Goal: Information Seeking & Learning: Learn about a topic

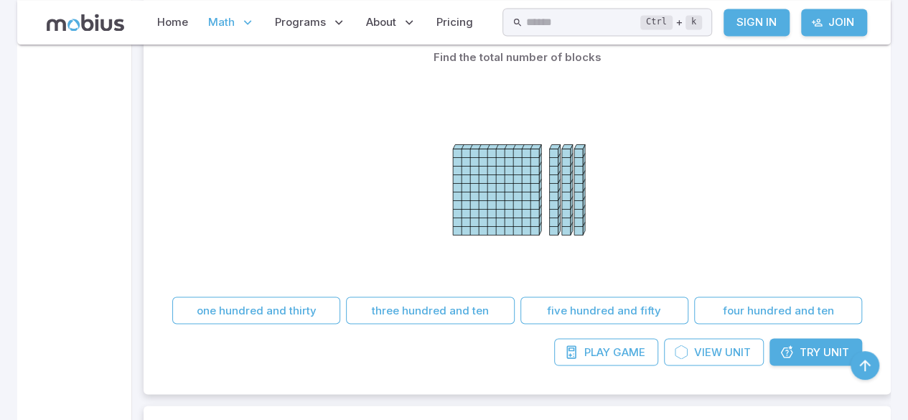
scroll to position [1296, 0]
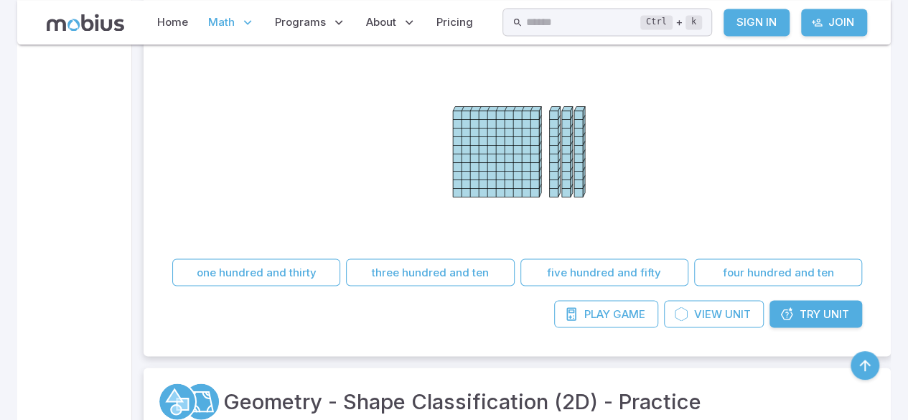
click at [800, 316] on span "Try" at bounding box center [810, 314] width 21 height 16
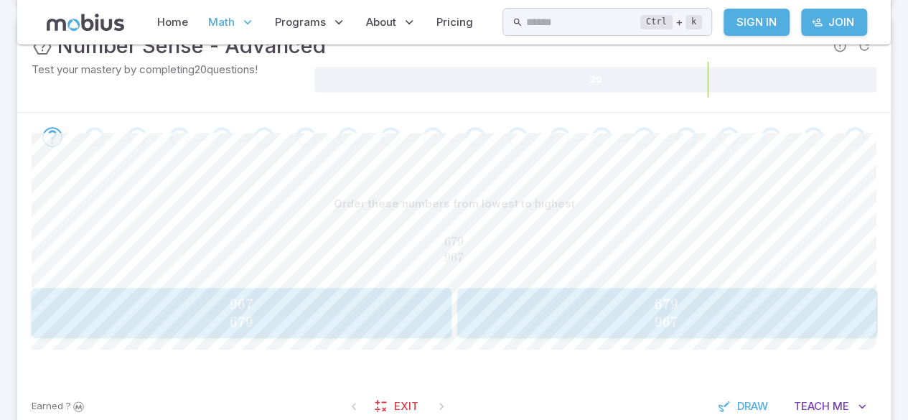
scroll to position [226, 0]
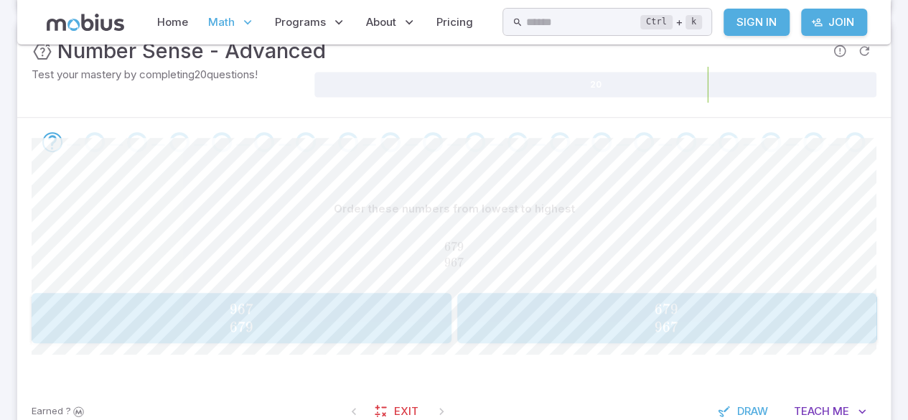
click at [632, 310] on span "679 967" at bounding box center [667, 318] width 411 height 36
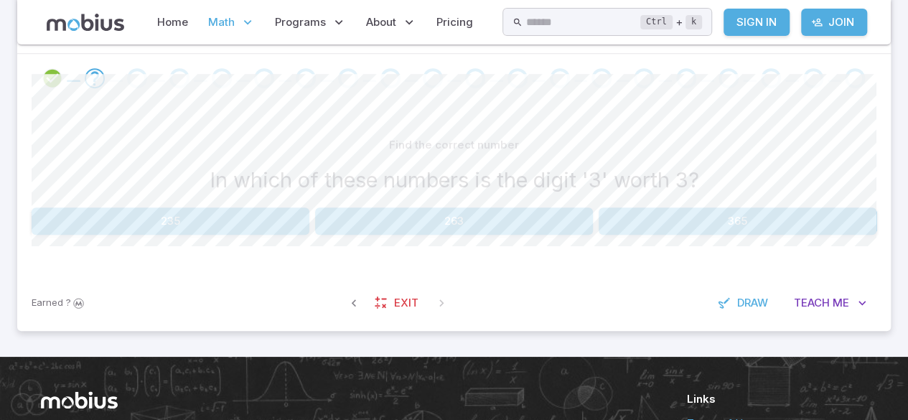
scroll to position [283, 0]
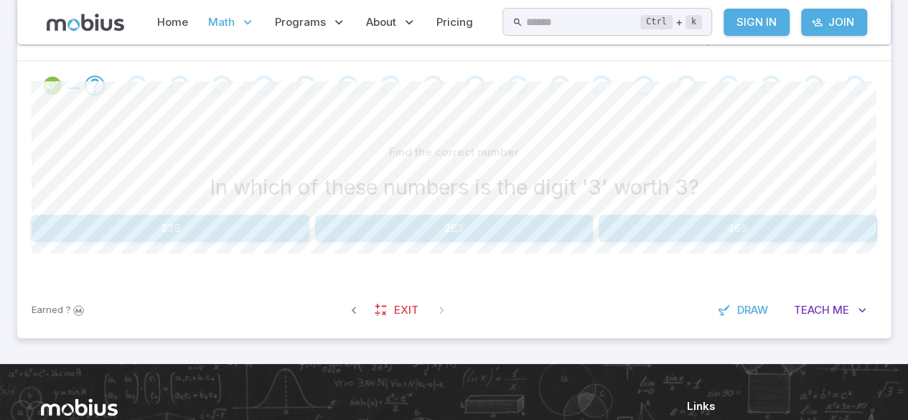
click at [437, 218] on button "263" at bounding box center [454, 228] width 278 height 27
click at [225, 230] on button "9" at bounding box center [171, 228] width 278 height 27
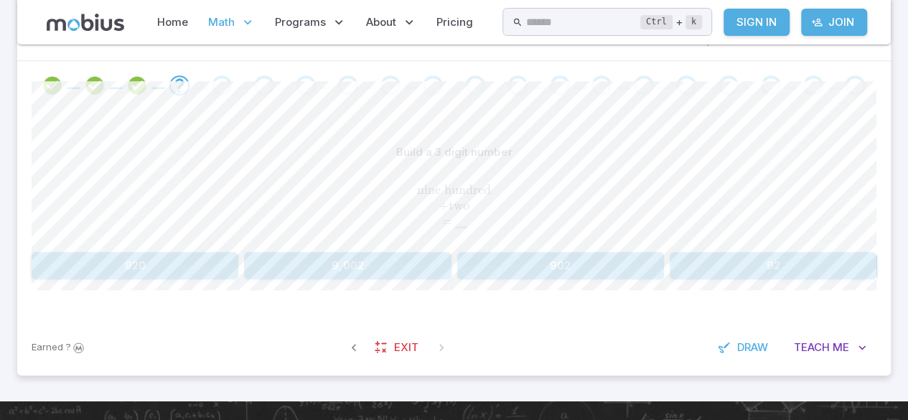
click at [585, 269] on button "902" at bounding box center [560, 265] width 207 height 27
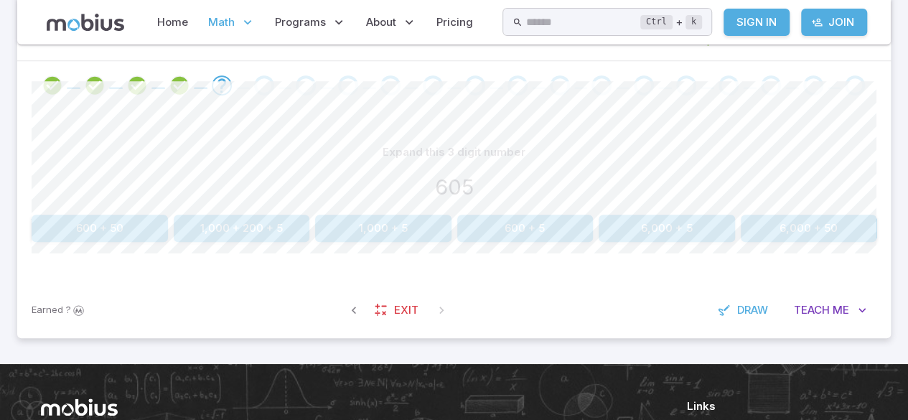
click at [94, 225] on button "600 + 50" at bounding box center [100, 228] width 136 height 27
click at [215, 75] on icon "Review your answer" at bounding box center [222, 86] width 22 height 22
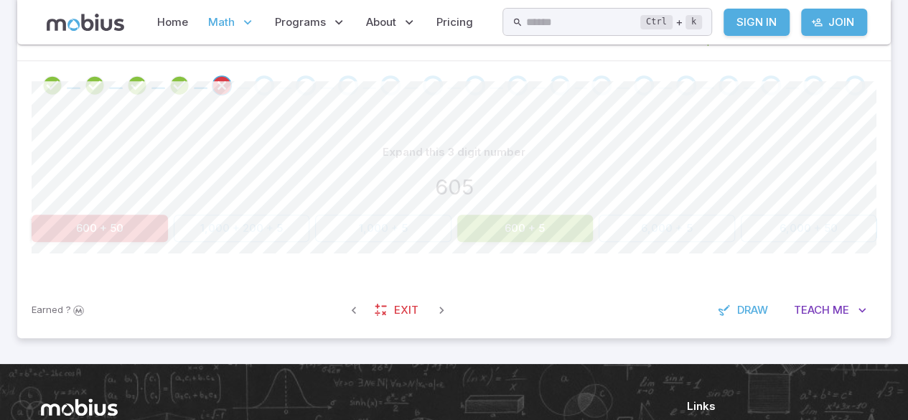
click at [223, 77] on icon "Review your answer" at bounding box center [222, 86] width 22 height 22
click at [221, 79] on icon "Review your answer" at bounding box center [222, 86] width 22 height 22
click at [262, 85] on div "Go to the next question" at bounding box center [264, 85] width 20 height 20
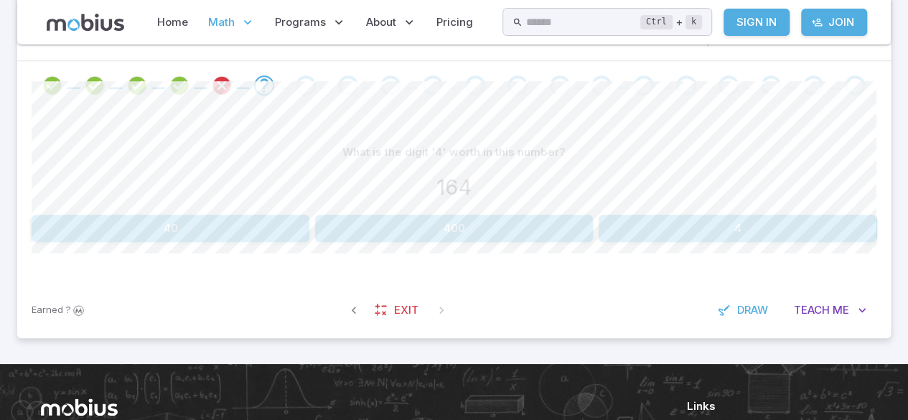
click at [177, 89] on icon "Review your answer" at bounding box center [180, 86] width 22 height 22
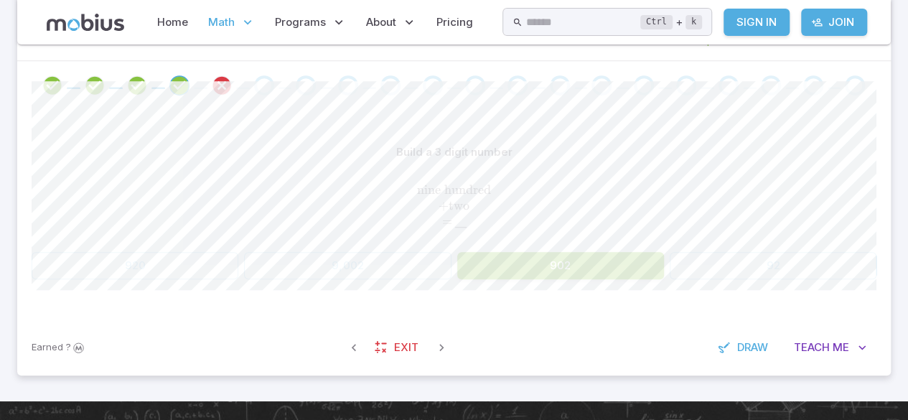
click at [217, 90] on icon "Review your answer" at bounding box center [222, 86] width 22 height 22
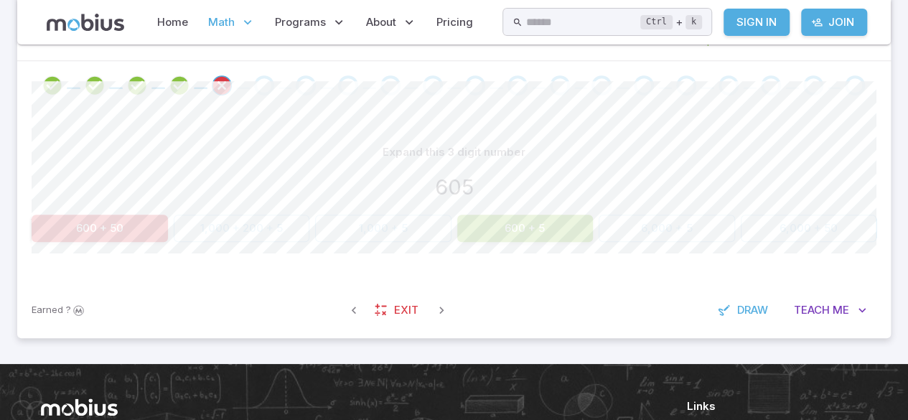
click at [261, 83] on div "Go to the next question" at bounding box center [264, 85] width 20 height 20
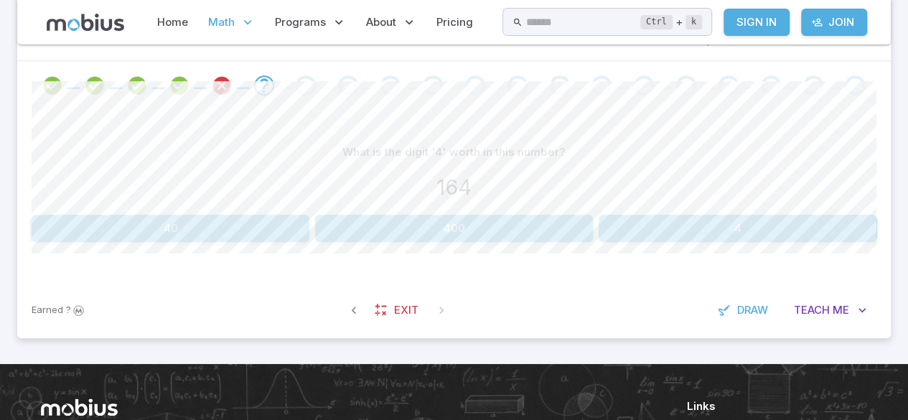
click at [711, 220] on button "4" at bounding box center [738, 228] width 278 height 27
click at [83, 233] on button "300" at bounding box center [100, 228] width 136 height 27
click at [743, 222] on button "604" at bounding box center [773, 228] width 207 height 27
click at [284, 225] on button "100" at bounding box center [242, 228] width 136 height 27
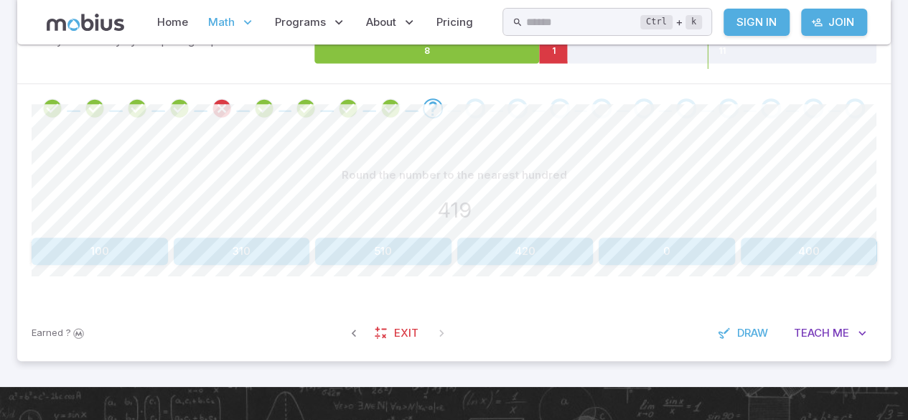
scroll to position [258, 0]
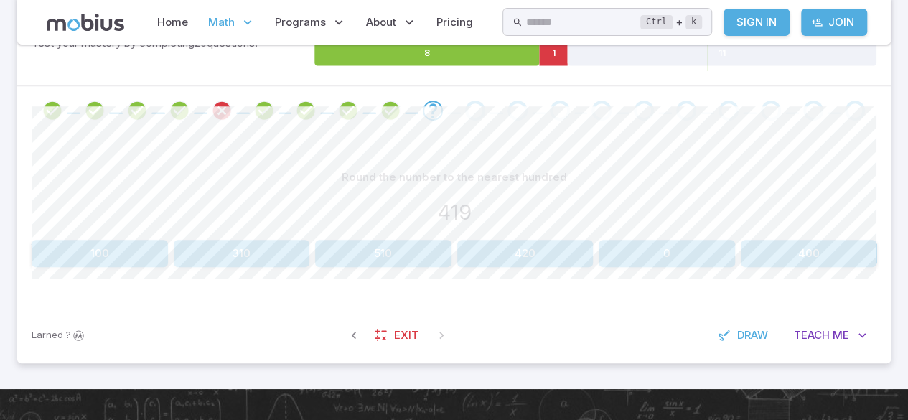
click at [785, 241] on button "400" at bounding box center [809, 253] width 136 height 27
click at [540, 248] on button "330" at bounding box center [525, 253] width 136 height 27
click at [697, 251] on button "16, 20, 24" at bounding box center [667, 253] width 136 height 27
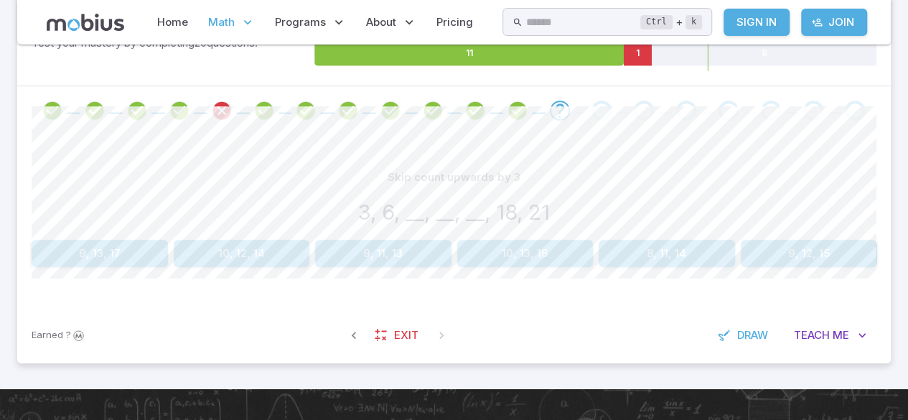
click at [814, 250] on button "9, 12, 15" at bounding box center [809, 253] width 136 height 27
click at [225, 18] on span "Math" at bounding box center [221, 22] width 27 height 16
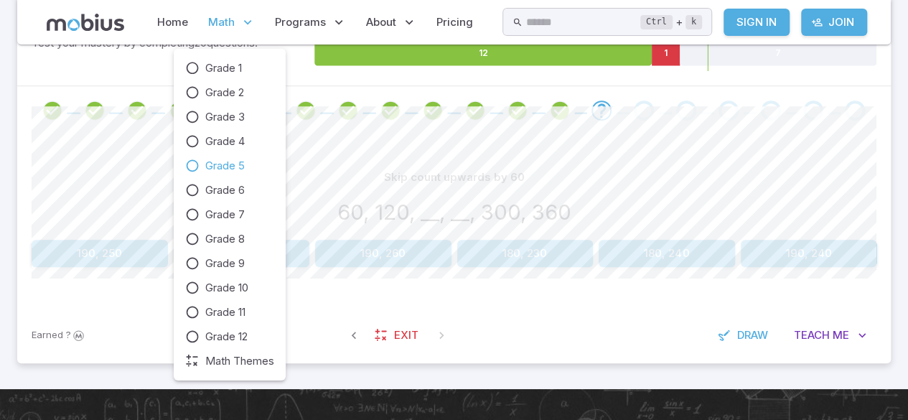
click at [196, 165] on icon at bounding box center [192, 166] width 14 height 14
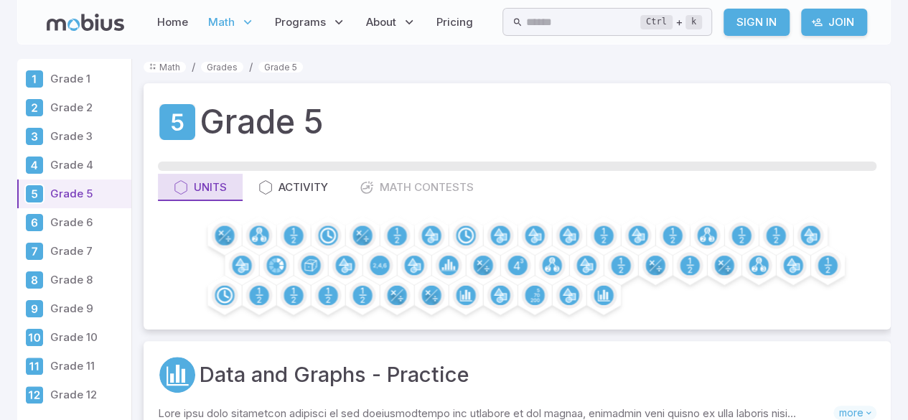
click at [200, 198] on button "Units" at bounding box center [200, 187] width 85 height 27
click at [34, 190] on icon at bounding box center [35, 191] width 6 height 8
click at [291, 182] on div "Activity" at bounding box center [294, 188] width 70 height 16
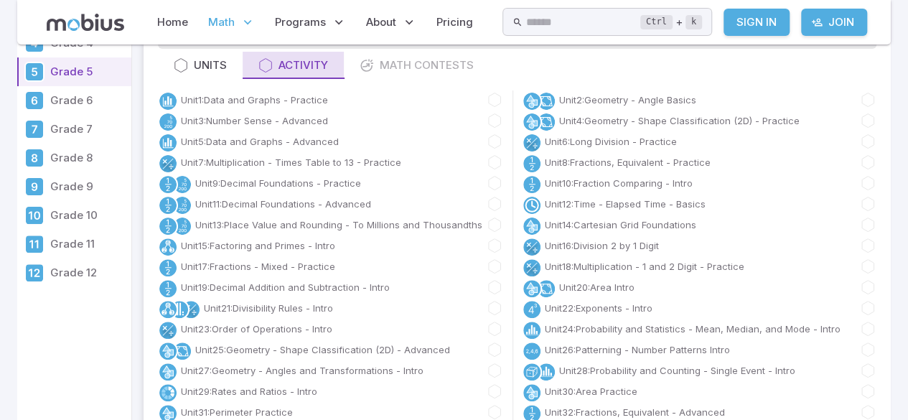
scroll to position [97, 0]
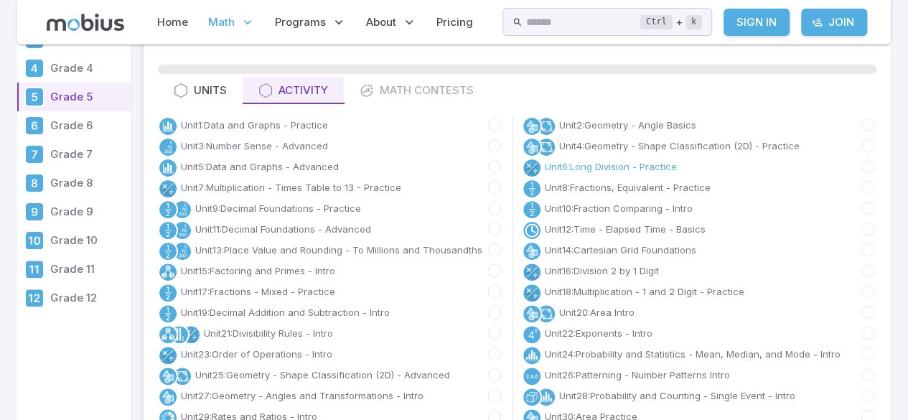
click at [659, 168] on link "Unit 6 : Long Division - Practice" at bounding box center [611, 166] width 132 height 14
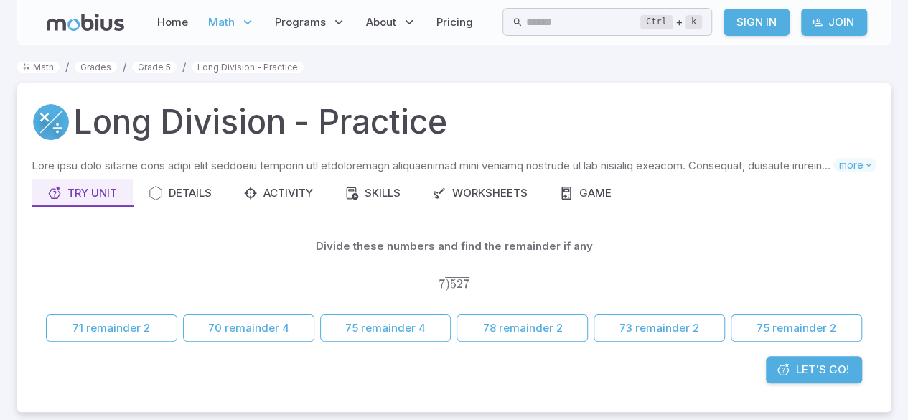
click at [839, 373] on span "Let's Go!" at bounding box center [822, 370] width 53 height 16
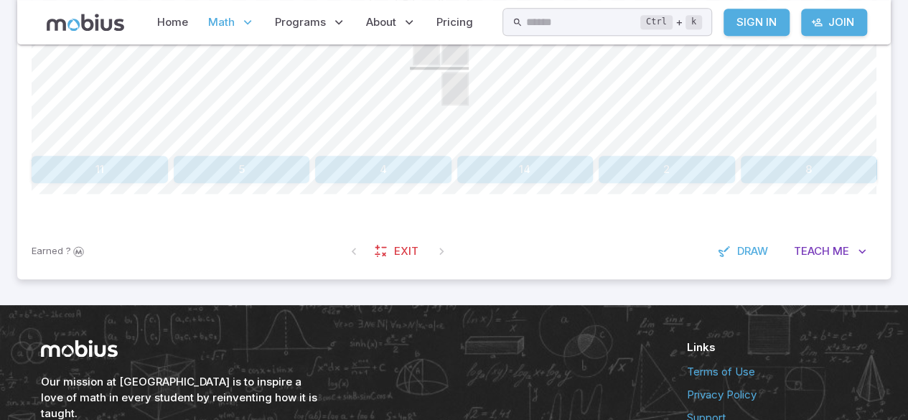
scroll to position [520, 0]
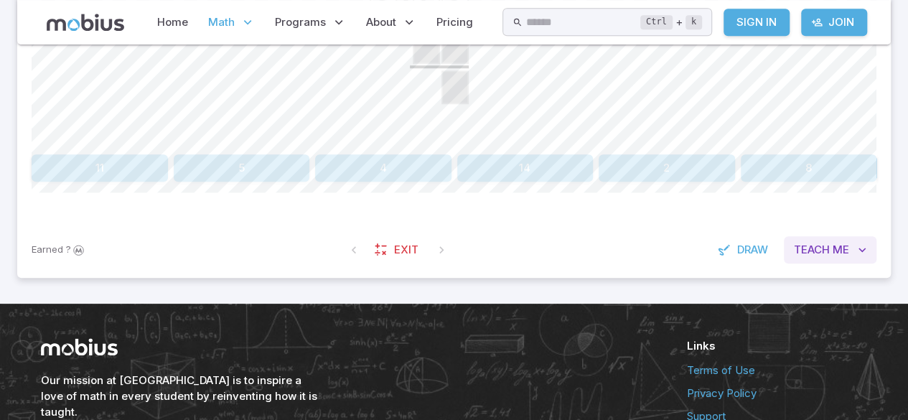
click at [841, 249] on span "Me" at bounding box center [841, 250] width 17 height 16
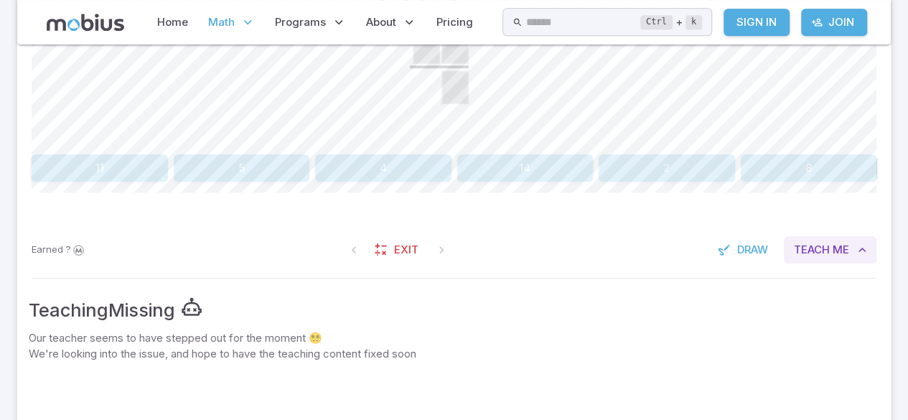
click at [837, 251] on span "Me" at bounding box center [841, 250] width 17 height 16
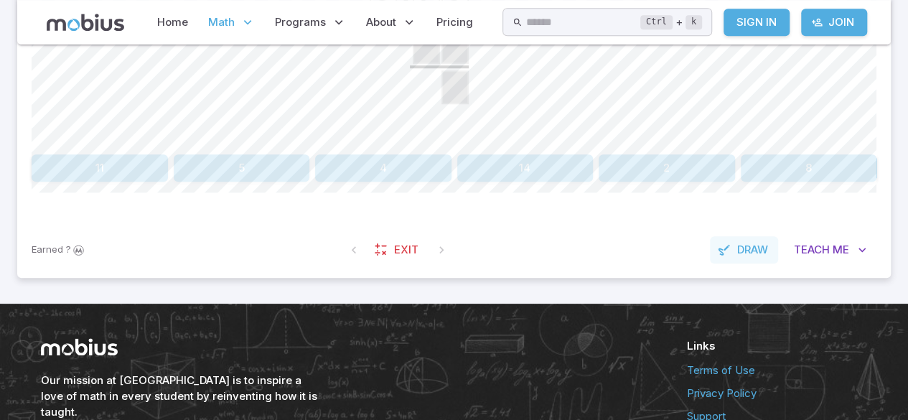
click at [749, 258] on button "Draw" at bounding box center [744, 249] width 68 height 27
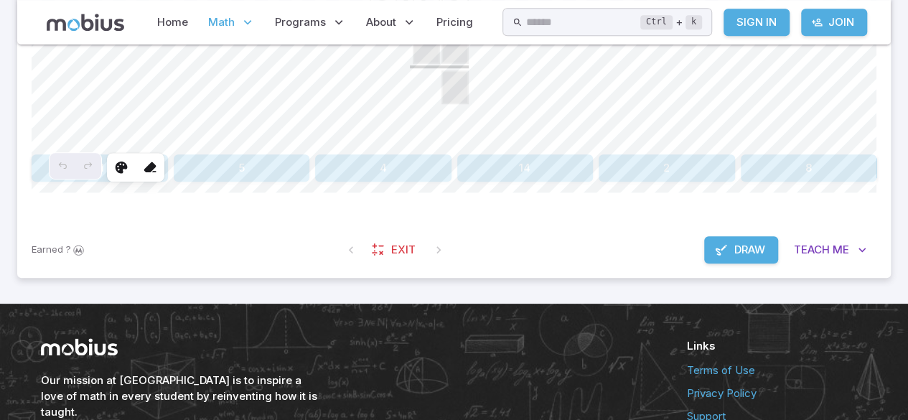
click at [754, 257] on button "Draw" at bounding box center [741, 249] width 74 height 27
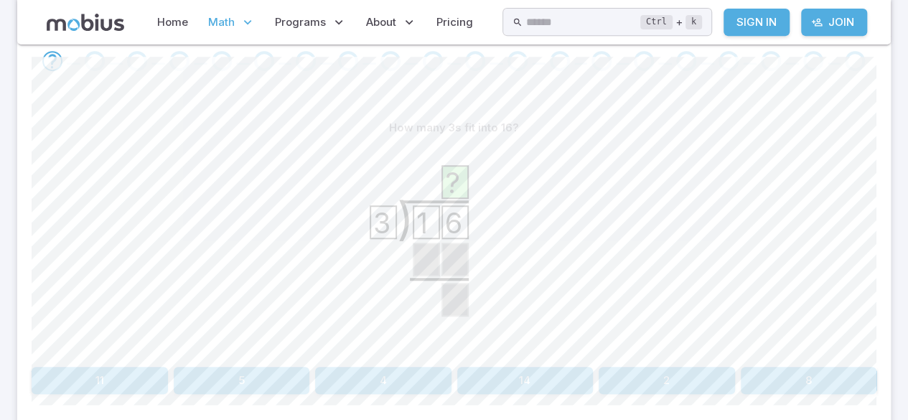
scroll to position [307, 0]
click at [804, 375] on button "8" at bounding box center [809, 380] width 136 height 27
click at [336, 372] on button "12" at bounding box center [383, 380] width 136 height 27
click at [820, 389] on button "2" at bounding box center [809, 380] width 136 height 27
click at [248, 392] on button "3" at bounding box center [242, 380] width 136 height 27
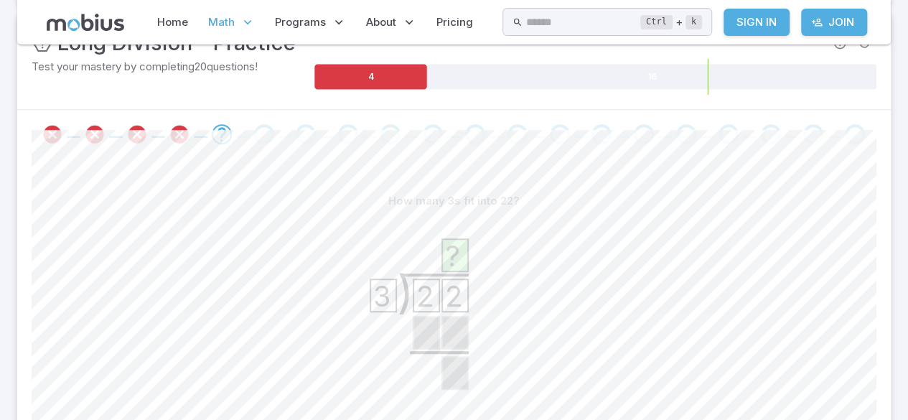
click at [93, 191] on div "How many 3s fit into 22?" at bounding box center [454, 200] width 845 height 27
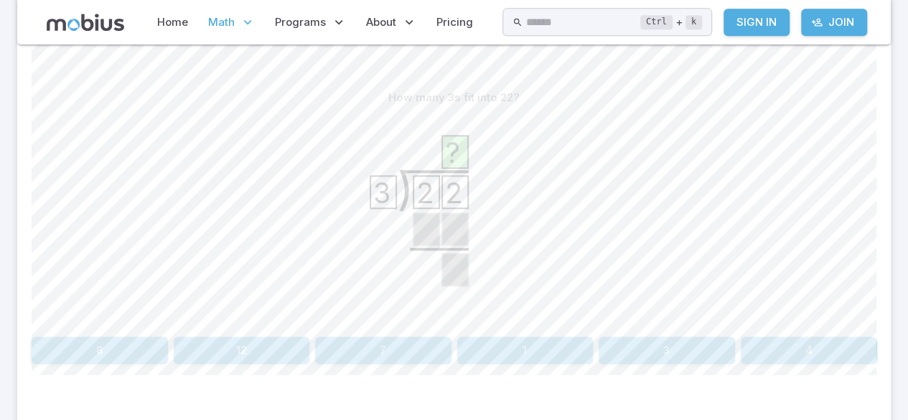
scroll to position [339, 0]
click at [152, 359] on button "8" at bounding box center [100, 348] width 136 height 27
click at [175, 353] on button "0" at bounding box center [242, 348] width 136 height 27
click at [205, 359] on button "1" at bounding box center [242, 348] width 136 height 27
click at [216, 350] on button "0" at bounding box center [242, 348] width 136 height 27
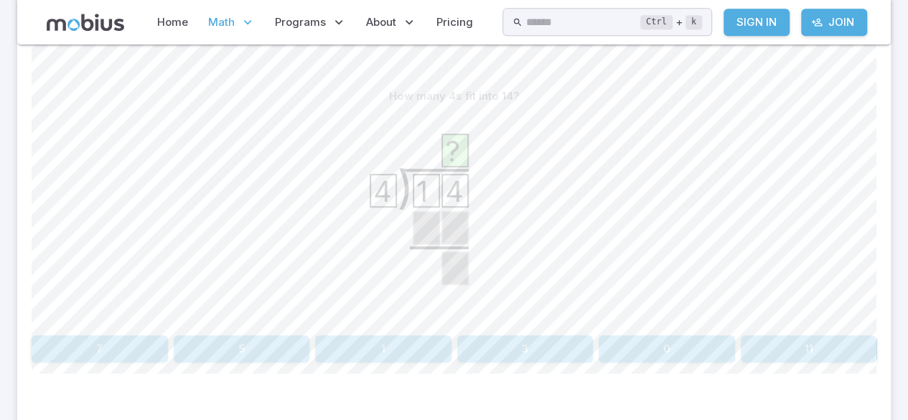
click at [218, 345] on button "5" at bounding box center [242, 348] width 136 height 27
click at [218, 338] on button "1" at bounding box center [242, 348] width 136 height 27
click at [214, 339] on button "2" at bounding box center [242, 348] width 136 height 27
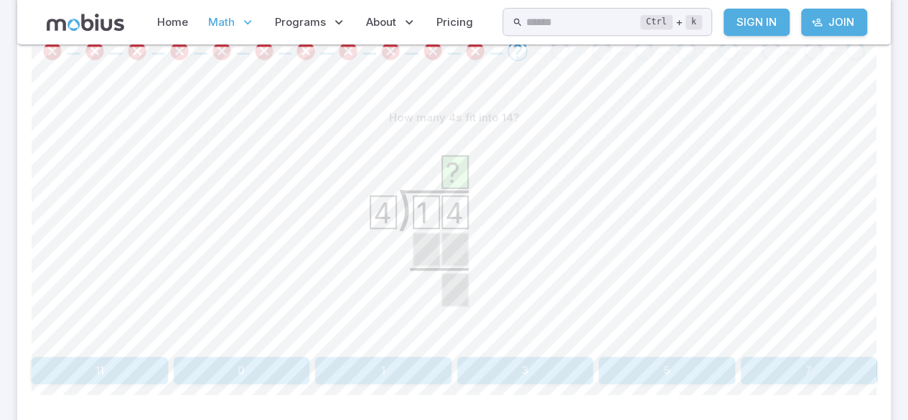
scroll to position [322, 0]
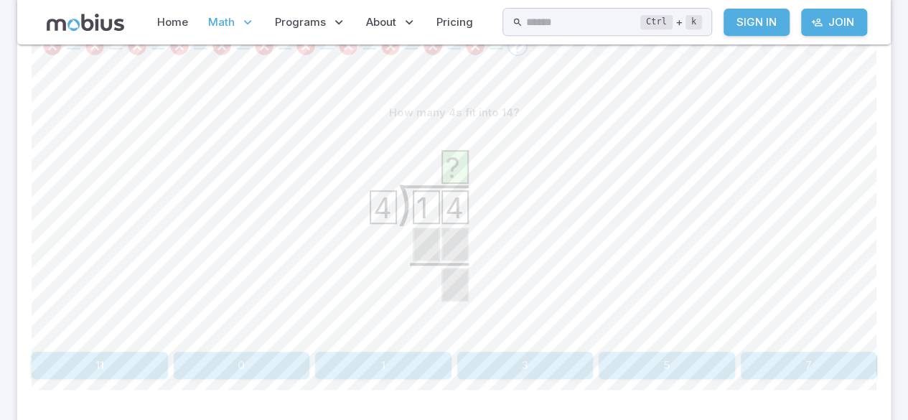
click at [223, 365] on button "0" at bounding box center [242, 365] width 136 height 27
click at [220, 352] on button "14" at bounding box center [242, 365] width 136 height 27
click at [226, 352] on button "4" at bounding box center [242, 365] width 136 height 27
click at [218, 356] on button "11" at bounding box center [242, 365] width 136 height 27
click at [216, 352] on button "6" at bounding box center [242, 365] width 136 height 27
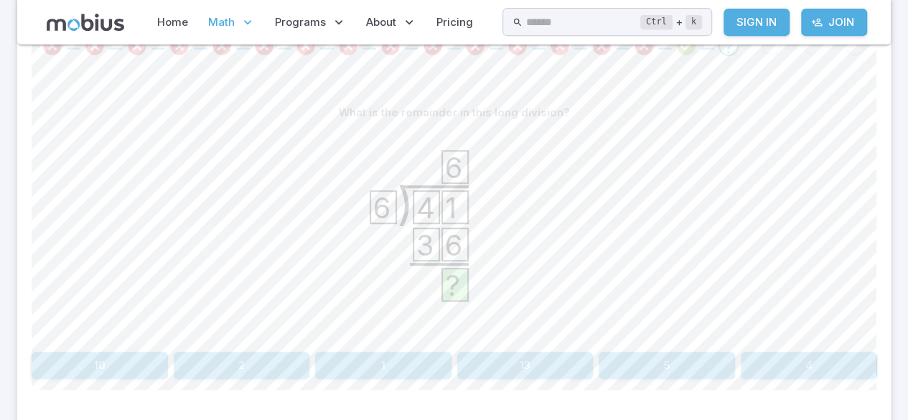
click at [219, 360] on button "2" at bounding box center [242, 365] width 136 height 27
click at [233, 352] on button "3" at bounding box center [242, 365] width 136 height 27
click at [224, 356] on button "11" at bounding box center [242, 365] width 136 height 27
click at [216, 352] on button "3" at bounding box center [242, 365] width 136 height 27
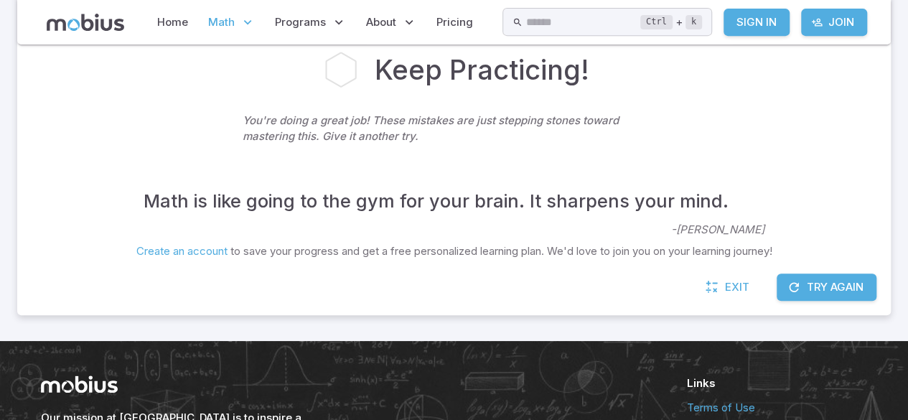
scroll to position [312, 0]
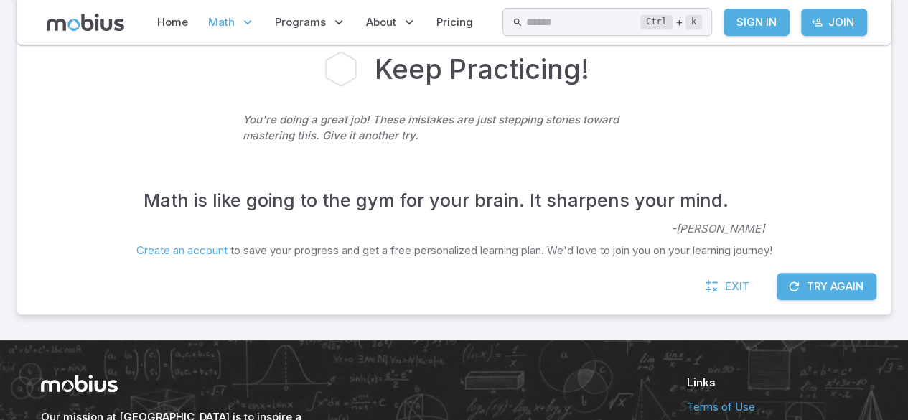
click at [835, 276] on button "Try Again" at bounding box center [827, 286] width 100 height 27
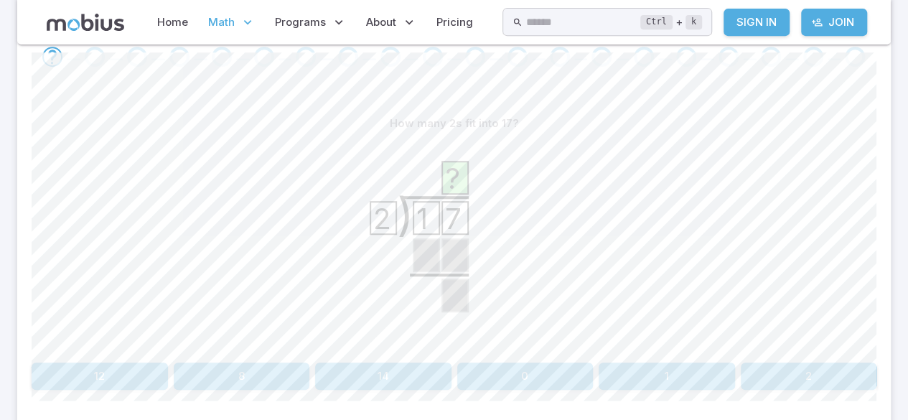
click at [278, 385] on button "8" at bounding box center [242, 376] width 136 height 27
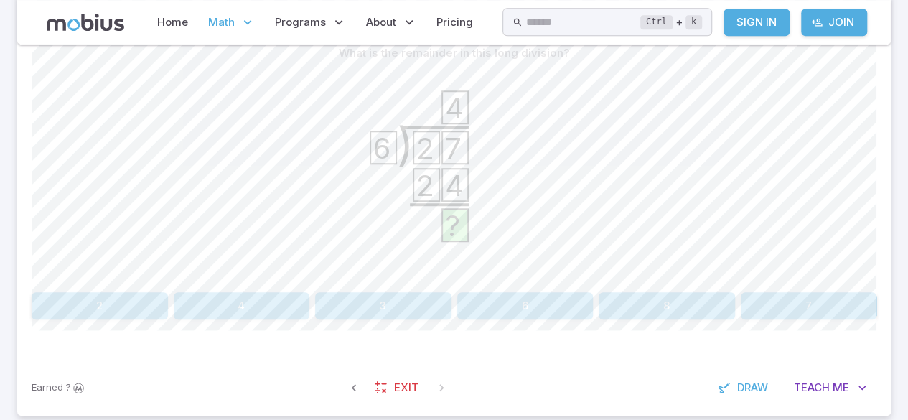
scroll to position [385, 0]
click at [809, 381] on span "Teach" at bounding box center [812, 385] width 36 height 16
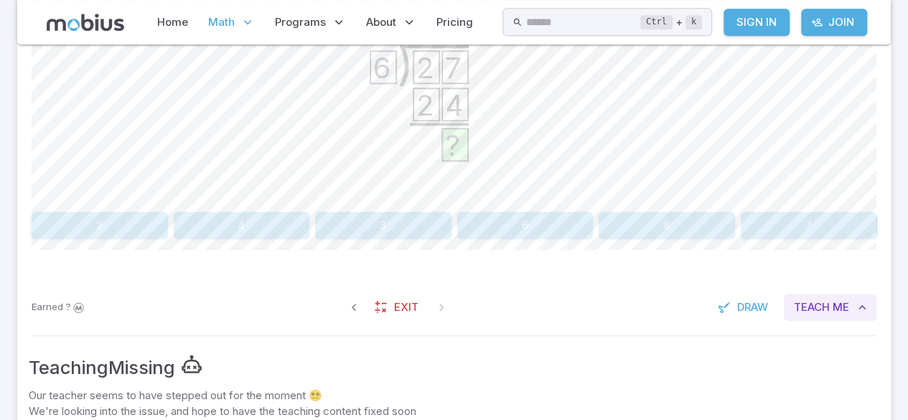
scroll to position [467, 0]
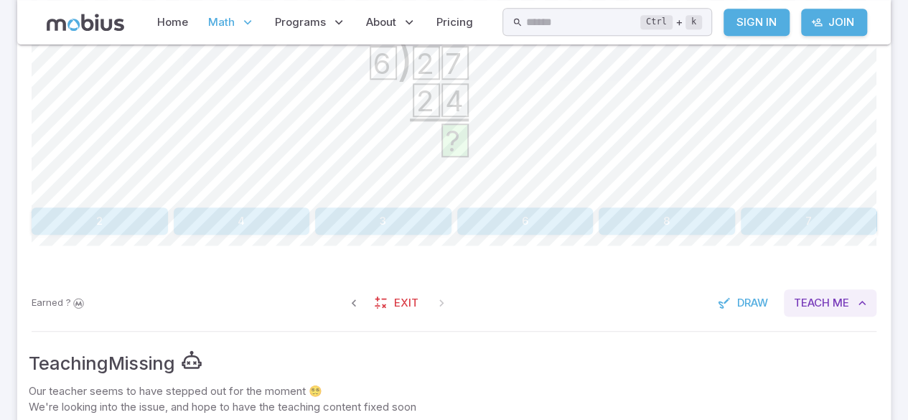
click at [874, 302] on button "Teach Me" at bounding box center [830, 302] width 93 height 27
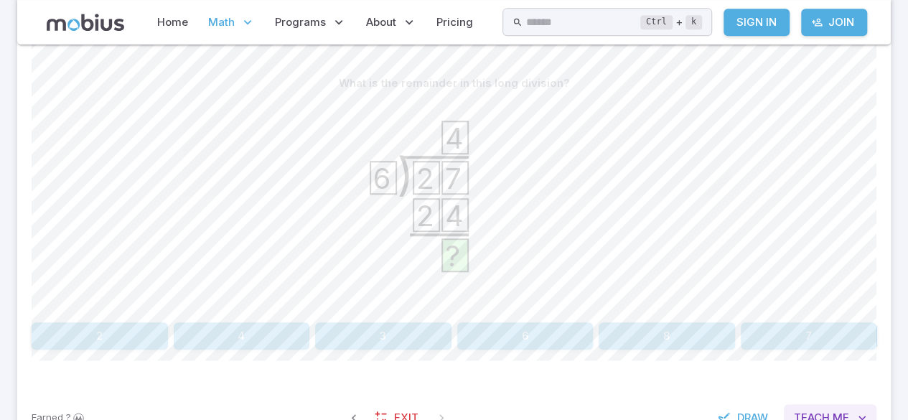
scroll to position [353, 0]
click at [421, 322] on button "3" at bounding box center [383, 335] width 136 height 27
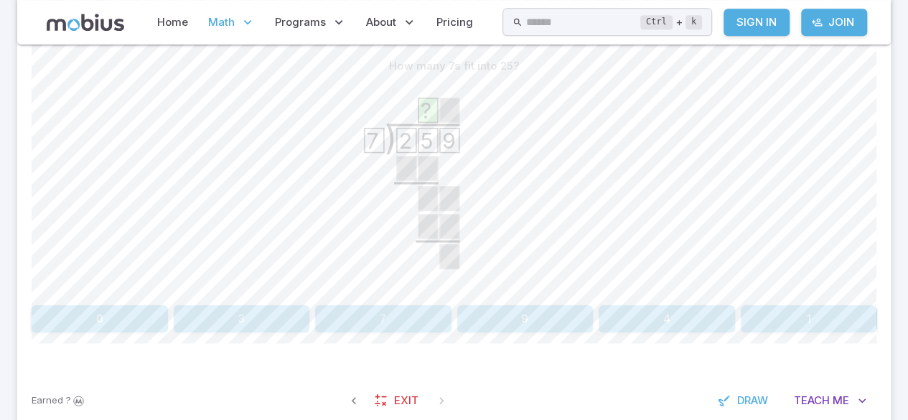
scroll to position [370, 0]
click at [279, 320] on button "3" at bounding box center [242, 317] width 136 height 27
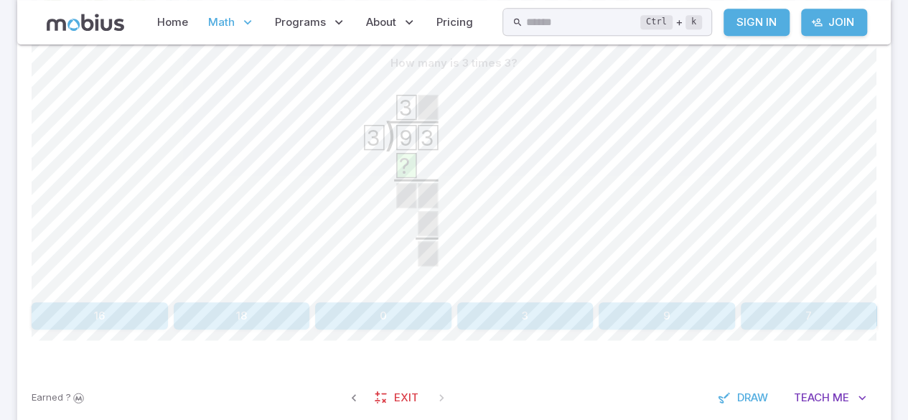
scroll to position [349, 0]
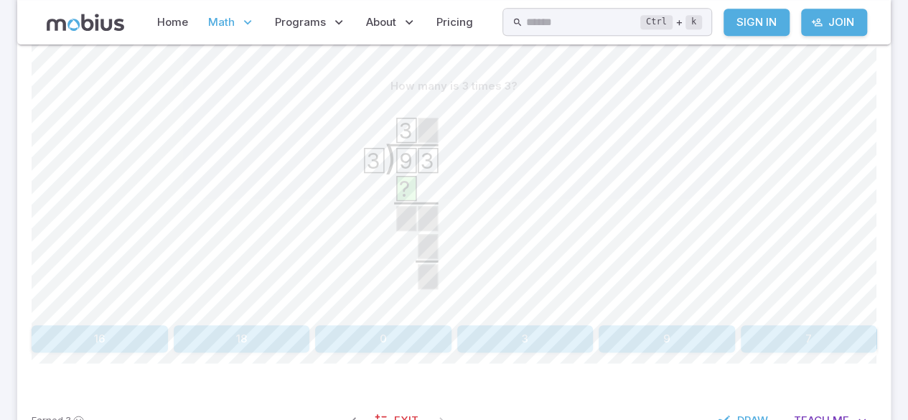
click at [666, 348] on button "9" at bounding box center [667, 338] width 136 height 27
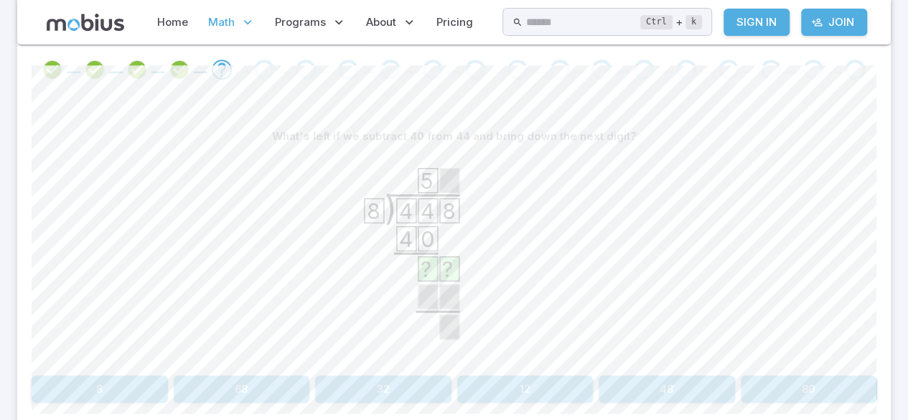
scroll to position [296, 0]
click at [651, 395] on button "48" at bounding box center [667, 391] width 136 height 27
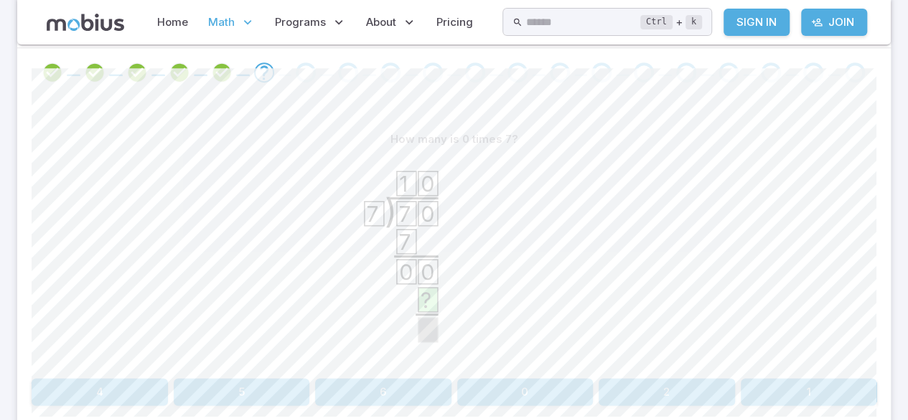
click at [559, 393] on button "0" at bounding box center [525, 391] width 136 height 27
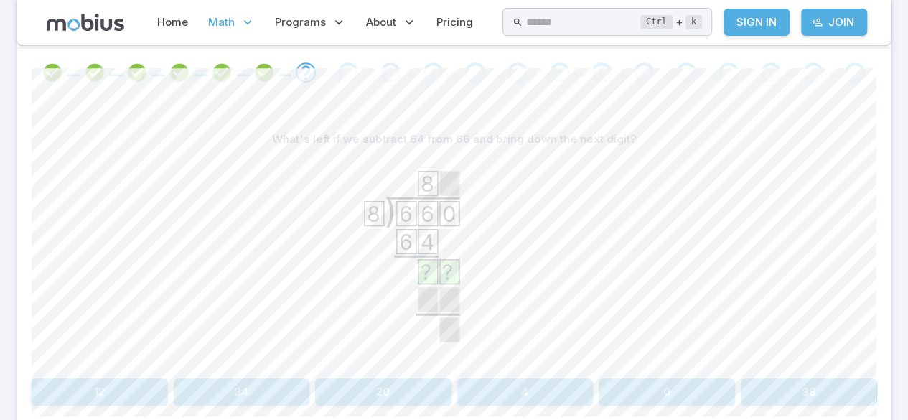
click at [429, 396] on button "20" at bounding box center [383, 391] width 136 height 27
click at [673, 402] on button "1" at bounding box center [667, 391] width 136 height 27
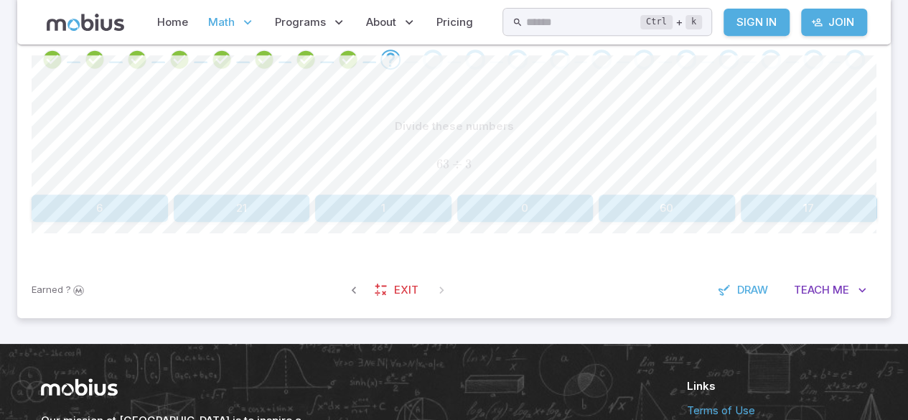
scroll to position [316, 0]
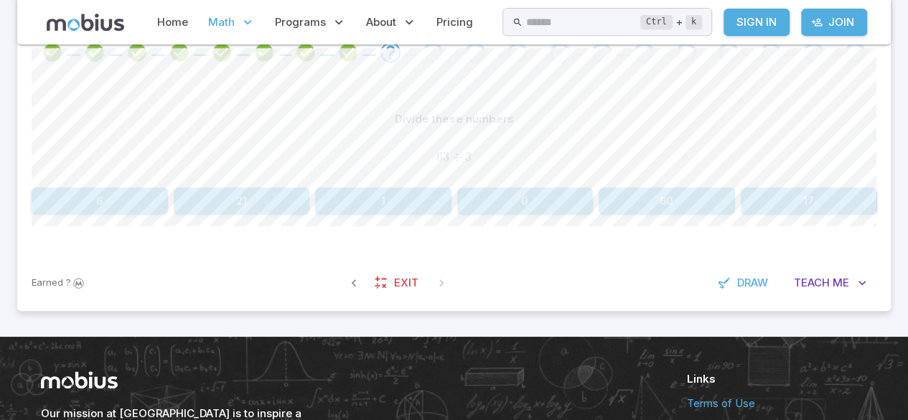
click at [274, 196] on button "21" at bounding box center [242, 200] width 136 height 27
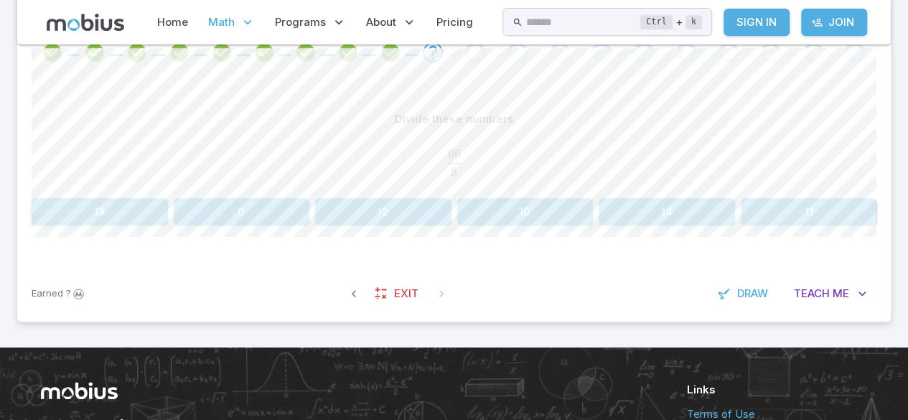
click at [536, 201] on button "10" at bounding box center [525, 211] width 136 height 27
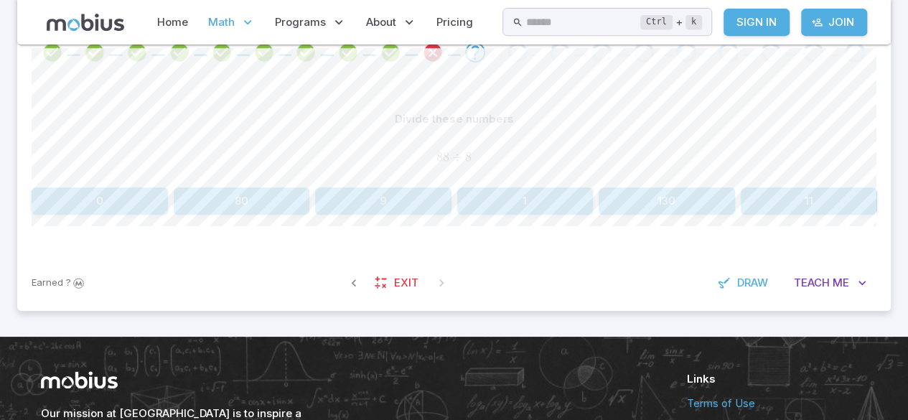
click at [834, 213] on button "11" at bounding box center [809, 200] width 136 height 27
click at [794, 204] on button "6" at bounding box center [809, 200] width 136 height 27
click at [531, 208] on button "133" at bounding box center [525, 200] width 136 height 27
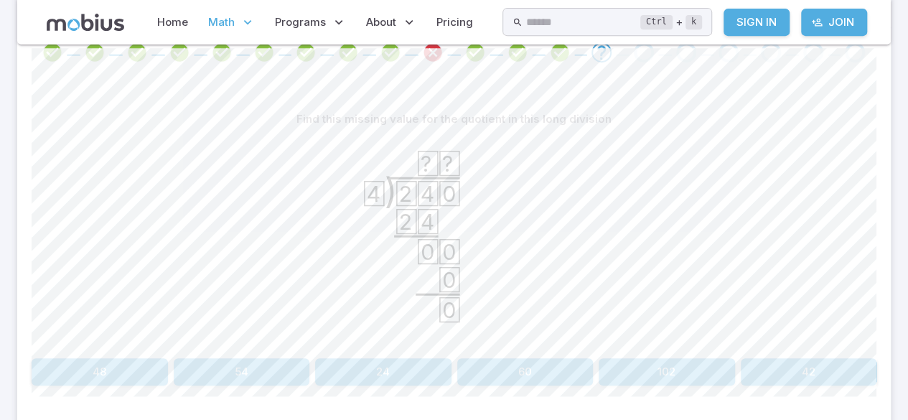
scroll to position [319, 0]
click at [537, 374] on button "60" at bounding box center [525, 368] width 136 height 27
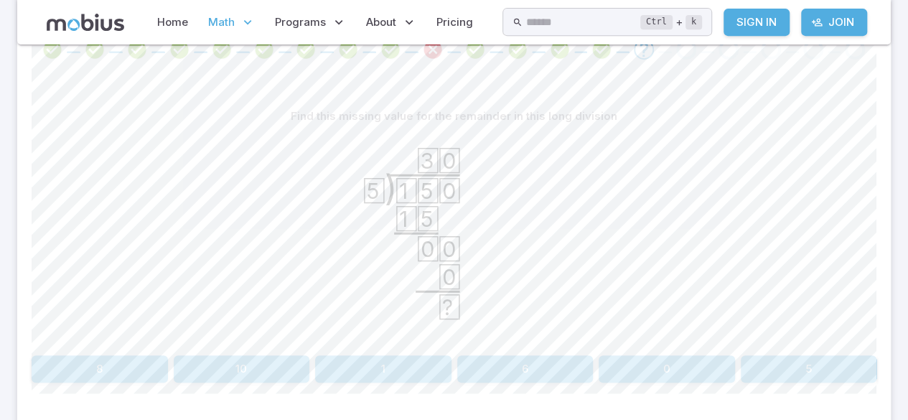
click at [658, 364] on button "0" at bounding box center [667, 368] width 136 height 27
click at [549, 342] on icon ") 5 0 5 9 5 6 4 5 5 5 ? ? 1" at bounding box center [454, 237] width 215 height 215
click at [556, 372] on button "54" at bounding box center [525, 368] width 136 height 27
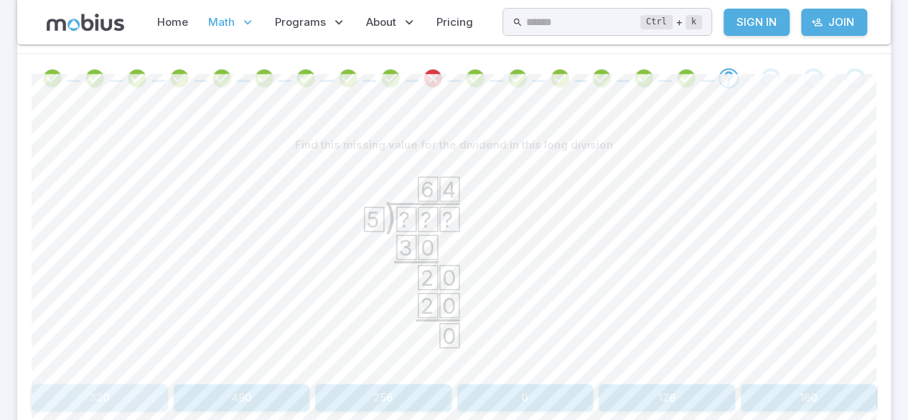
click button "320" at bounding box center [100, 397] width 136 height 27
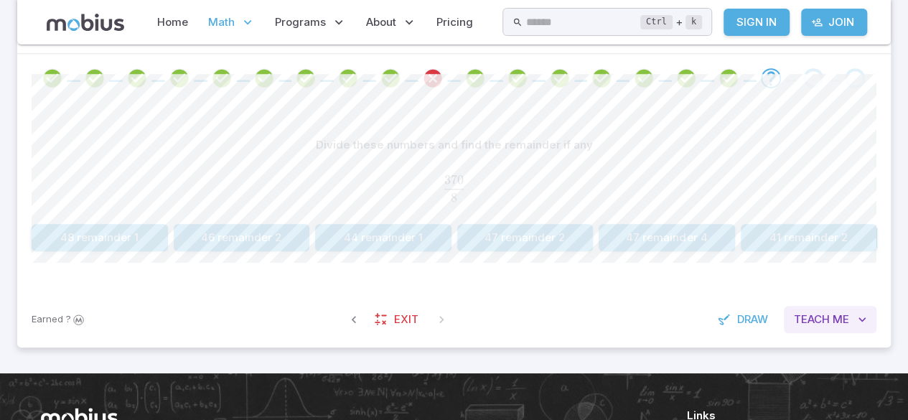
click at [868, 314] on icon "button" at bounding box center [862, 319] width 14 height 14
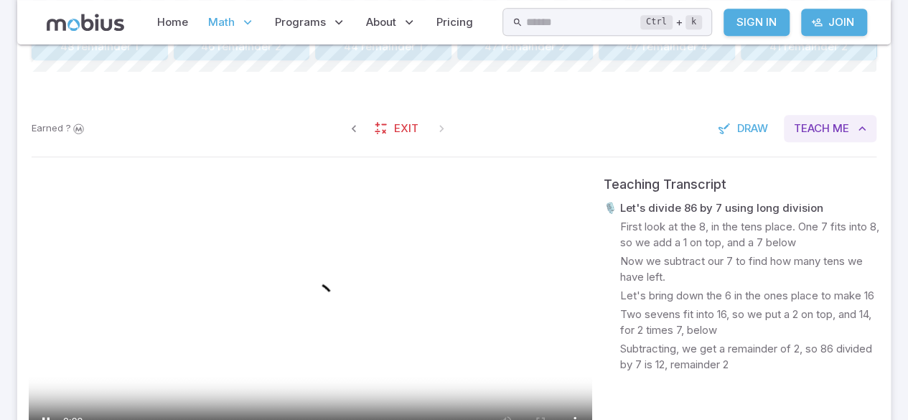
scroll to position [483, 0]
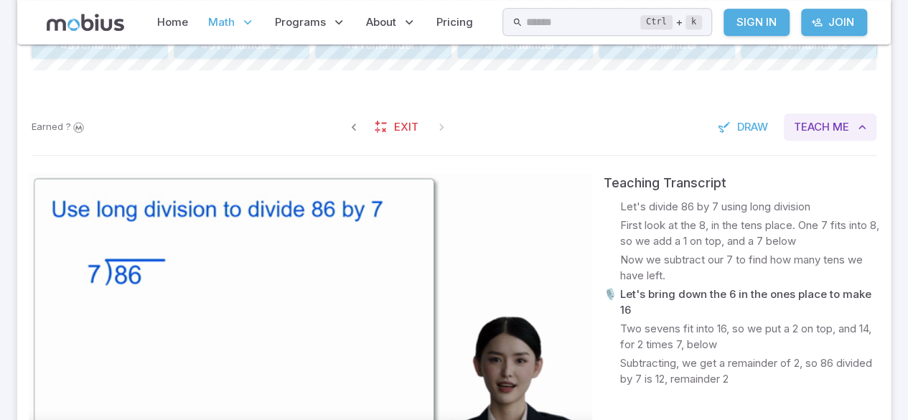
click at [784, 113] on button "Teach Me" at bounding box center [830, 126] width 93 height 27
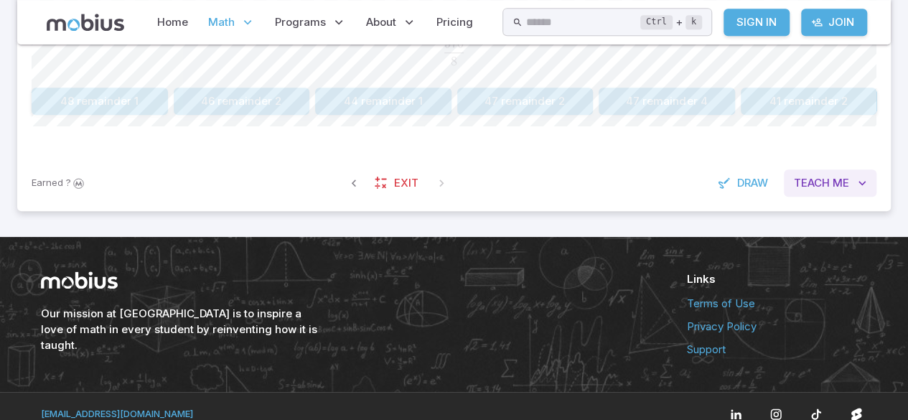
scroll to position [441, 0]
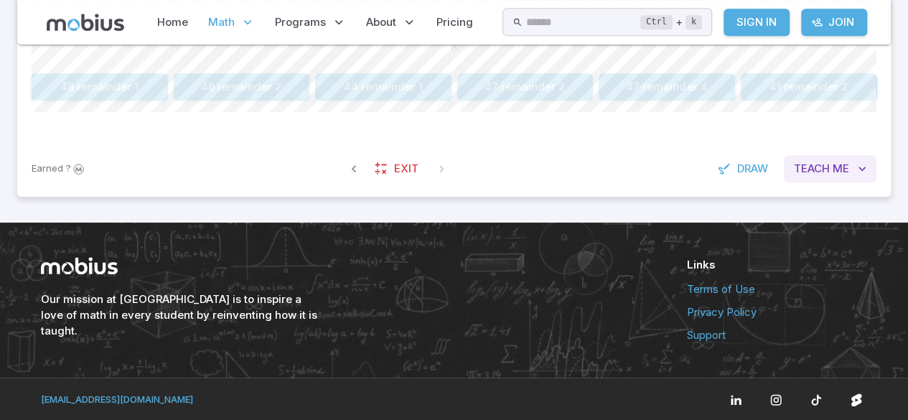
click at [842, 169] on span "Me" at bounding box center [841, 169] width 17 height 16
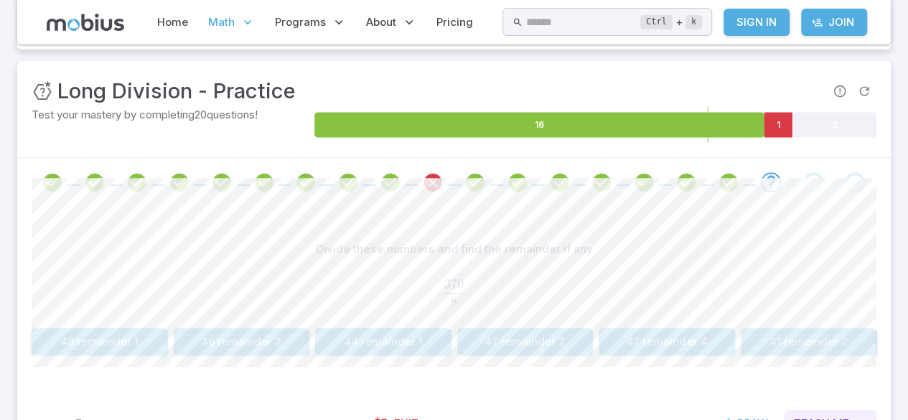
scroll to position [185, 0]
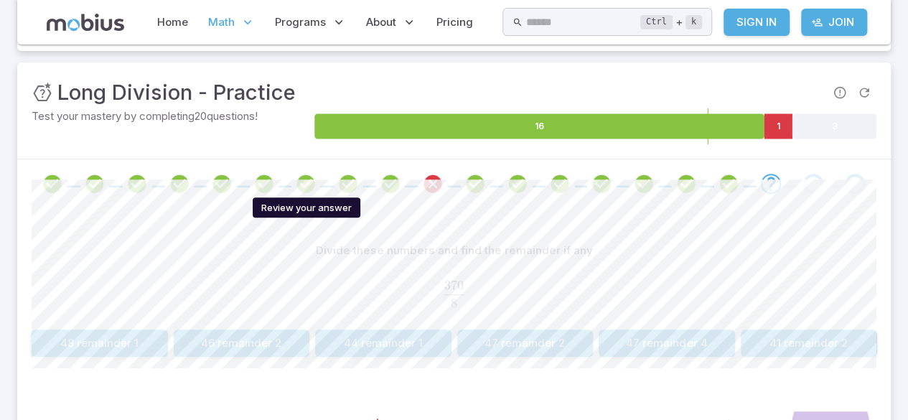
click at [266, 182] on icon "Review your answer" at bounding box center [264, 184] width 22 height 22
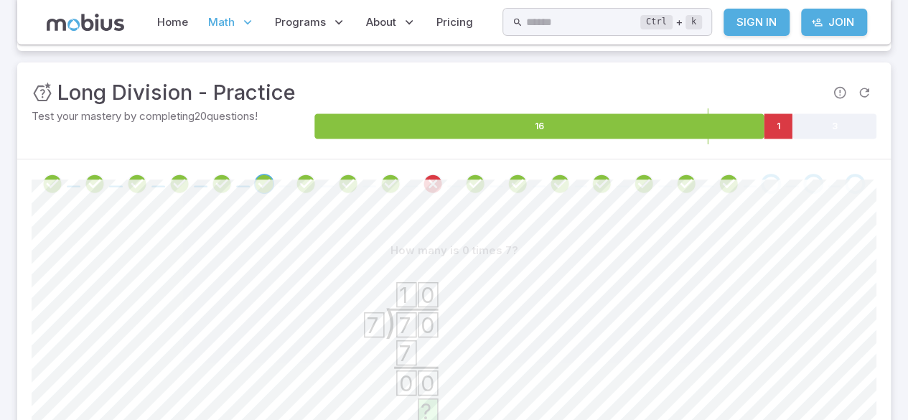
click at [422, 190] on icon "Review your answer" at bounding box center [433, 184] width 22 height 22
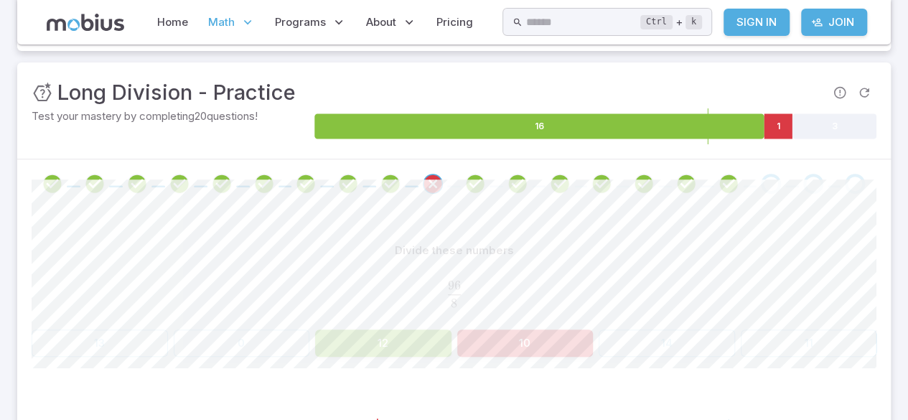
click at [735, 191] on icon "Review your answer" at bounding box center [729, 184] width 22 height 22
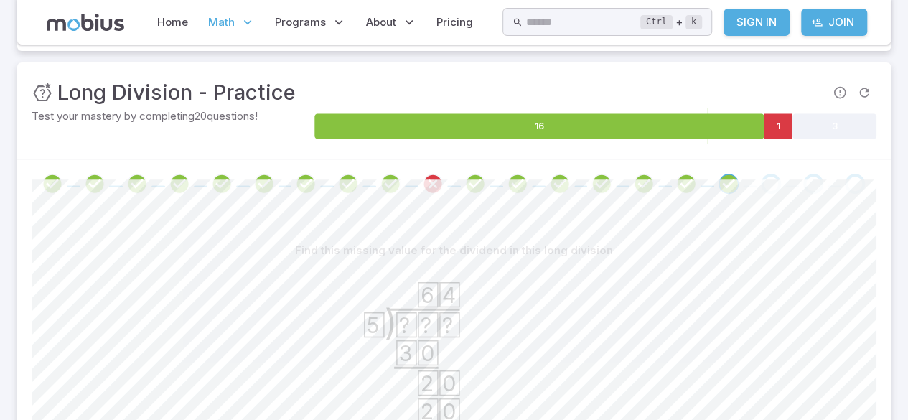
click at [748, 185] on span at bounding box center [750, 186] width 14 height 2
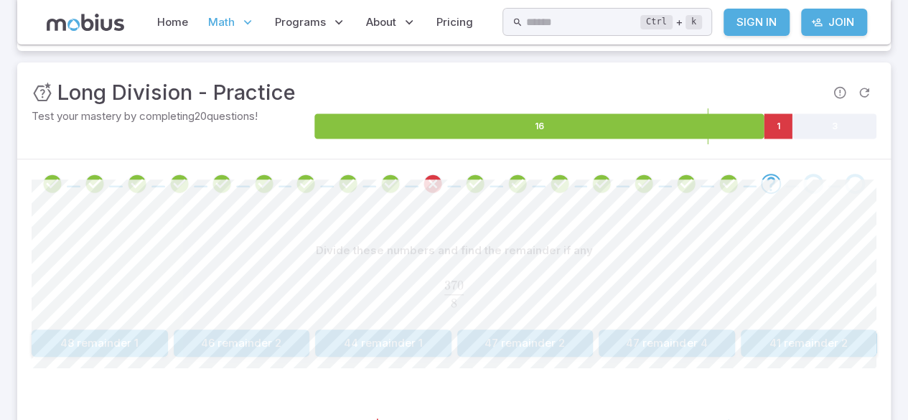
click at [801, 190] on span at bounding box center [813, 184] width 31 height 20
click at [818, 175] on div "Go to the next question" at bounding box center [814, 184] width 20 height 20
click at [804, 181] on span at bounding box center [814, 184] width 20 height 20
click at [264, 335] on button "46 remainder 2" at bounding box center [242, 343] width 136 height 27
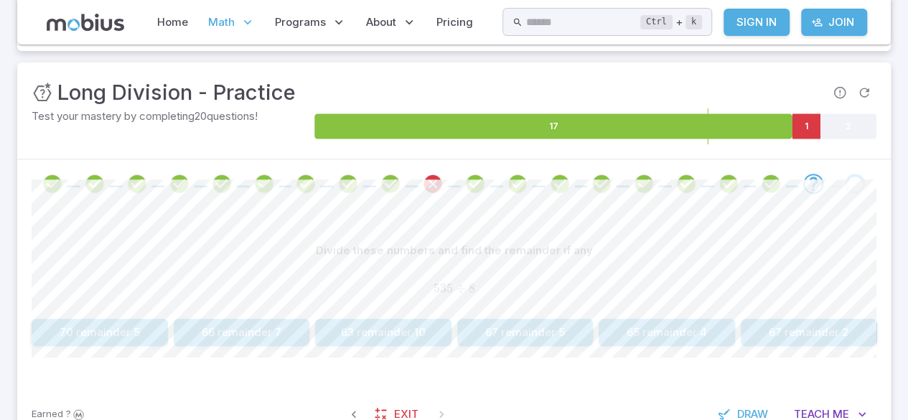
click at [289, 332] on button "66 remainder 7" at bounding box center [242, 332] width 136 height 27
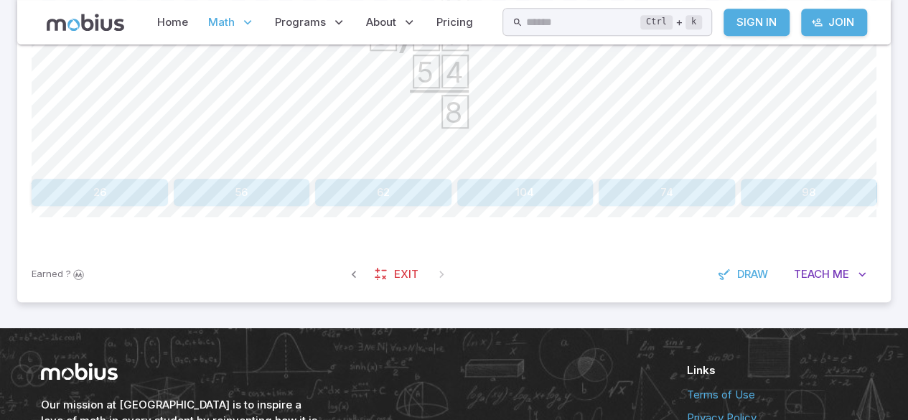
scroll to position [498, 0]
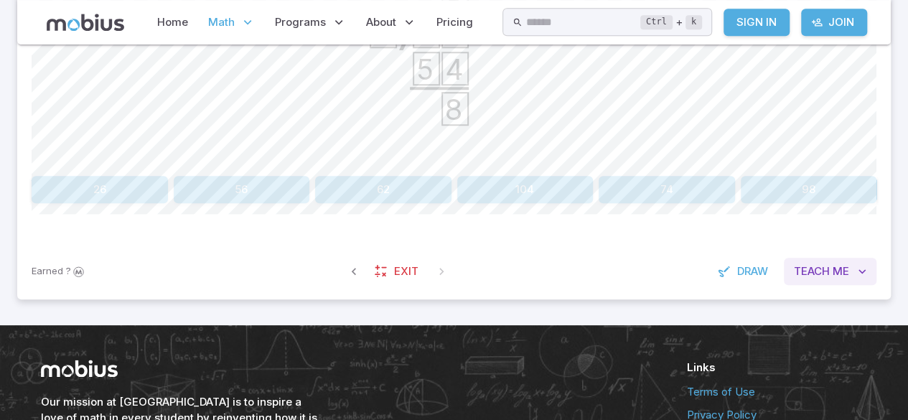
click at [843, 271] on span "Me" at bounding box center [841, 272] width 17 height 16
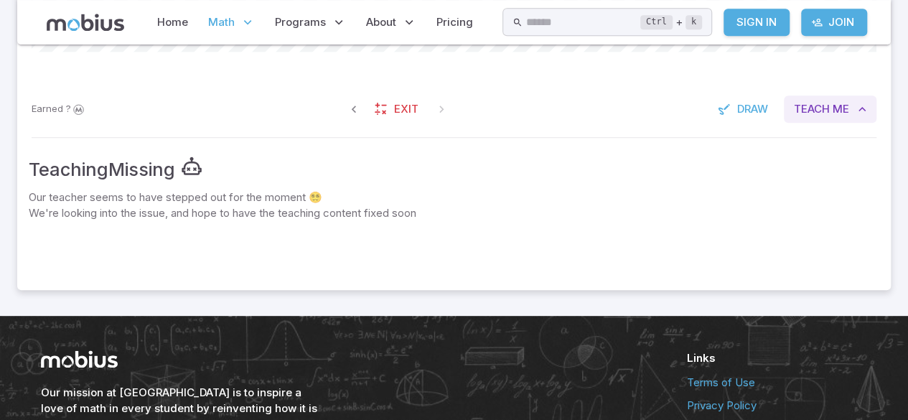
click at [857, 107] on icon "button" at bounding box center [862, 109] width 14 height 14
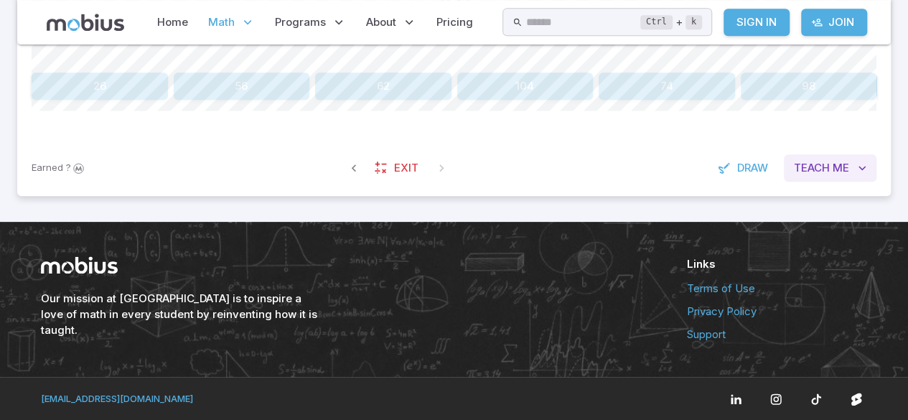
click at [866, 167] on icon "button" at bounding box center [862, 168] width 14 height 14
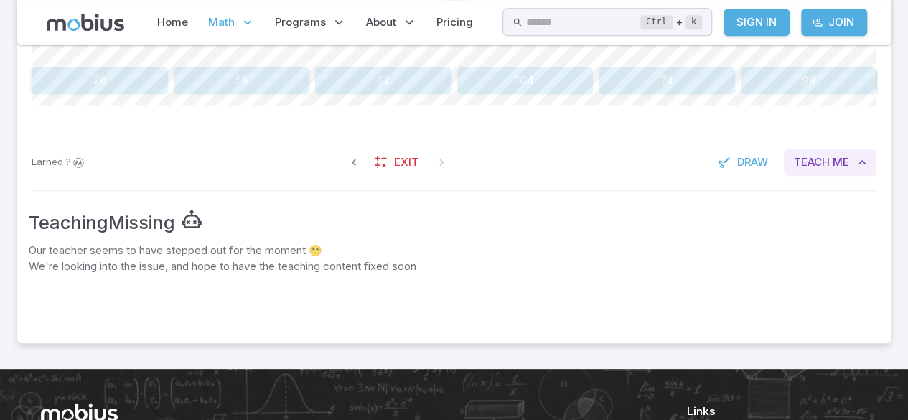
scroll to position [661, 0]
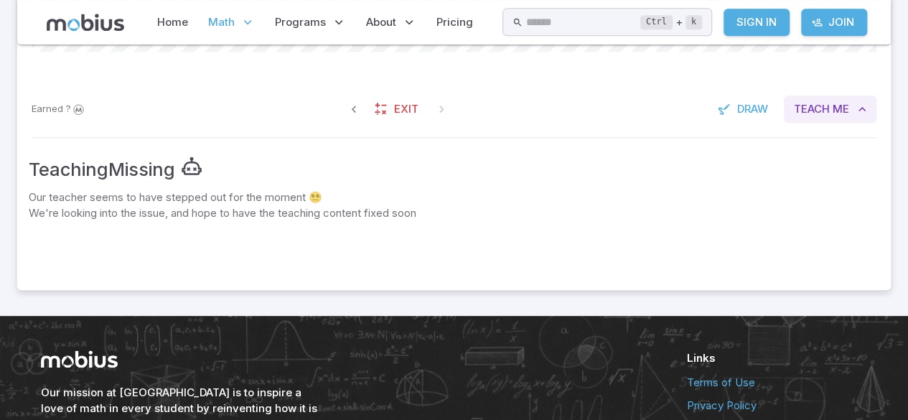
click at [837, 115] on span "Me" at bounding box center [841, 109] width 17 height 16
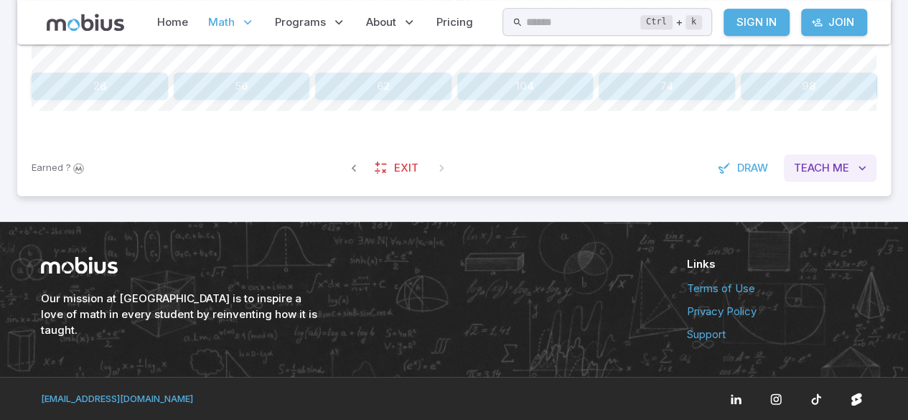
click at [832, 163] on button "Teach Me" at bounding box center [830, 167] width 93 height 27
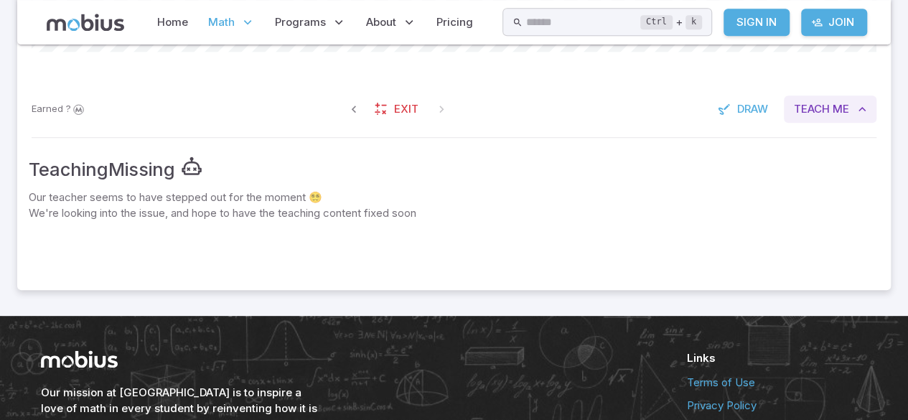
click at [823, 113] on span "Teach" at bounding box center [812, 109] width 36 height 16
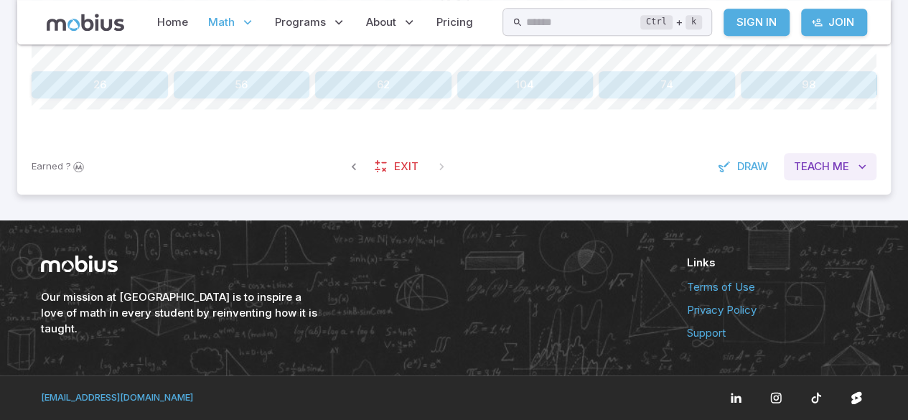
scroll to position [602, 0]
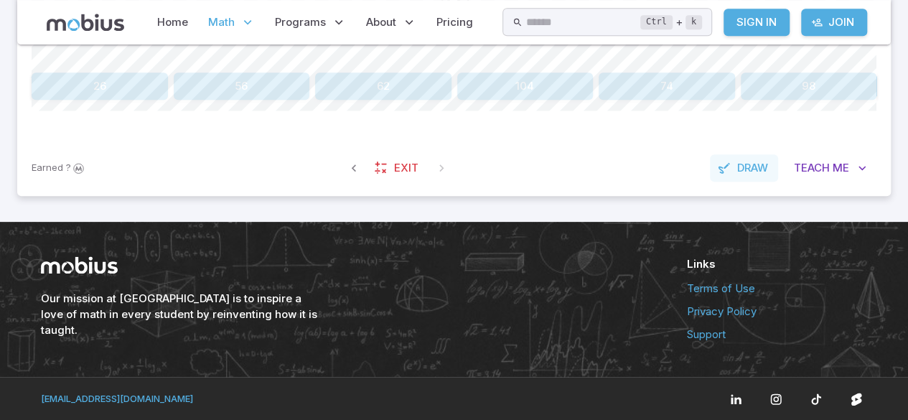
click at [740, 155] on button "Draw" at bounding box center [744, 167] width 68 height 27
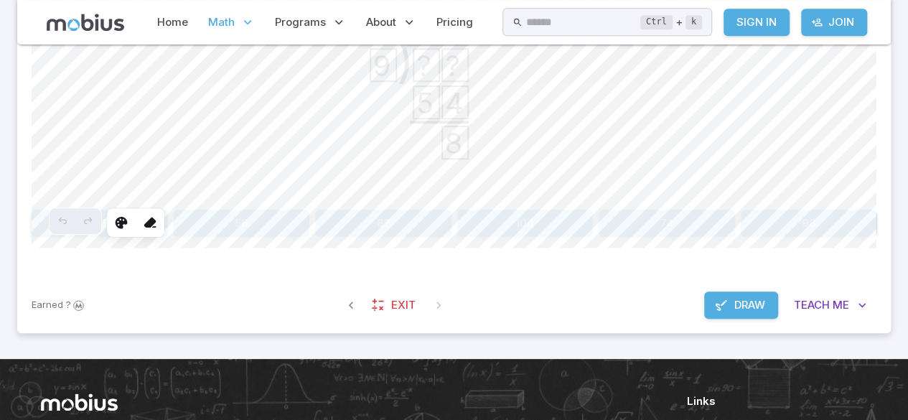
scroll to position [363, 0]
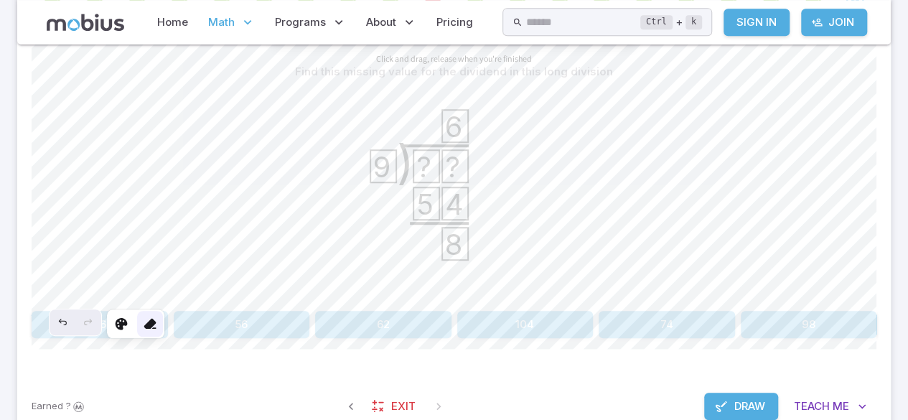
click at [152, 323] on icon at bounding box center [150, 324] width 14 height 14
click at [125, 325] on icon at bounding box center [121, 324] width 14 height 14
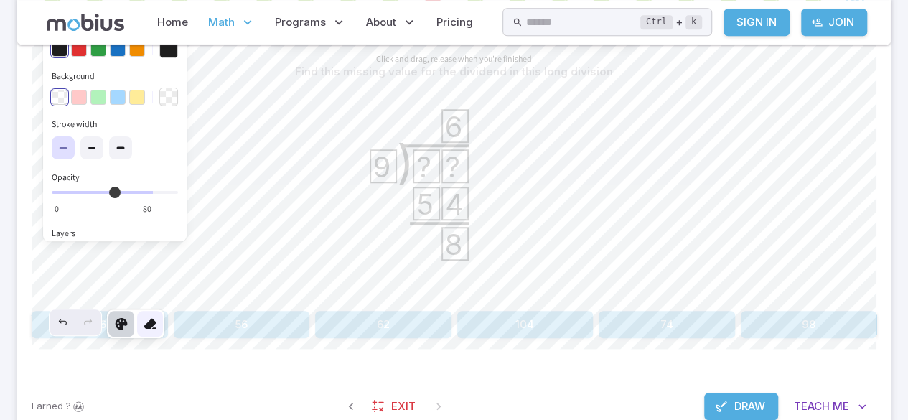
click at [150, 324] on icon at bounding box center [150, 324] width 14 height 14
click at [154, 327] on icon at bounding box center [150, 324] width 14 height 14
click at [743, 399] on span "Draw" at bounding box center [750, 407] width 31 height 16
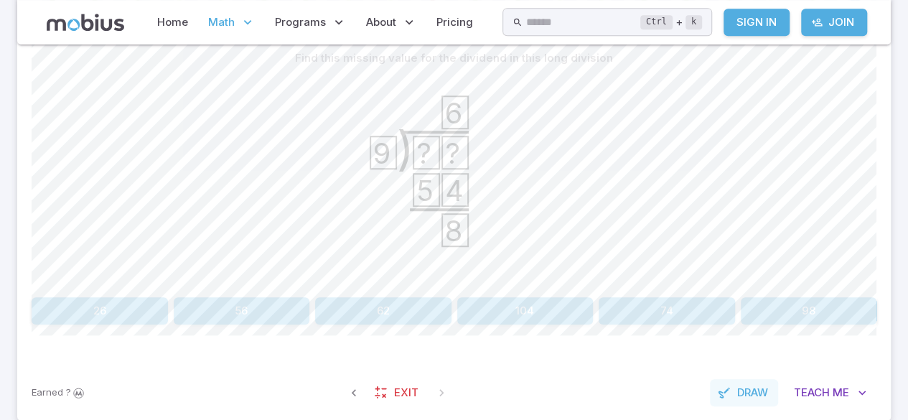
click at [753, 394] on span "Draw" at bounding box center [753, 393] width 31 height 16
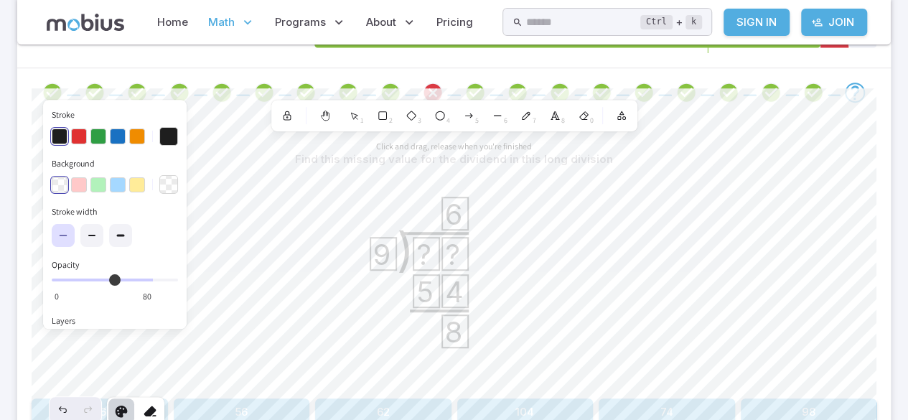
scroll to position [274, 0]
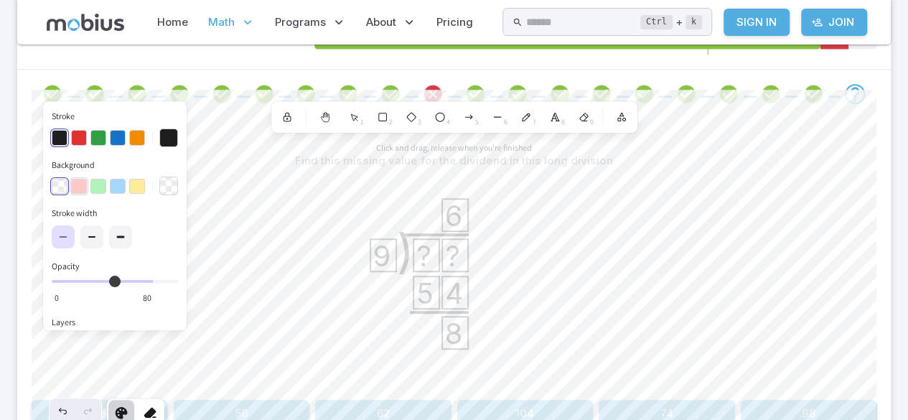
click at [81, 184] on button "button" at bounding box center [79, 187] width 16 height 16
click at [167, 182] on button "Background" at bounding box center [168, 186] width 19 height 19
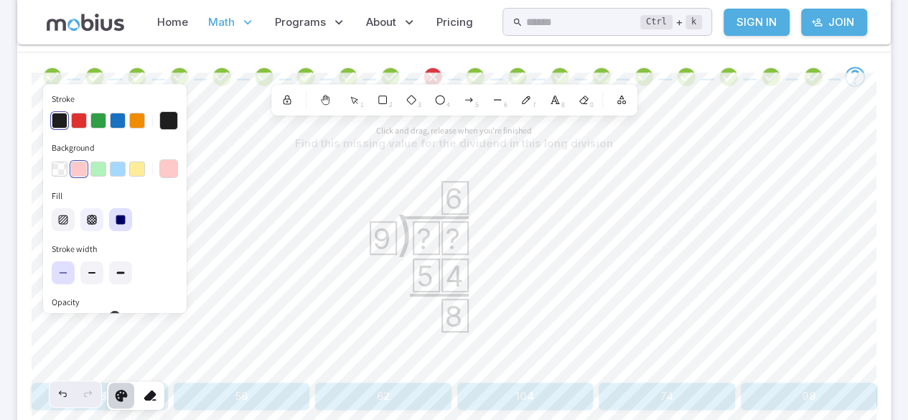
click at [96, 218] on icon "button" at bounding box center [92, 219] width 9 height 9
click at [81, 276] on label at bounding box center [91, 272] width 23 height 23
click at [116, 269] on icon at bounding box center [120, 272] width 11 height 11
click at [59, 173] on button "button" at bounding box center [60, 170] width 16 height 16
click at [83, 168] on button "button" at bounding box center [79, 170] width 16 height 16
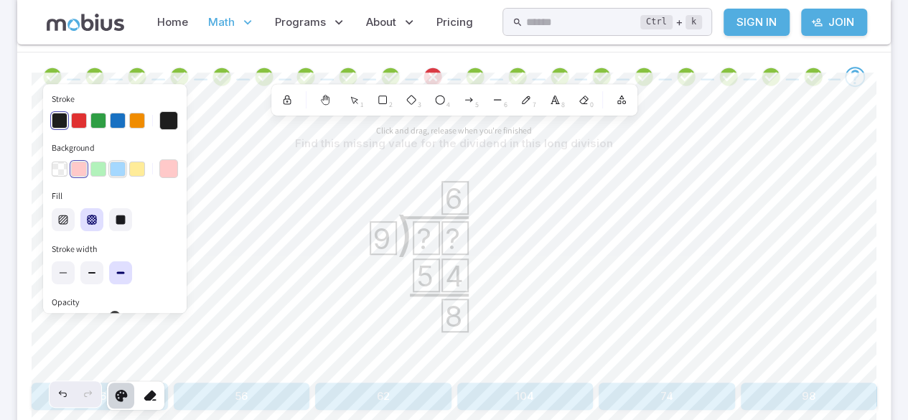
click at [115, 168] on button "button" at bounding box center [118, 170] width 16 height 16
click at [129, 113] on button "button" at bounding box center [137, 121] width 16 height 16
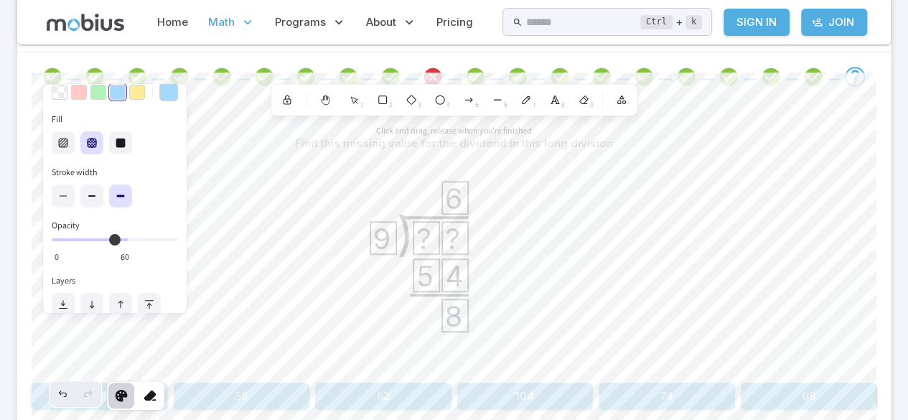
scroll to position [78, 0]
click at [152, 399] on icon at bounding box center [150, 396] width 14 height 14
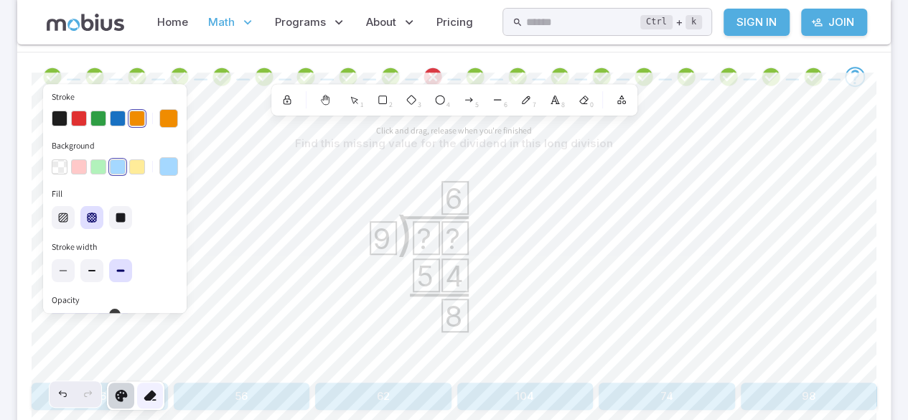
scroll to position [0, 0]
click at [128, 214] on button "button" at bounding box center [120, 219] width 23 height 23
click at [118, 119] on button "button" at bounding box center [118, 121] width 16 height 16
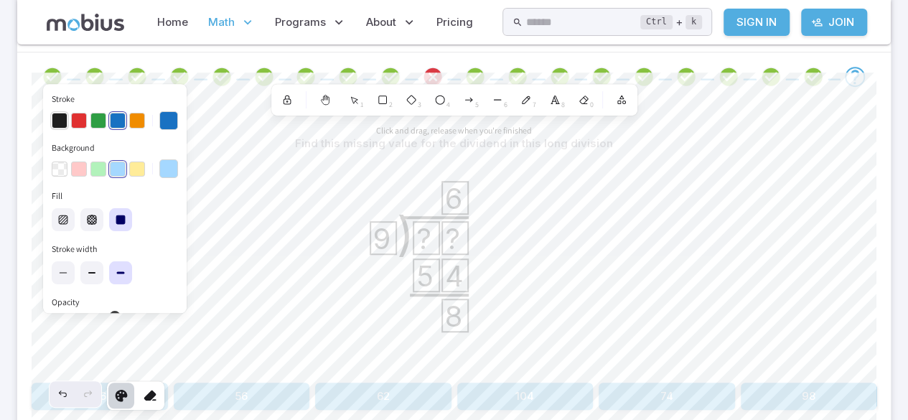
click at [56, 115] on button "button" at bounding box center [60, 121] width 16 height 16
click at [140, 117] on button "button" at bounding box center [137, 121] width 16 height 16
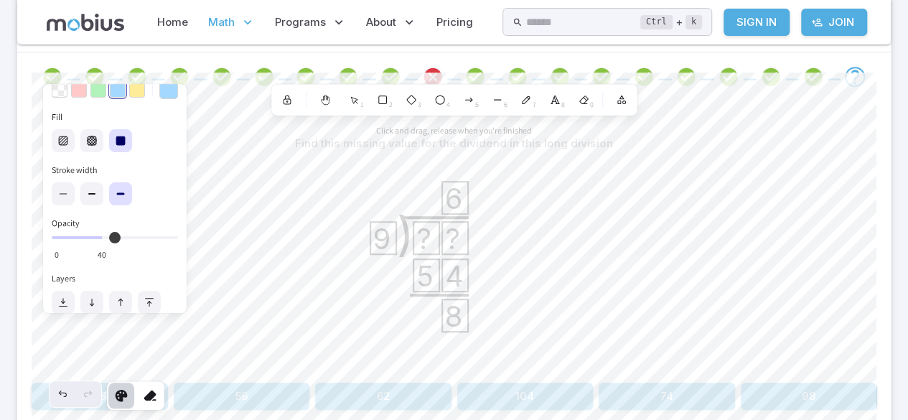
scroll to position [90, 0]
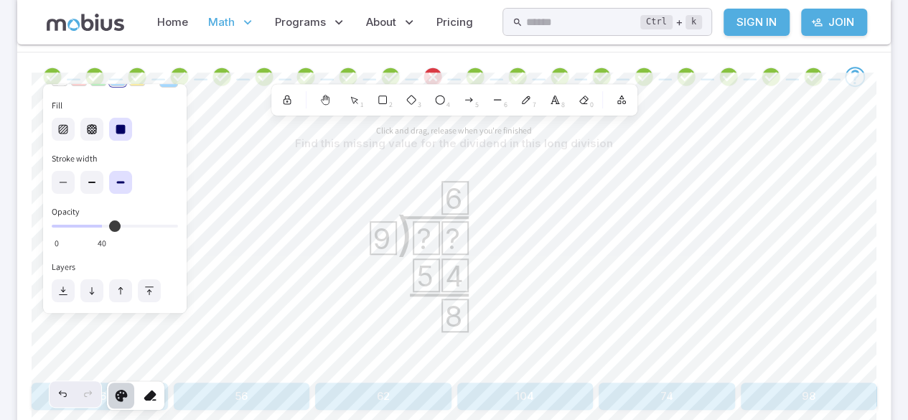
type input "**"
click at [152, 399] on icon at bounding box center [150, 396] width 14 height 14
click at [406, 103] on icon at bounding box center [411, 99] width 11 height 11
click at [583, 103] on icon at bounding box center [583, 99] width 11 height 11
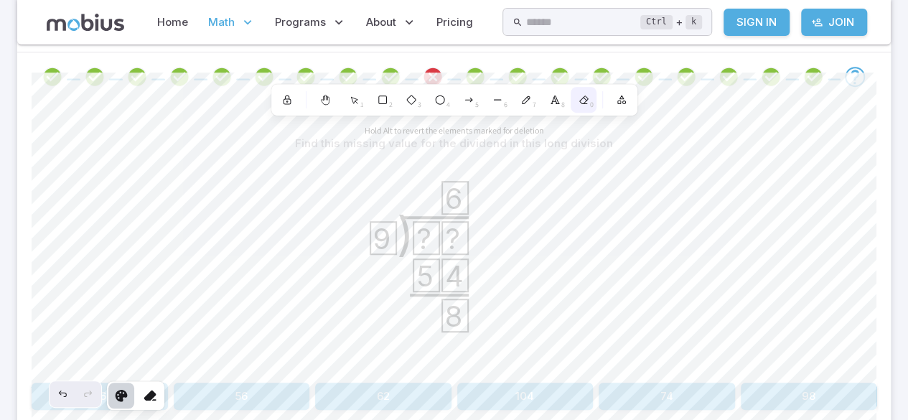
click at [582, 103] on icon at bounding box center [583, 99] width 11 height 11
click at [292, 96] on div at bounding box center [287, 100] width 26 height 26
click at [320, 96] on icon at bounding box center [325, 99] width 11 height 11
click at [152, 396] on icon at bounding box center [150, 396] width 14 height 14
click at [153, 404] on div at bounding box center [150, 396] width 26 height 26
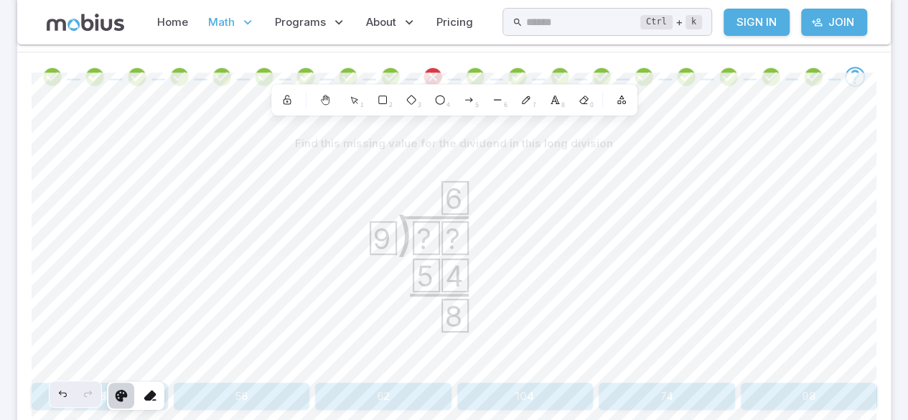
click at [121, 401] on icon at bounding box center [121, 396] width 14 height 14
click at [277, 106] on div at bounding box center [287, 100] width 26 height 26
click at [337, 98] on div at bounding box center [325, 100] width 26 height 26
click at [338, 96] on div at bounding box center [325, 100] width 26 height 26
click at [320, 108] on div at bounding box center [325, 100] width 26 height 26
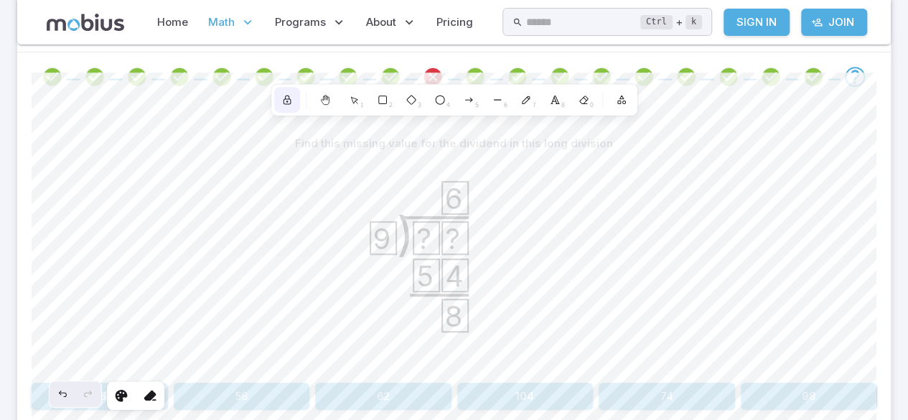
click at [274, 101] on div at bounding box center [287, 100] width 26 height 26
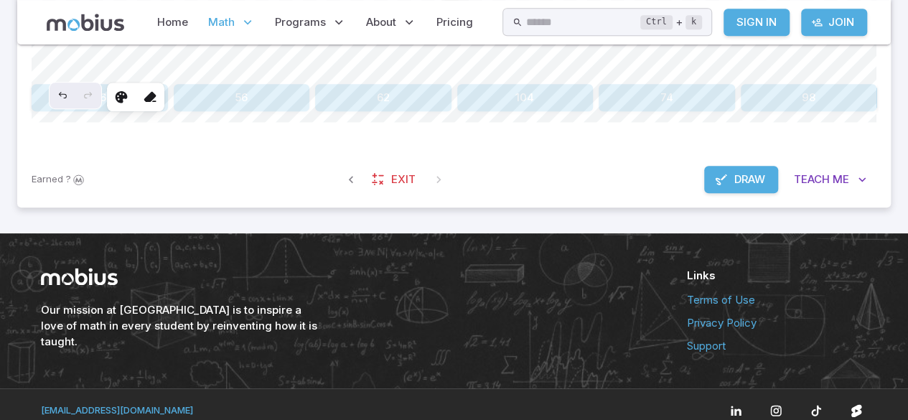
scroll to position [602, 0]
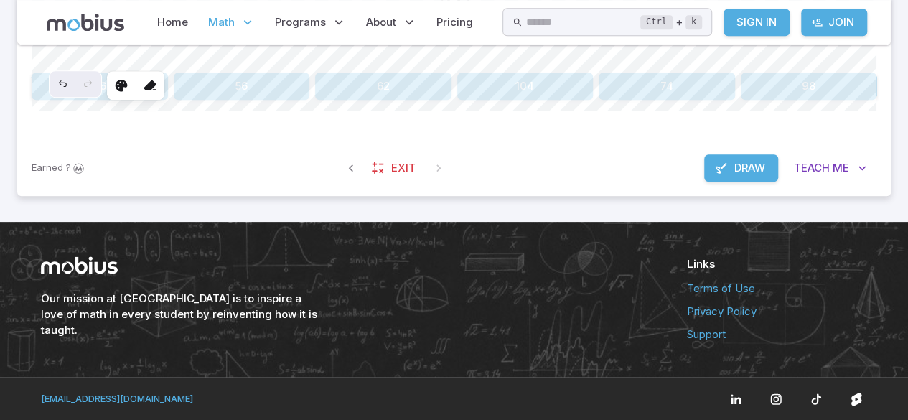
click at [741, 155] on button "Draw" at bounding box center [741, 167] width 74 height 27
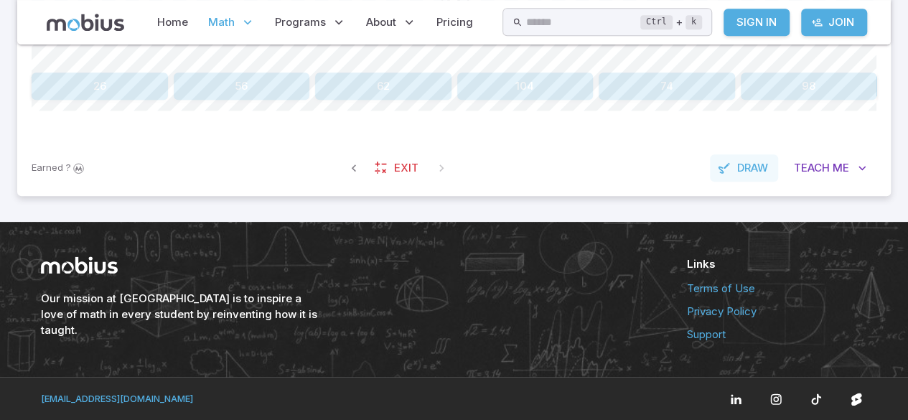
click at [745, 172] on span "Draw" at bounding box center [753, 168] width 31 height 16
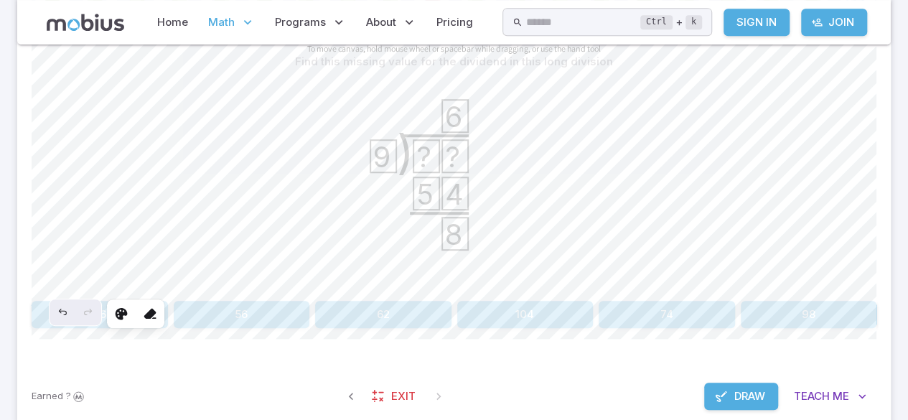
scroll to position [368, 0]
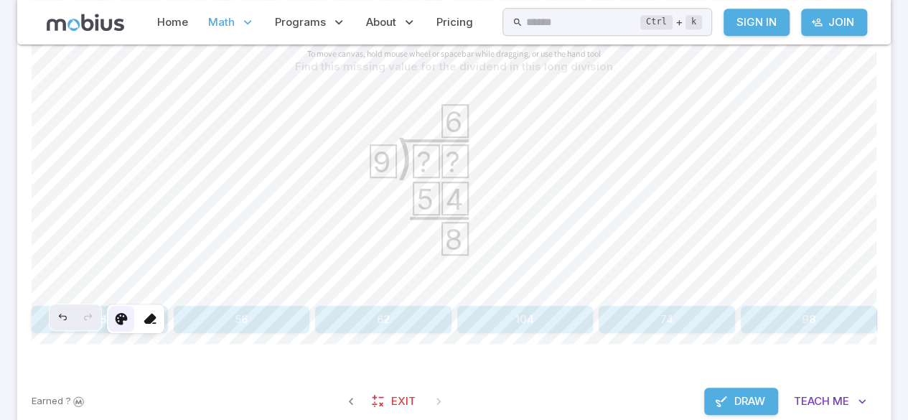
click at [121, 323] on icon at bounding box center [121, 319] width 14 height 14
click at [60, 318] on icon "Undo" at bounding box center [62, 317] width 11 height 11
click at [750, 396] on span "Draw" at bounding box center [750, 402] width 31 height 16
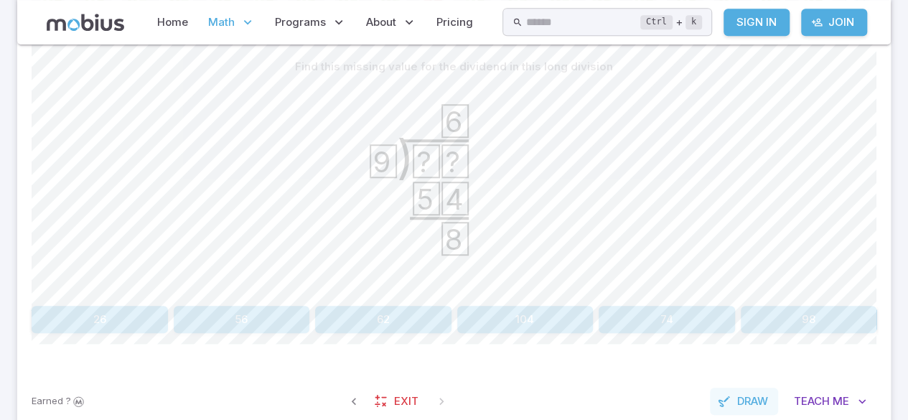
click at [756, 401] on span "Draw" at bounding box center [753, 402] width 31 height 16
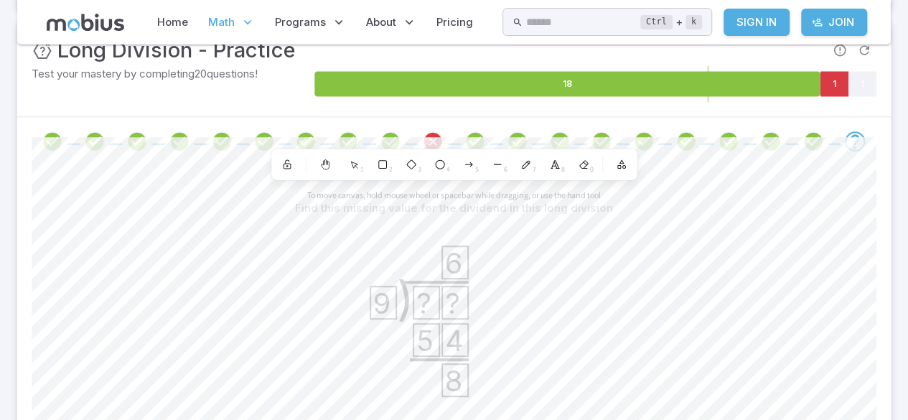
scroll to position [223, 0]
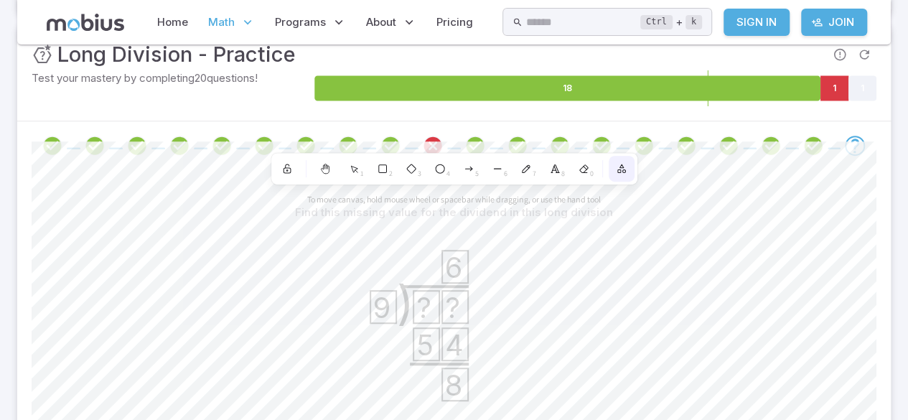
click at [626, 165] on icon "button" at bounding box center [621, 168] width 11 height 11
click at [623, 169] on icon "button" at bounding box center [624, 170] width 3 height 3
click at [278, 176] on div at bounding box center [287, 169] width 26 height 26
click at [344, 167] on div "1" at bounding box center [354, 169] width 26 height 26
click at [536, 175] on span "7" at bounding box center [535, 174] width 4 height 11
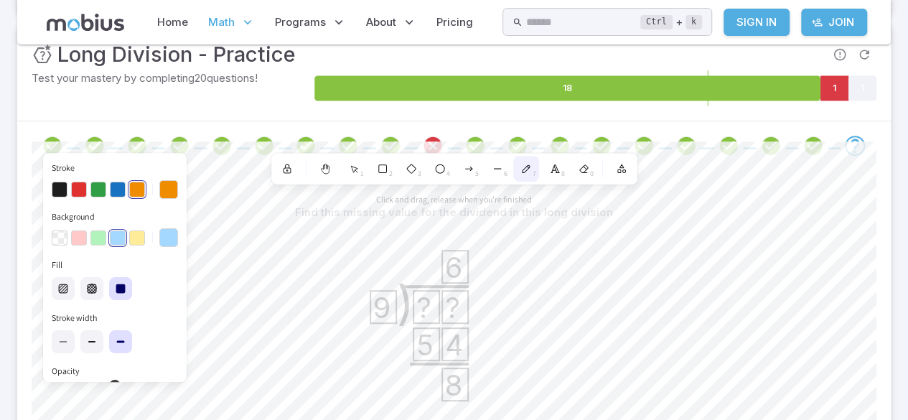
scroll to position [292, 0]
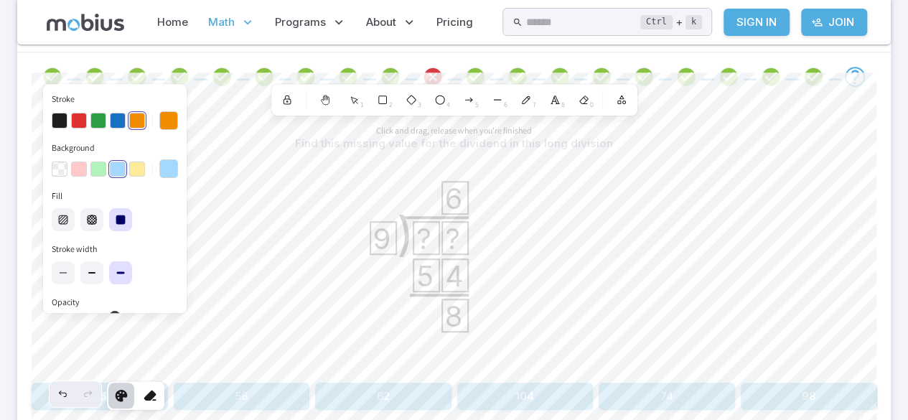
click at [0, 93] on section "Math / Grades / Grade 5 / Long Division - Practice Long Division - Practice Ski…" at bounding box center [454, 142] width 908 height 779
click at [163, 164] on button "Background" at bounding box center [168, 168] width 19 height 19
click at [111, 173] on div "button" at bounding box center [117, 169] width 17 height 17
click at [149, 396] on icon at bounding box center [150, 396] width 14 height 14
click at [58, 117] on button "button" at bounding box center [60, 121] width 16 height 16
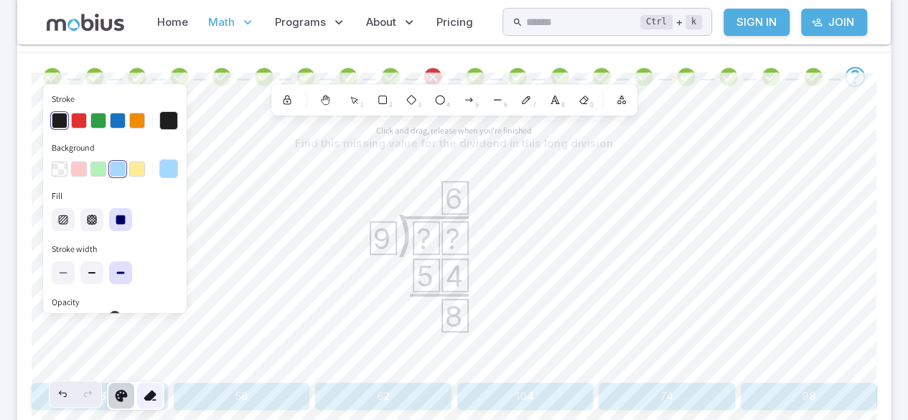
click at [147, 394] on icon at bounding box center [150, 396] width 14 height 14
click at [131, 116] on button "button" at bounding box center [137, 121] width 16 height 16
click at [60, 115] on button "button" at bounding box center [60, 121] width 16 height 16
click at [60, 218] on icon "button" at bounding box center [63, 219] width 9 height 9
click at [92, 276] on icon at bounding box center [91, 272] width 11 height 11
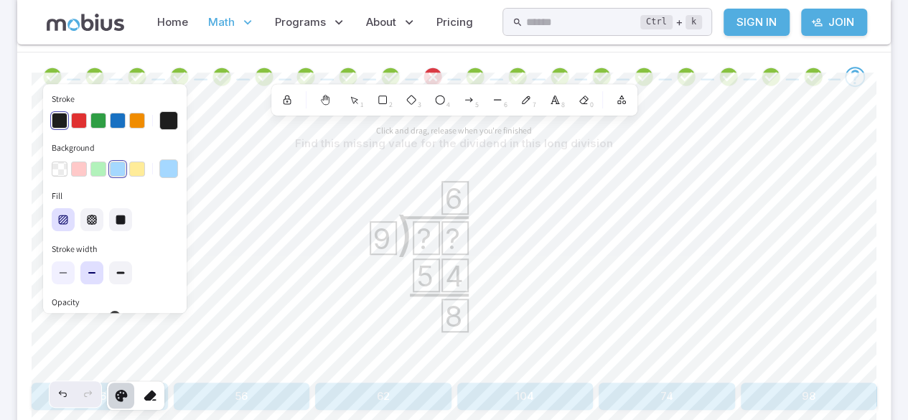
click at [68, 278] on label at bounding box center [63, 272] width 23 height 23
click at [128, 269] on label at bounding box center [120, 272] width 23 height 23
click at [141, 398] on div at bounding box center [150, 396] width 26 height 26
click at [122, 396] on icon at bounding box center [121, 396] width 14 height 14
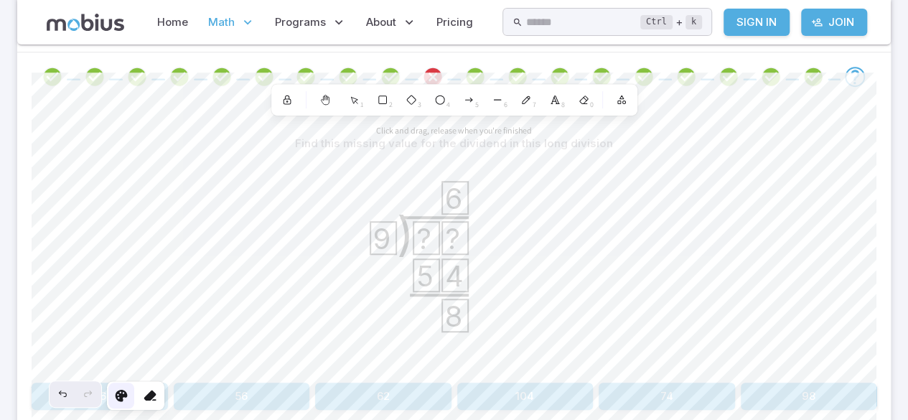
click at [110, 399] on div at bounding box center [121, 396] width 26 height 26
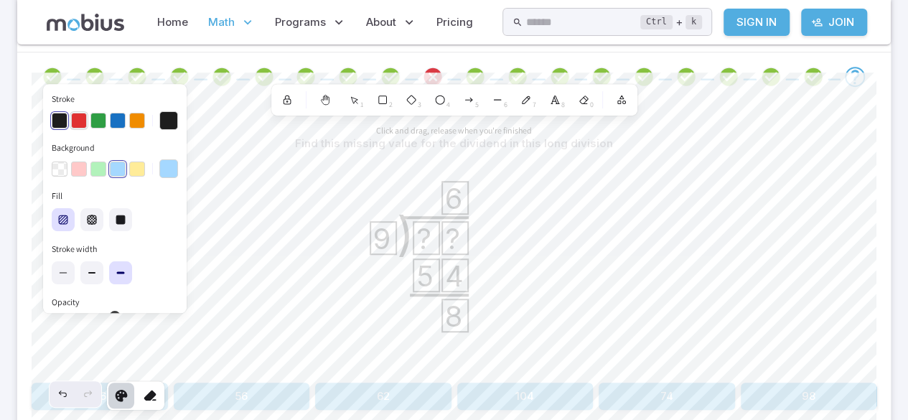
click at [79, 121] on button "button" at bounding box center [79, 121] width 16 height 16
click at [136, 167] on button "button" at bounding box center [137, 170] width 16 height 16
click at [171, 169] on button "Background" at bounding box center [168, 168] width 19 height 19
click at [68, 271] on icon at bounding box center [62, 272] width 11 height 11
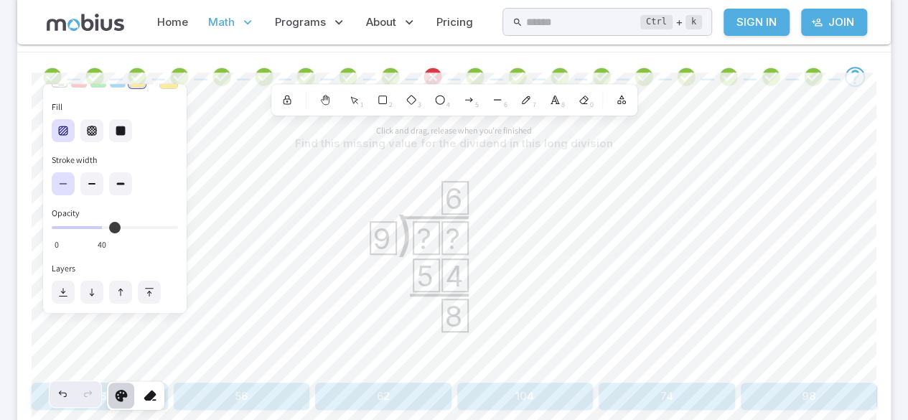
scroll to position [90, 0]
click at [90, 292] on icon "button" at bounding box center [91, 293] width 2 height 2
click at [157, 402] on div at bounding box center [150, 396] width 26 height 26
click at [447, 95] on div "4" at bounding box center [440, 100] width 26 height 26
click at [152, 396] on icon at bounding box center [150, 396] width 14 height 14
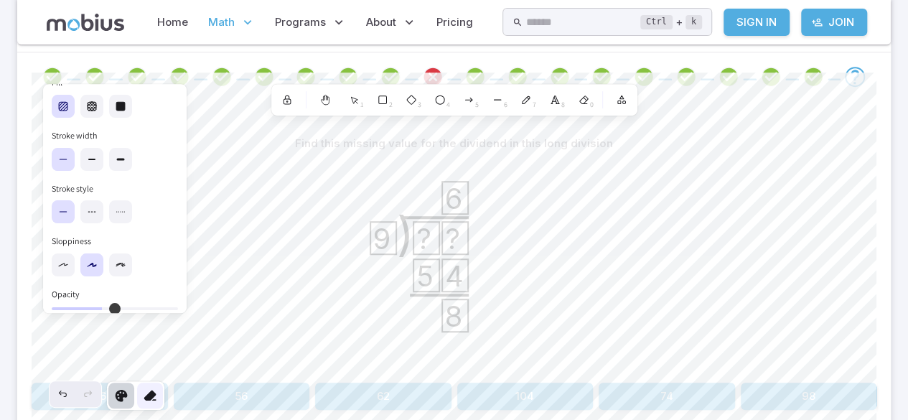
scroll to position [196, 0]
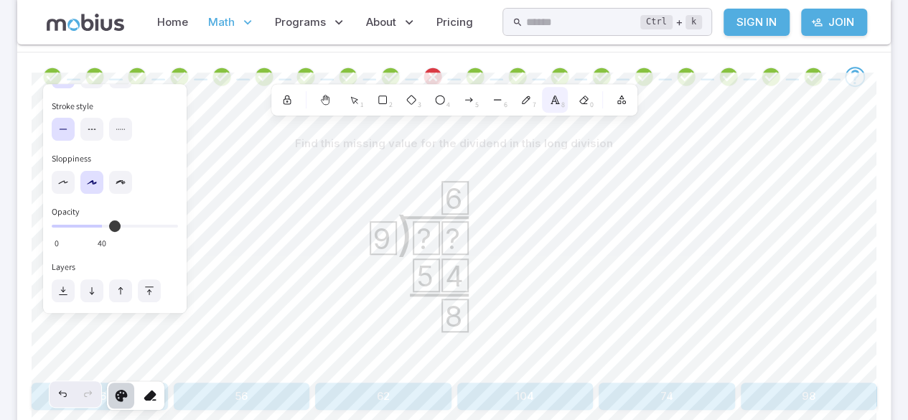
click at [562, 100] on span "8" at bounding box center [564, 105] width 4 height 11
click at [526, 96] on icon at bounding box center [526, 99] width 11 height 11
click at [553, 103] on icon at bounding box center [554, 99] width 11 height 11
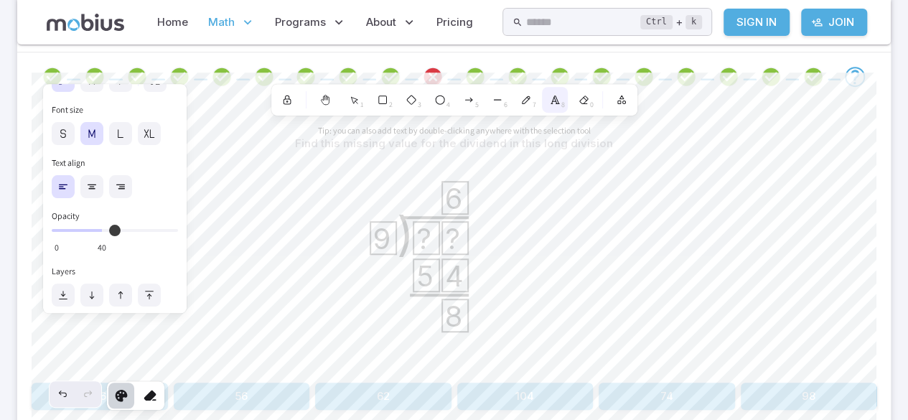
scroll to position [95, 0]
click at [69, 124] on label at bounding box center [63, 129] width 23 height 23
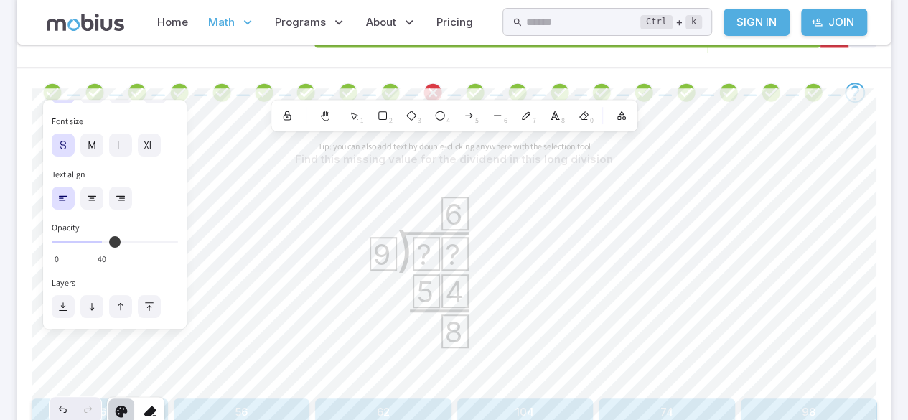
scroll to position [282, 0]
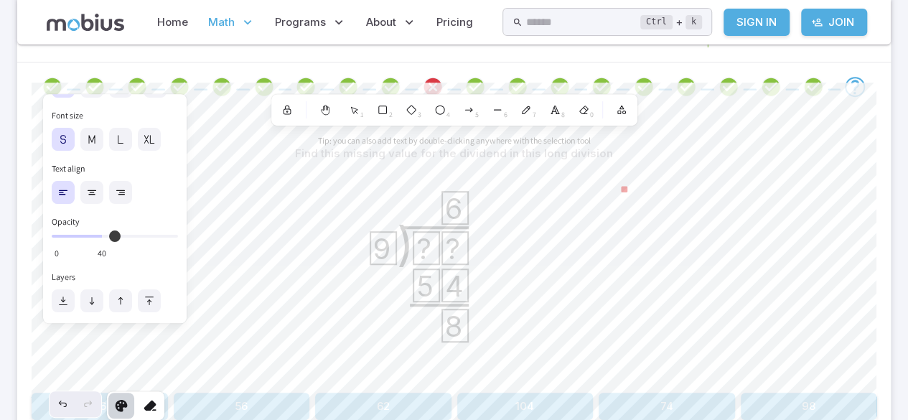
type textarea "*"
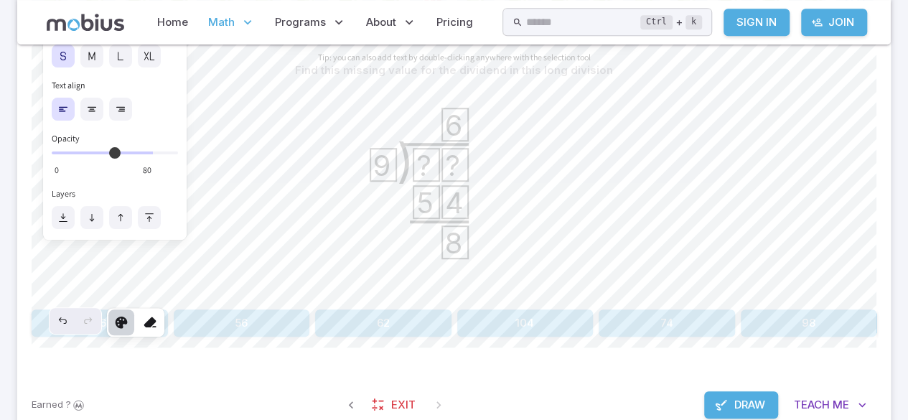
type input "**"
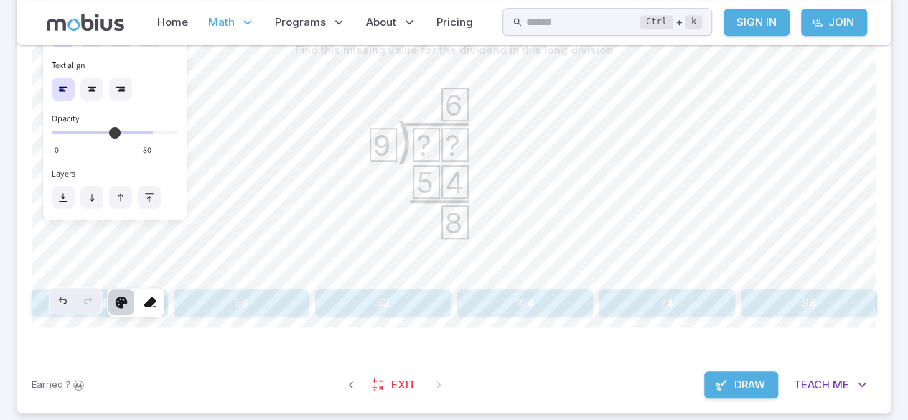
scroll to position [386, 0]
click at [740, 386] on span "Draw" at bounding box center [750, 384] width 31 height 16
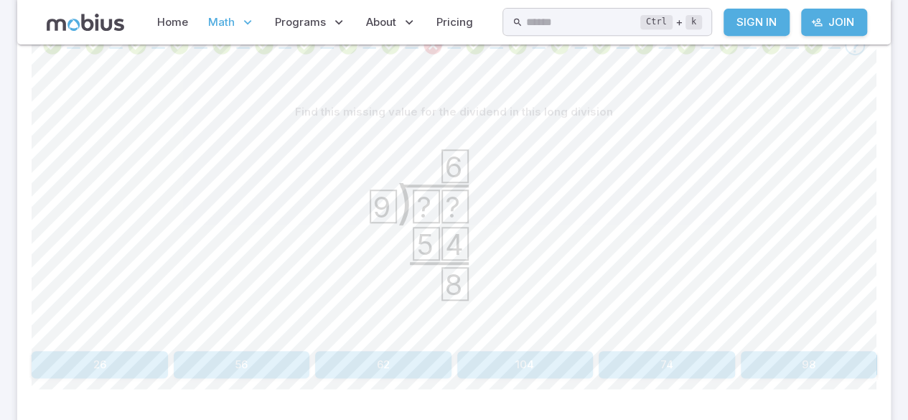
scroll to position [327, 0]
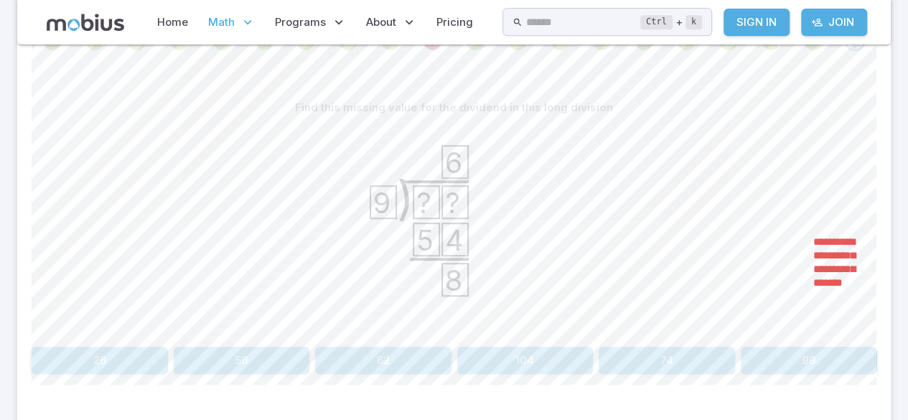
type textarea "**********"
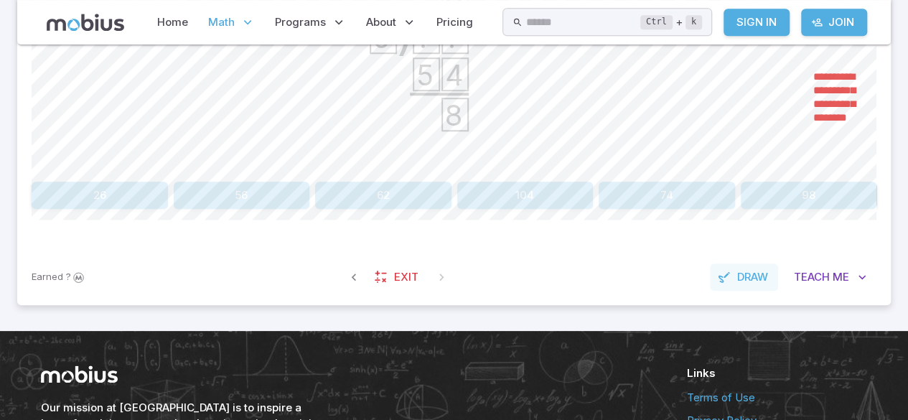
scroll to position [496, 0]
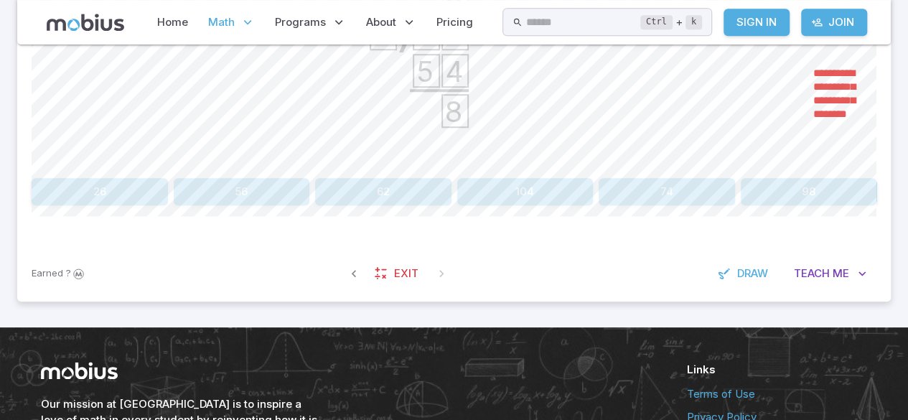
click at [834, 106] on div ") ? ? 9 6 5 4 8" at bounding box center [454, 63] width 845 height 220
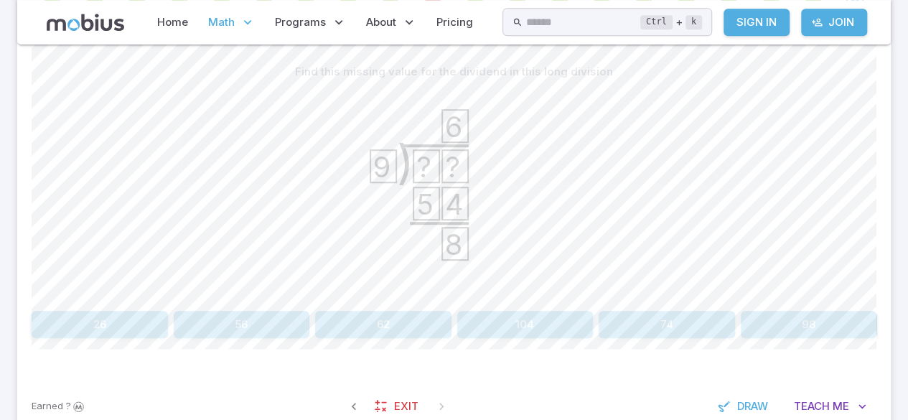
click at [831, 249] on div ") ? ? 9 6 5 4 8" at bounding box center [454, 195] width 845 height 220
click at [837, 243] on div ") ? ? 9 6 5 4 8" at bounding box center [454, 195] width 845 height 220
click at [836, 246] on div ") ? ? 9 6 5 4 8" at bounding box center [454, 195] width 845 height 220
click at [852, 230] on div ") ? ? 9 6 5 4 8" at bounding box center [454, 195] width 845 height 220
click at [833, 248] on div ") ? ? 9 6 5 4 8" at bounding box center [454, 195] width 845 height 220
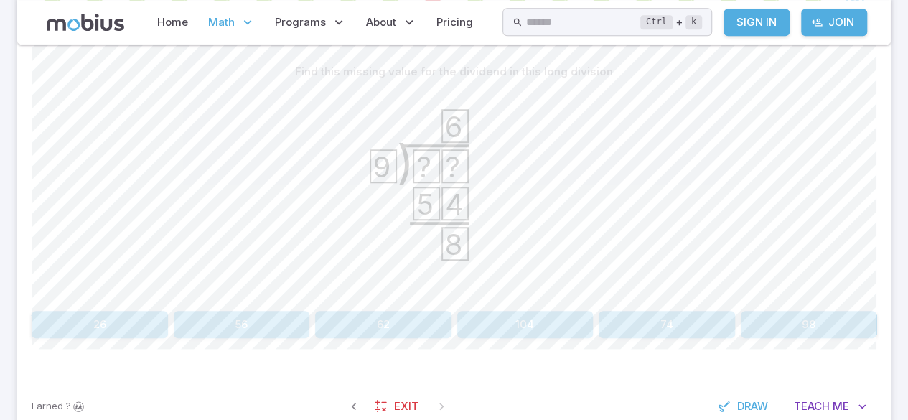
click at [837, 274] on div ") ? ? 9 6 5 4 8" at bounding box center [454, 195] width 845 height 220
click at [829, 273] on div ") ? ? 9 6 5 4 8" at bounding box center [454, 195] width 845 height 220
click at [843, 279] on div ") ? ? 9 6 5 4 8" at bounding box center [454, 195] width 845 height 220
click at [748, 409] on span "Draw" at bounding box center [753, 407] width 31 height 16
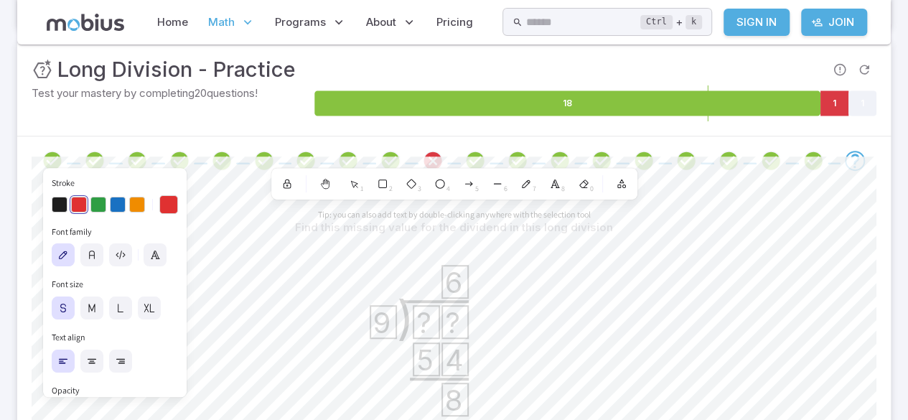
scroll to position [195, 0]
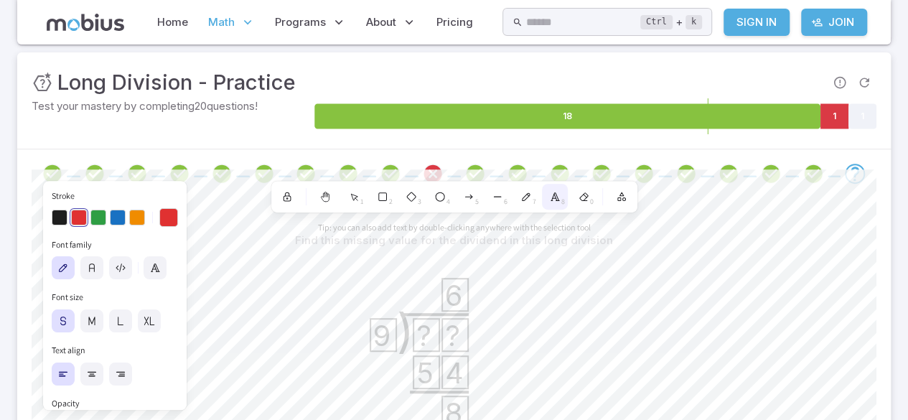
click at [558, 195] on icon at bounding box center [554, 196] width 11 height 11
click at [578, 194] on div "Selected shape actions Stroke Font family Font size Text align Opacity 80 0 Lay…" at bounding box center [454, 343] width 845 height 349
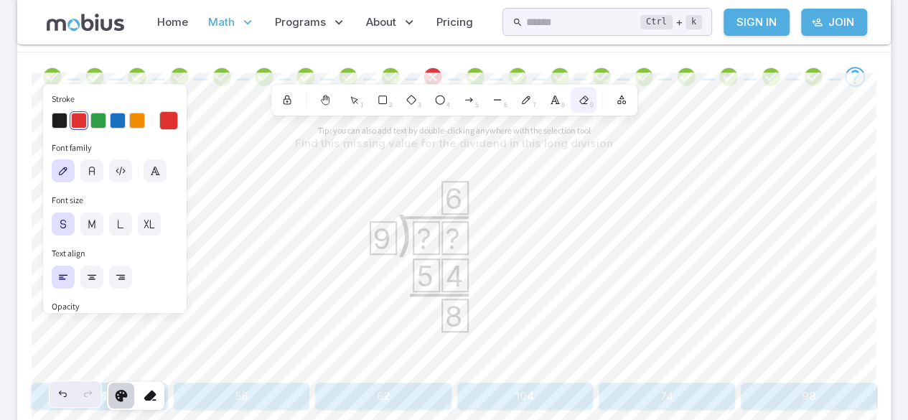
click at [587, 94] on icon at bounding box center [583, 99] width 11 height 11
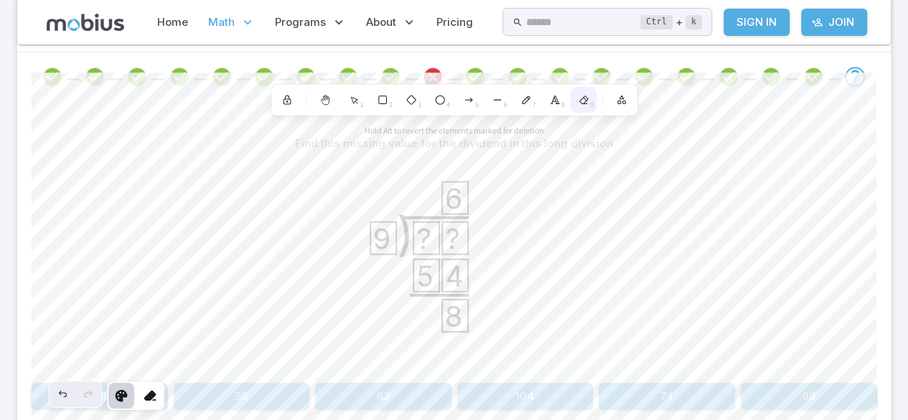
click at [579, 91] on div "0" at bounding box center [584, 100] width 26 height 26
click at [154, 404] on div at bounding box center [150, 396] width 26 height 26
click at [529, 99] on icon at bounding box center [526, 99] width 11 height 11
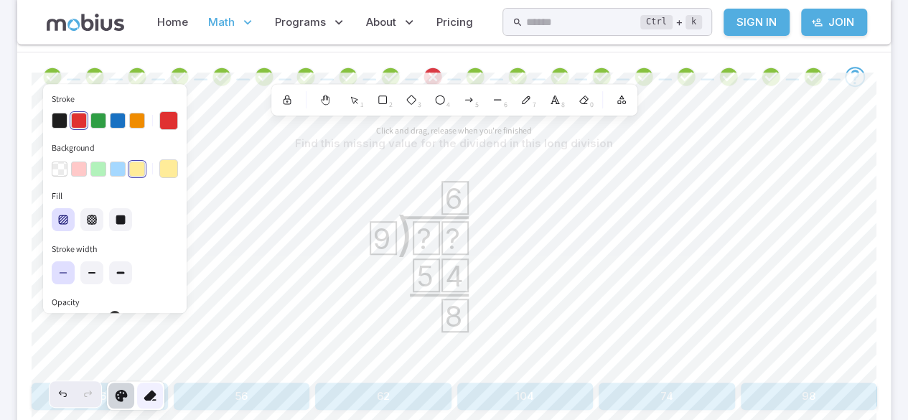
click at [150, 396] on icon at bounding box center [150, 396] width 14 height 14
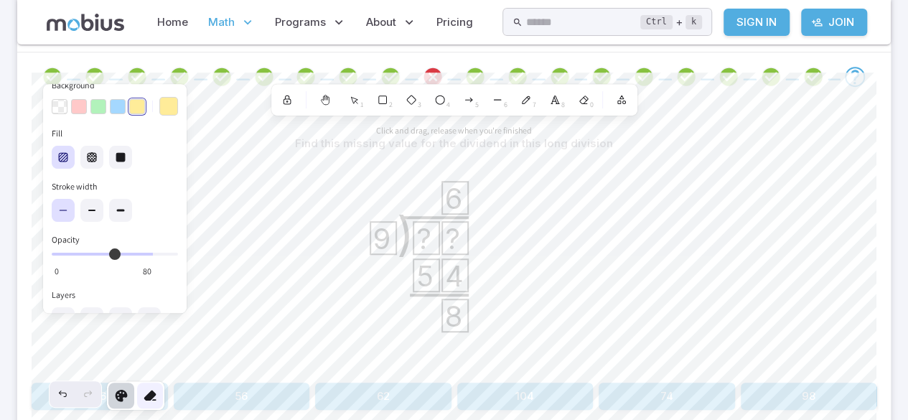
scroll to position [90, 0]
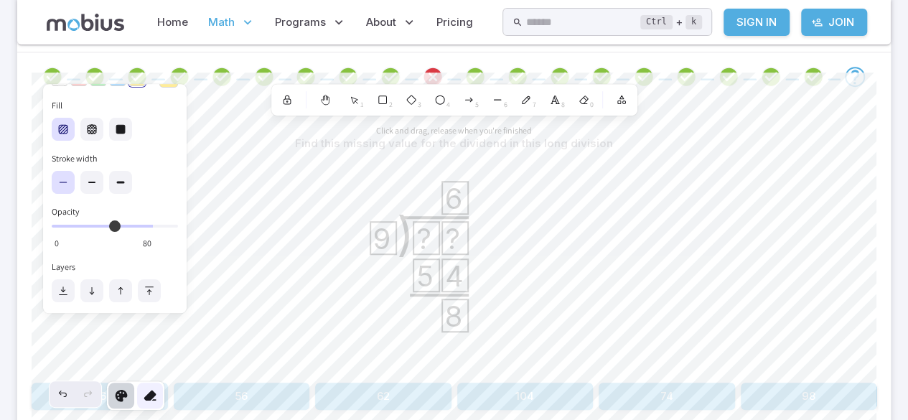
click at [152, 399] on icon at bounding box center [150, 396] width 14 height 14
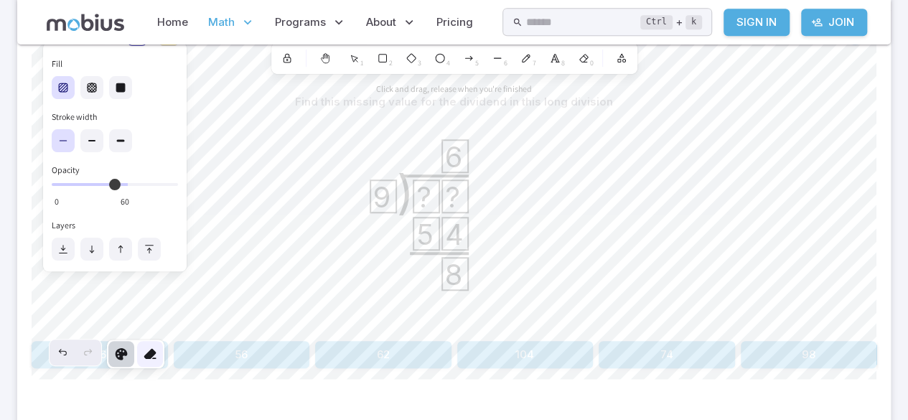
type input "**"
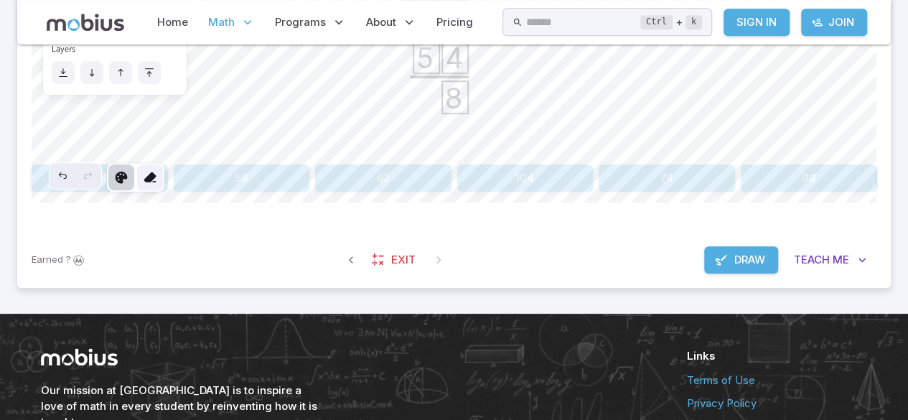
scroll to position [511, 0]
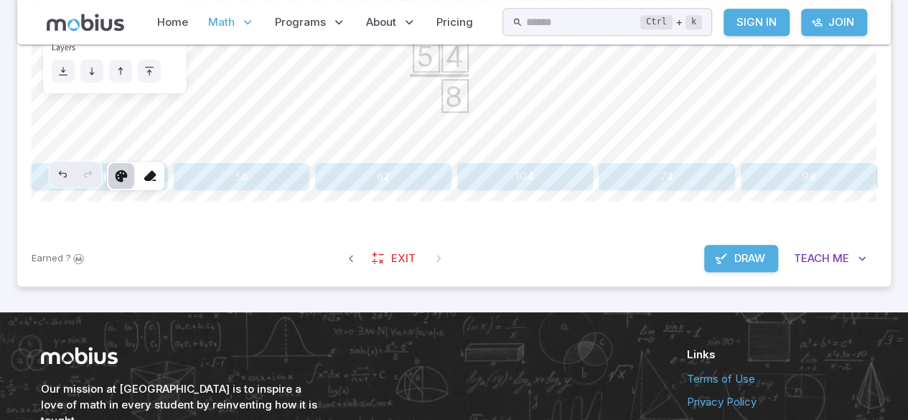
click at [760, 256] on span "Draw" at bounding box center [750, 259] width 31 height 16
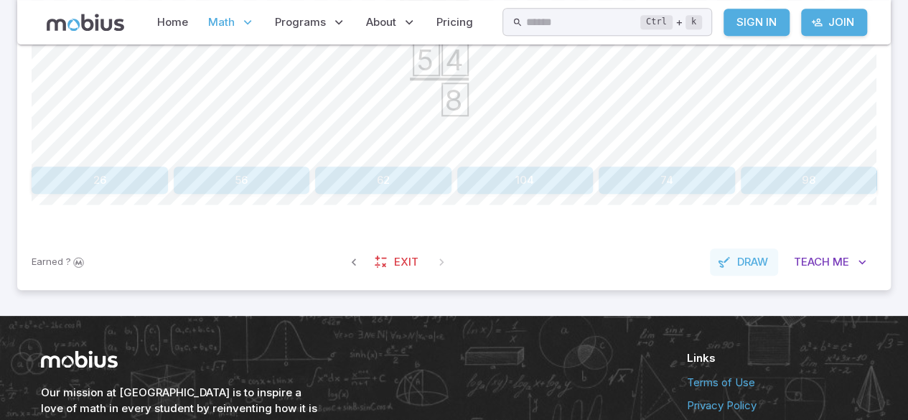
scroll to position [516, 0]
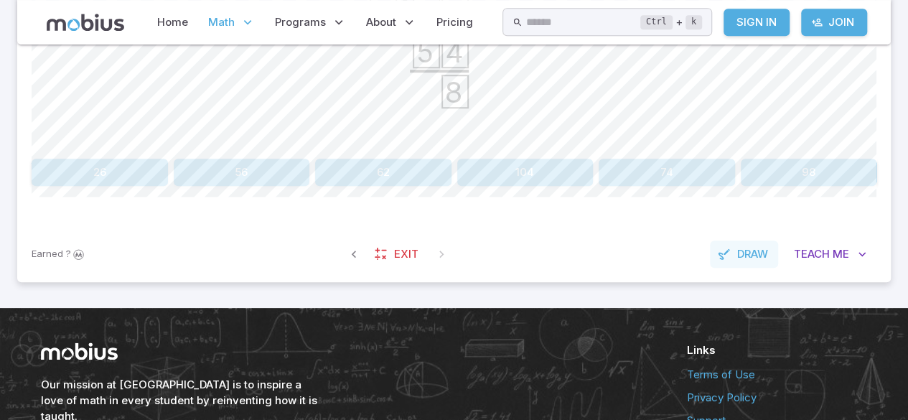
click at [745, 246] on span "Draw" at bounding box center [753, 254] width 31 height 16
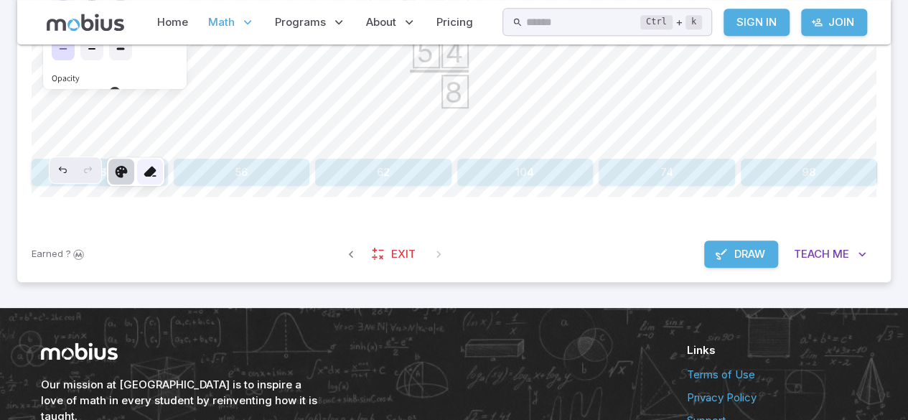
click at [154, 172] on icon at bounding box center [150, 171] width 14 height 14
click at [764, 257] on span "Draw" at bounding box center [750, 254] width 31 height 16
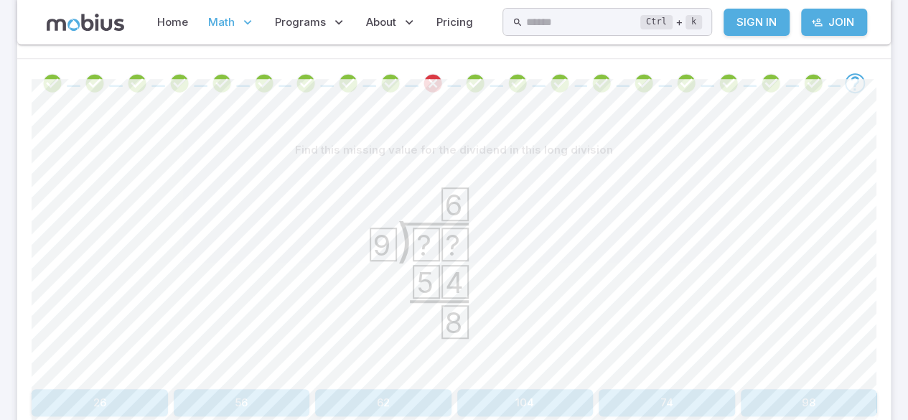
scroll to position [292, 0]
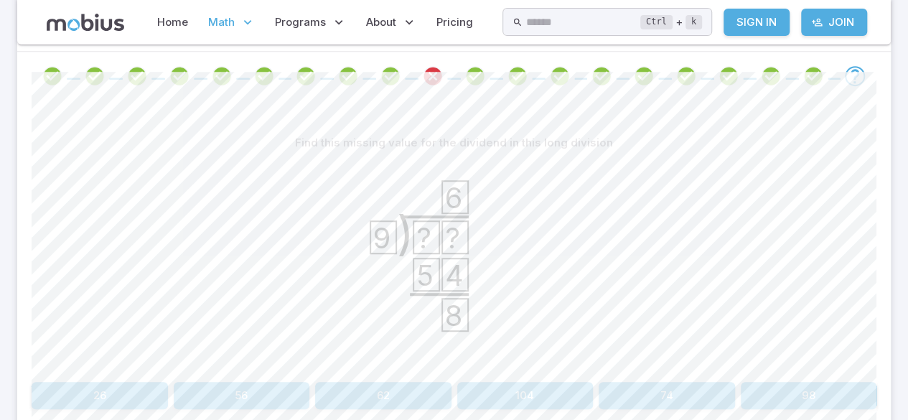
click at [410, 394] on button "62" at bounding box center [383, 395] width 136 height 27
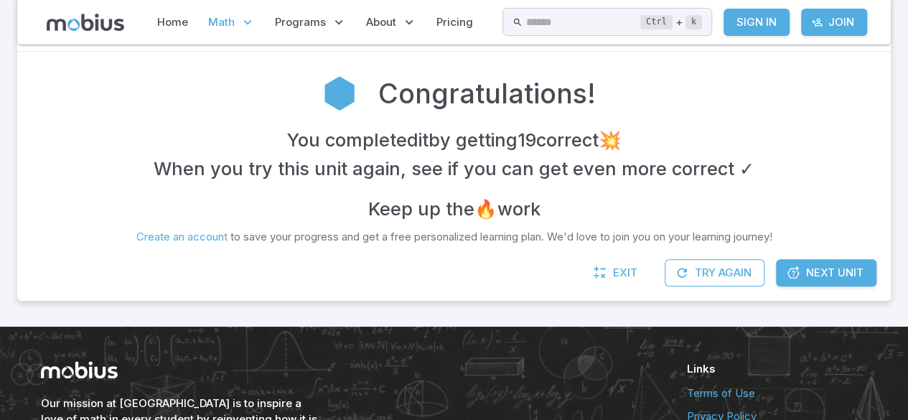
click at [837, 262] on link "Next Unit" at bounding box center [826, 272] width 101 height 27
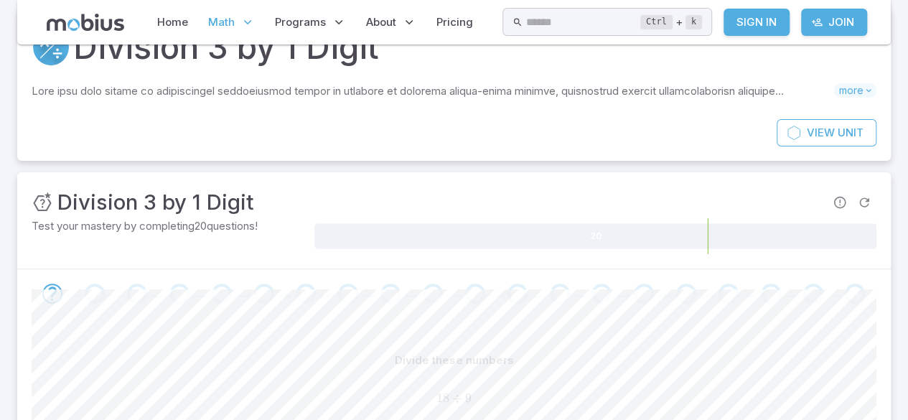
scroll to position [131, 0]
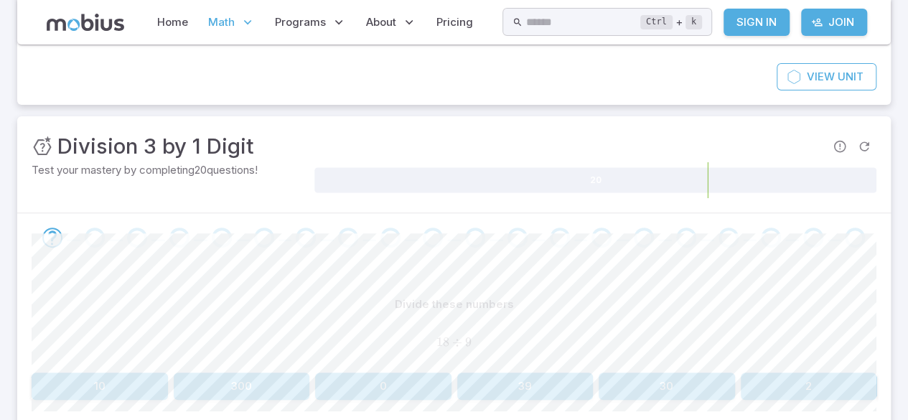
click at [801, 389] on button "2" at bounding box center [809, 386] width 136 height 27
click at [0, 286] on section "Math / Grades / Grade 5 / Division 3 by 1 Digit Division 3 by 1 Digit Skills yo…" at bounding box center [454, 218] width 908 height 608
click at [0, 24] on section "Math / Grades / Grade 5 / Division 3 by 1 Digit Division 3 by 1 Digit Skills yo…" at bounding box center [454, 218] width 908 height 608
click at [643, 387] on button "1" at bounding box center [667, 386] width 136 height 27
click at [0, 286] on section "Math / Grades / Grade 5 / Division 3 by 1 Digit Division 3 by 1 Digit Skills yo…" at bounding box center [454, 218] width 908 height 608
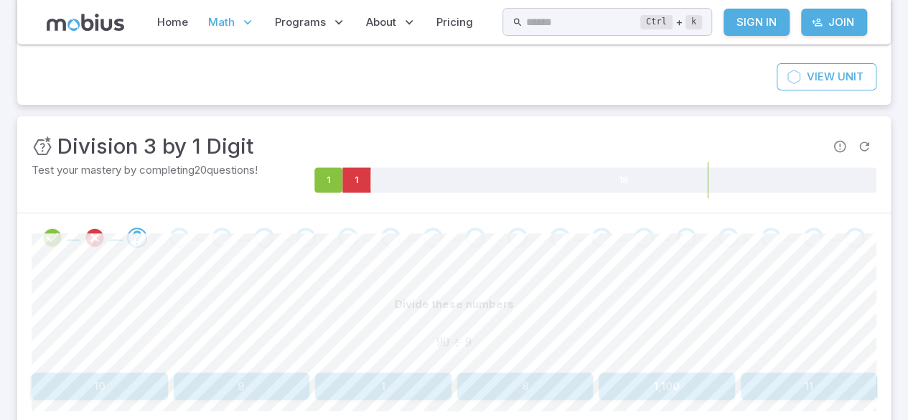
click at [0, 279] on section "Math / Grades / Grade 5 / Division 3 by 1 Digit Division 3 by 1 Digit Skills yo…" at bounding box center [454, 218] width 908 height 608
click at [115, 383] on button "10" at bounding box center [100, 386] width 136 height 27
click at [837, 385] on button "8" at bounding box center [809, 386] width 136 height 27
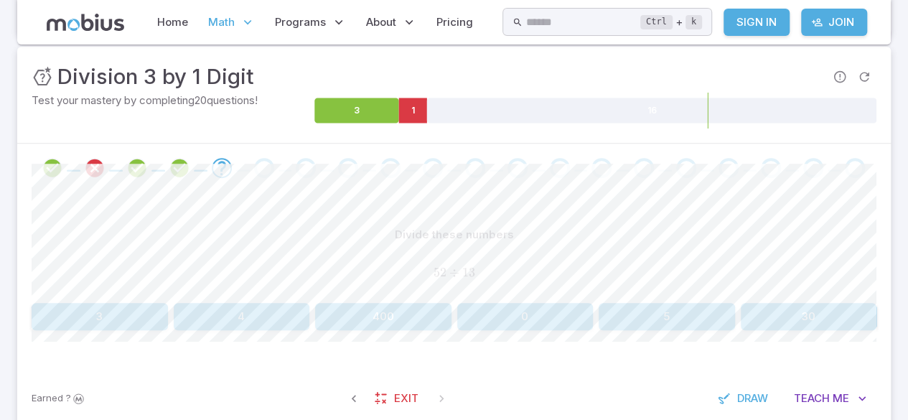
scroll to position [213, 0]
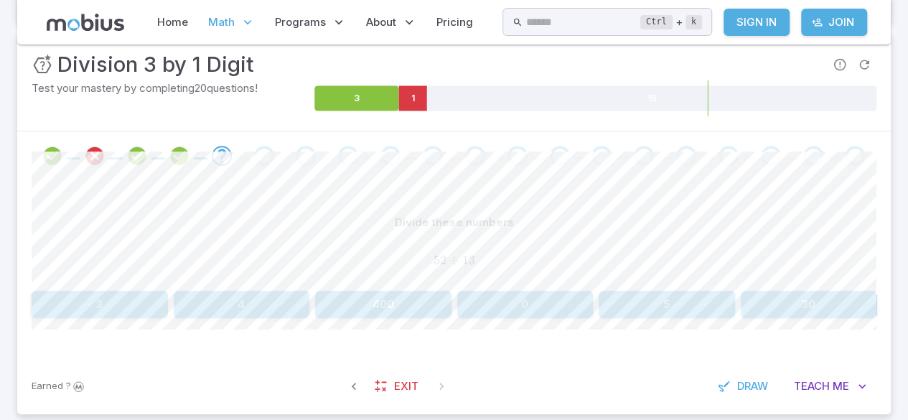
click at [267, 302] on button "4" at bounding box center [242, 304] width 136 height 27
click at [745, 146] on div at bounding box center [729, 156] width 42 height 20
click at [751, 231] on div "Divide these numbers" at bounding box center [454, 222] width 845 height 27
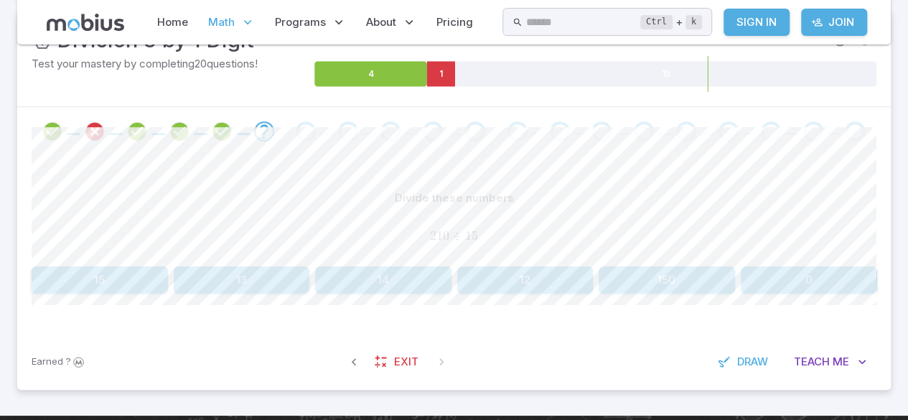
scroll to position [251, 0]
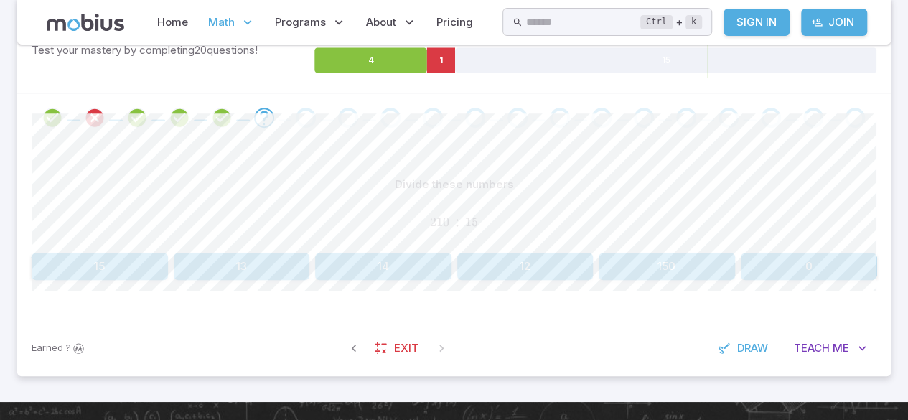
click at [462, 278] on button "12" at bounding box center [525, 266] width 136 height 27
click at [497, 264] on button "9" at bounding box center [525, 266] width 136 height 27
click at [277, 114] on span at bounding box center [263, 118] width 31 height 20
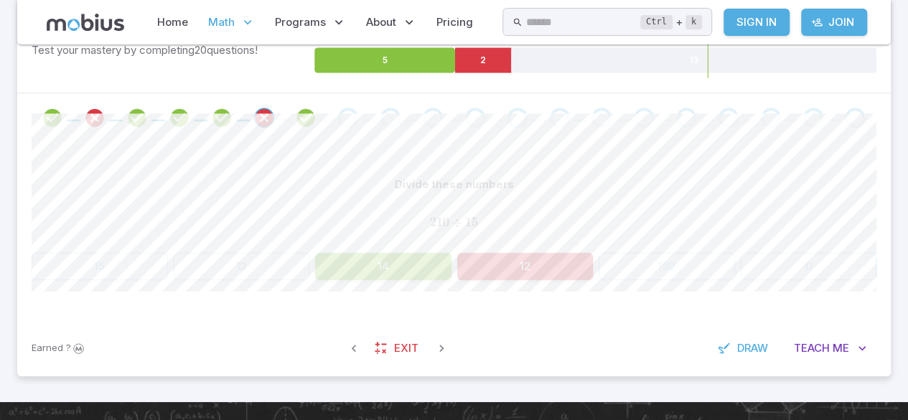
click at [259, 124] on icon "Review your answer" at bounding box center [264, 118] width 22 height 22
click at [312, 121] on icon "Review your answer" at bounding box center [306, 118] width 22 height 22
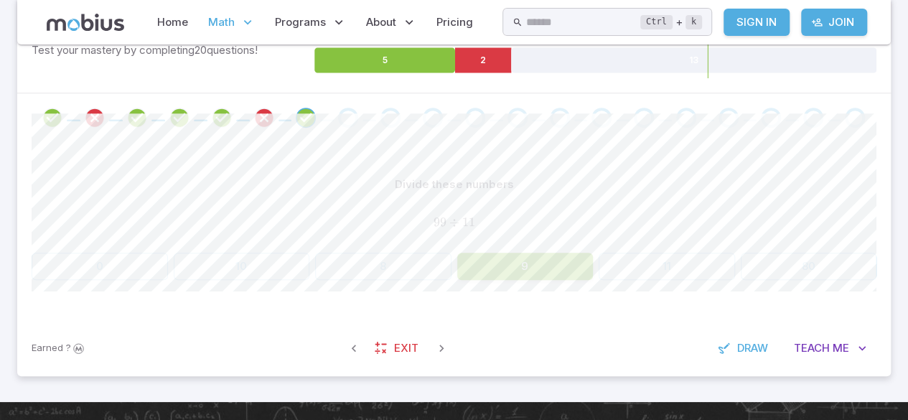
click at [344, 116] on div "Go to the next question" at bounding box center [348, 118] width 20 height 20
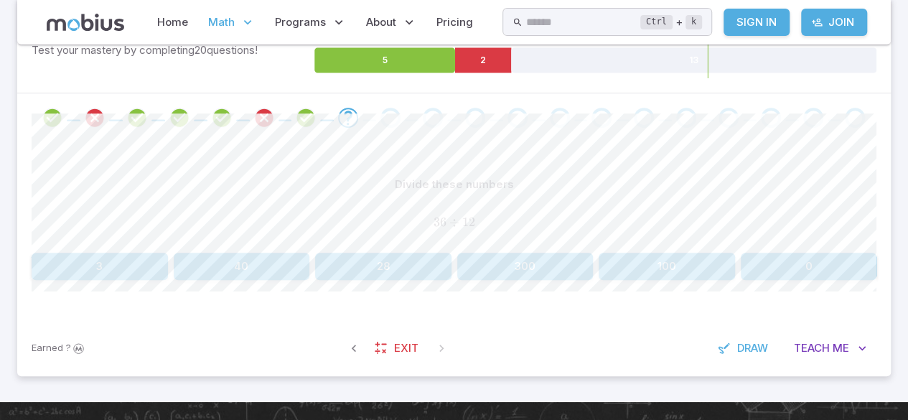
click at [246, 186] on div "Divide these numbers" at bounding box center [454, 184] width 845 height 27
click at [136, 271] on button "3" at bounding box center [100, 266] width 136 height 27
click at [274, 277] on button "7" at bounding box center [242, 266] width 136 height 27
click at [96, 279] on button "9" at bounding box center [100, 266] width 136 height 27
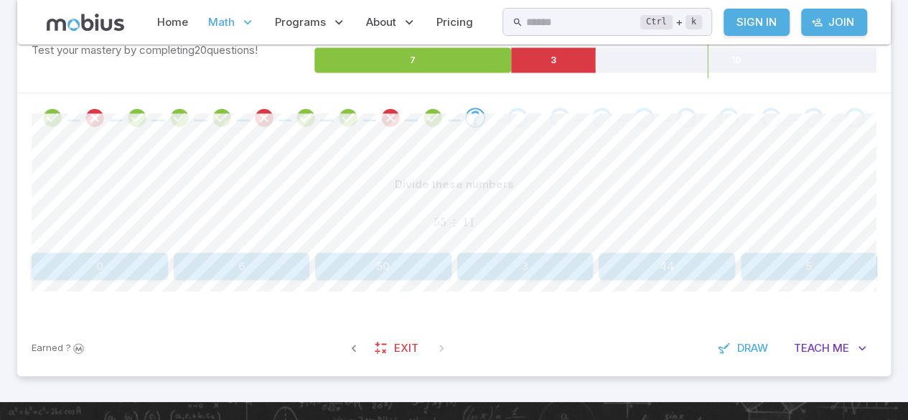
click at [805, 264] on button "5" at bounding box center [809, 266] width 136 height 27
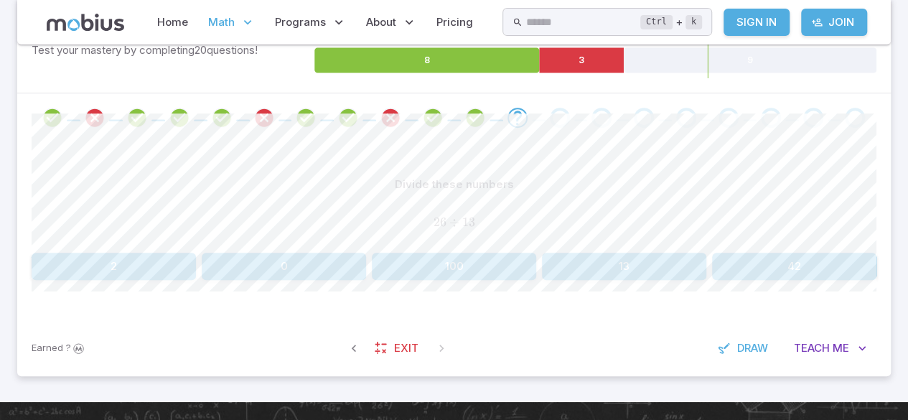
click at [151, 271] on button "2" at bounding box center [114, 266] width 164 height 27
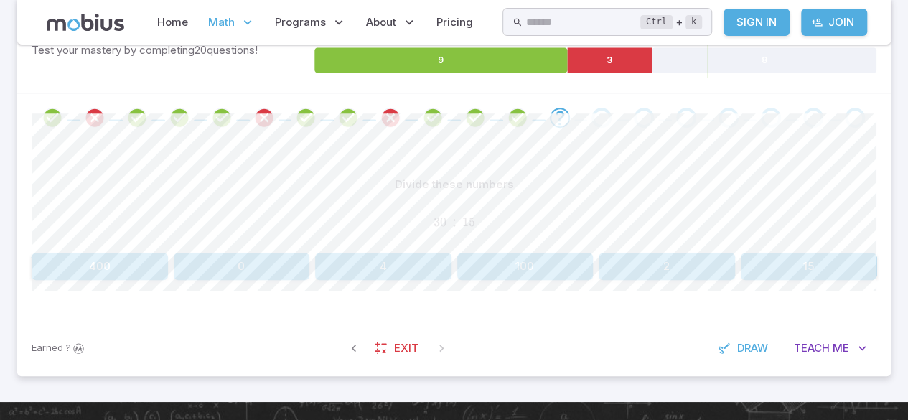
click at [674, 253] on button "2" at bounding box center [667, 266] width 136 height 27
click at [511, 268] on button "3" at bounding box center [525, 266] width 136 height 27
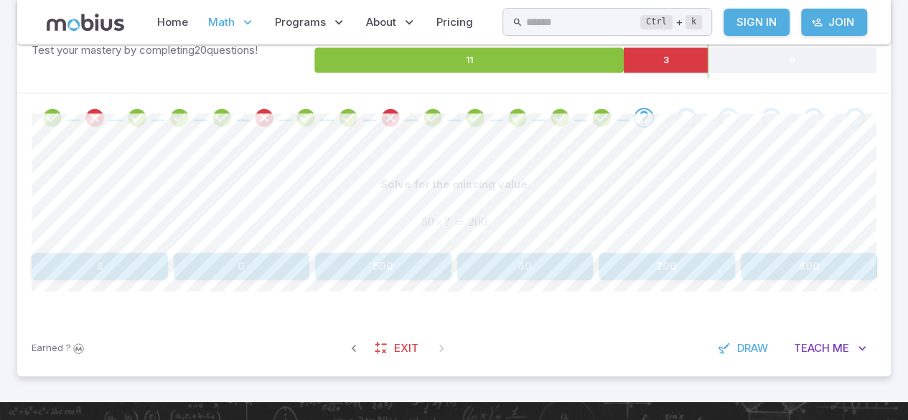
click at [119, 274] on button "4" at bounding box center [100, 266] width 136 height 27
click at [534, 276] on button "50" at bounding box center [525, 266] width 136 height 27
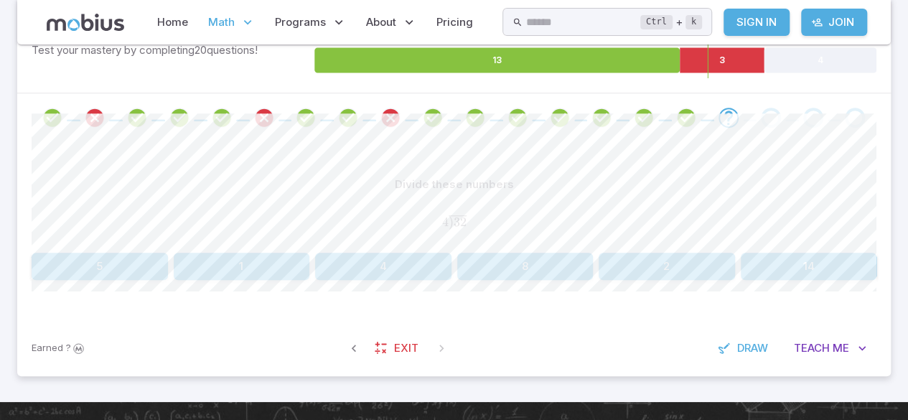
click at [521, 270] on button "8" at bounding box center [525, 266] width 136 height 27
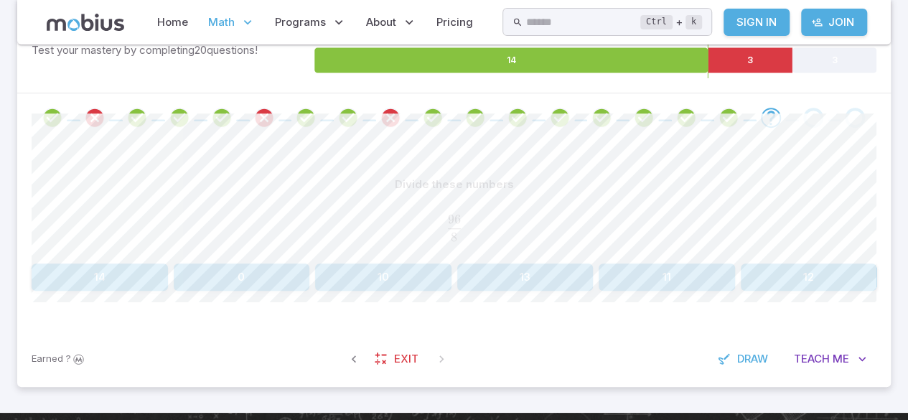
click at [294, 286] on button "0" at bounding box center [242, 277] width 136 height 27
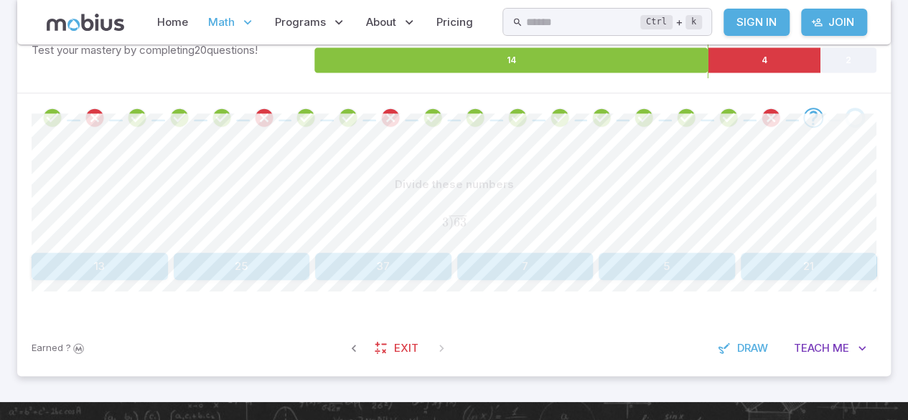
click at [574, 274] on button "7" at bounding box center [525, 266] width 136 height 27
click at [233, 263] on button "200" at bounding box center [242, 266] width 136 height 27
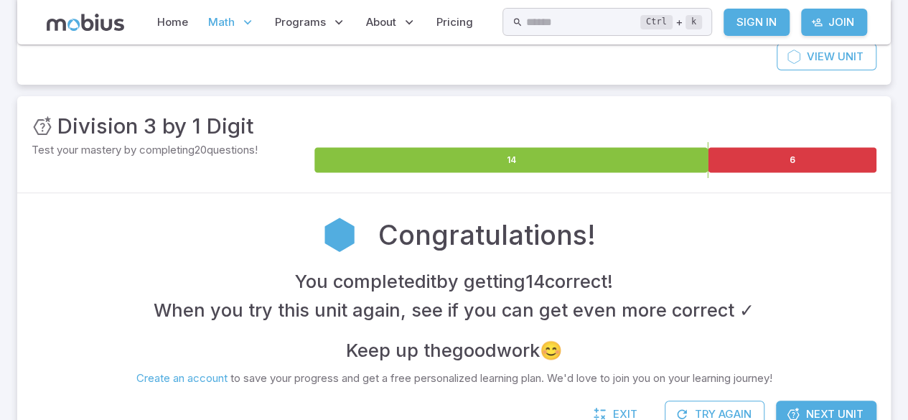
scroll to position [0, 0]
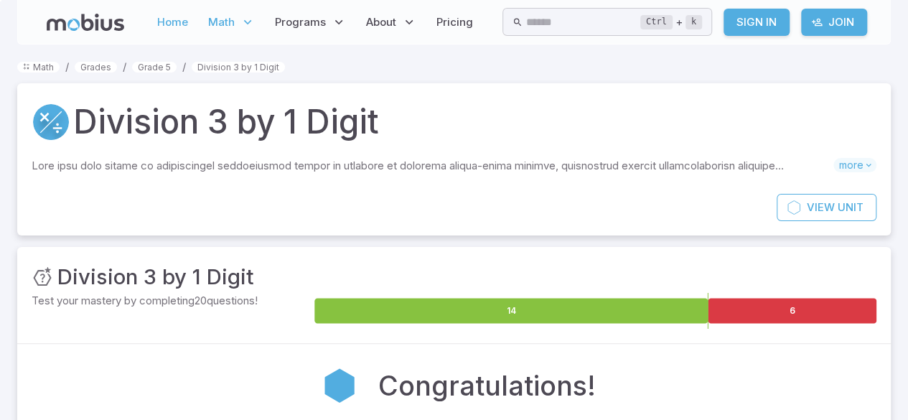
click at [184, 20] on link "Home" at bounding box center [172, 22] width 39 height 33
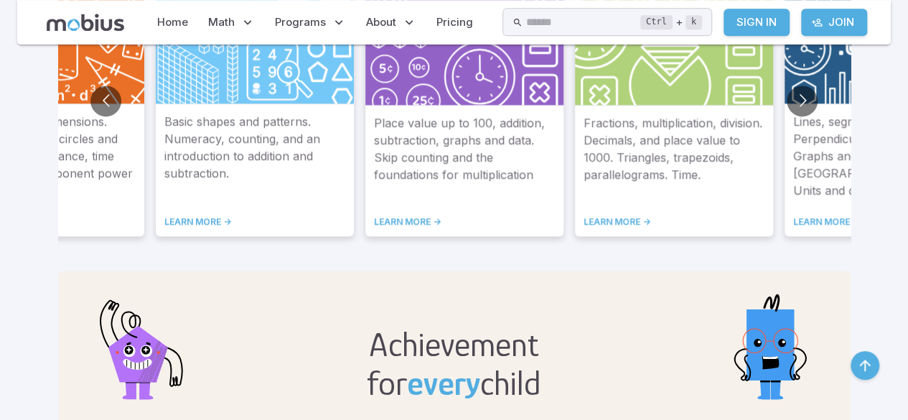
scroll to position [957, 0]
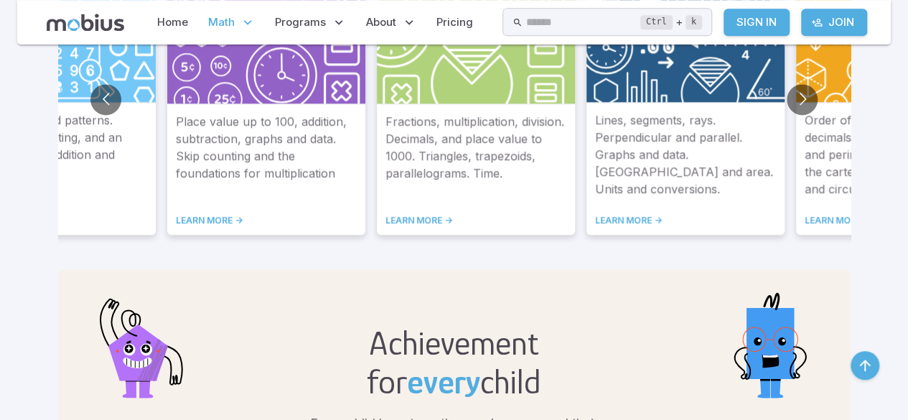
click at [223, 22] on span "Math" at bounding box center [221, 22] width 27 height 16
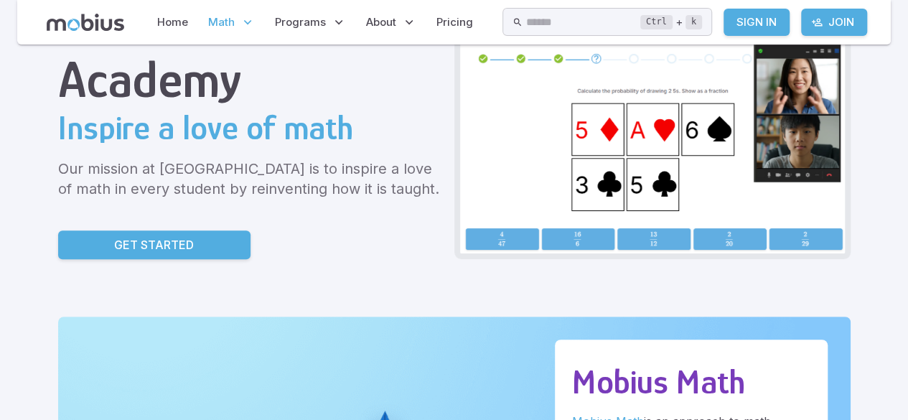
scroll to position [0, 0]
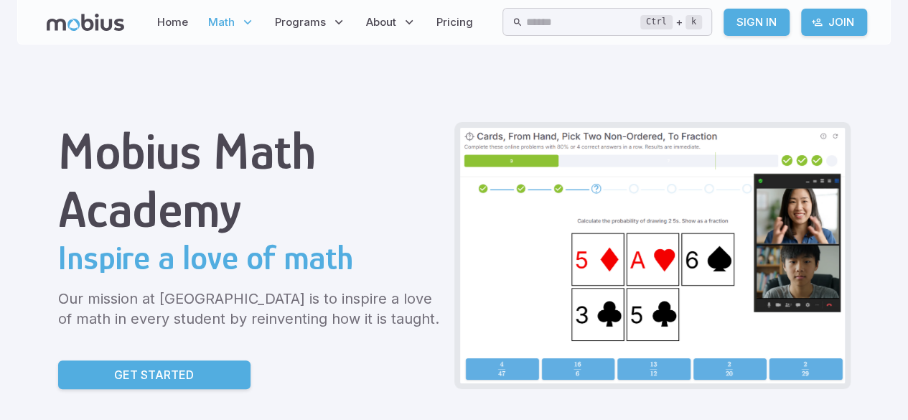
click at [227, 29] on span "Math" at bounding box center [221, 22] width 27 height 16
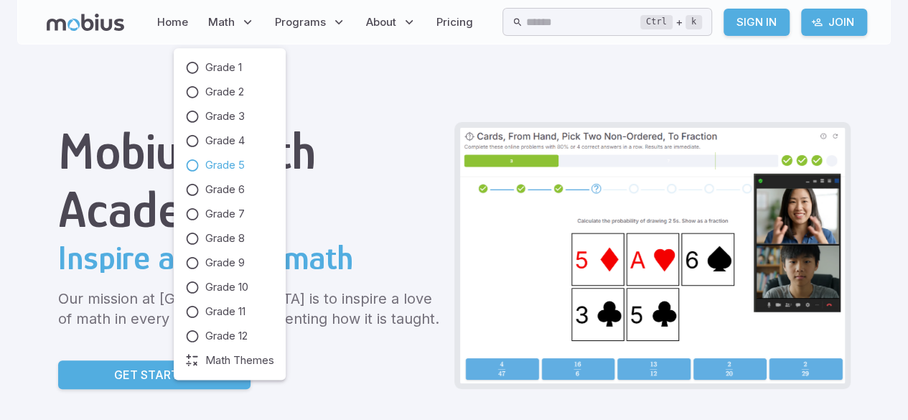
click at [193, 162] on icon at bounding box center [192, 165] width 14 height 14
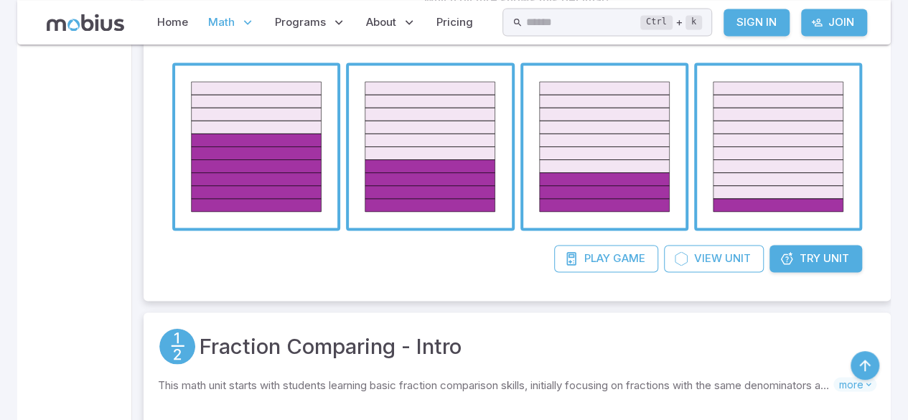
scroll to position [3822, 0]
click at [816, 259] on span "Try" at bounding box center [810, 259] width 21 height 16
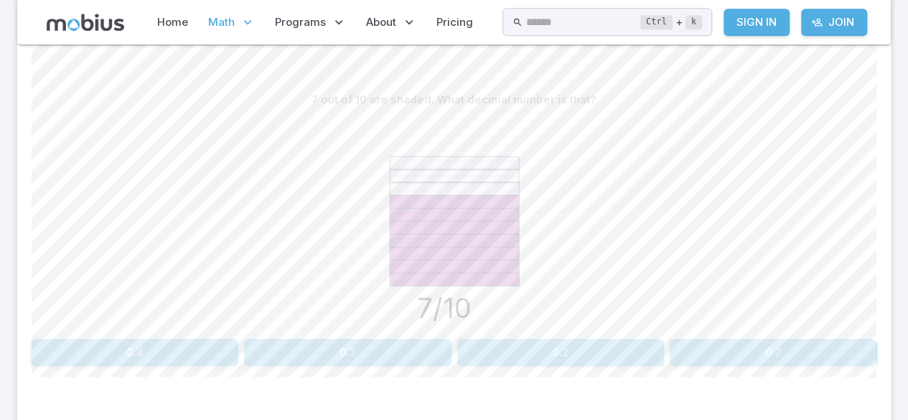
scroll to position [333, 0]
click at [799, 366] on button "0.7" at bounding box center [773, 354] width 207 height 27
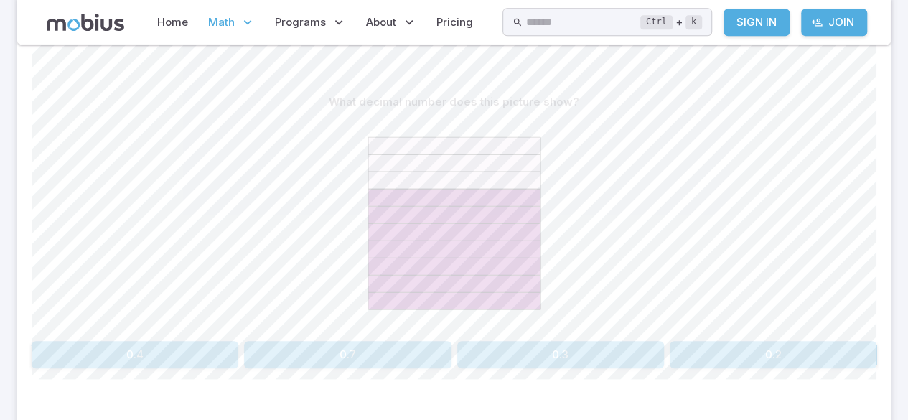
click at [322, 356] on button "0.7" at bounding box center [347, 354] width 207 height 27
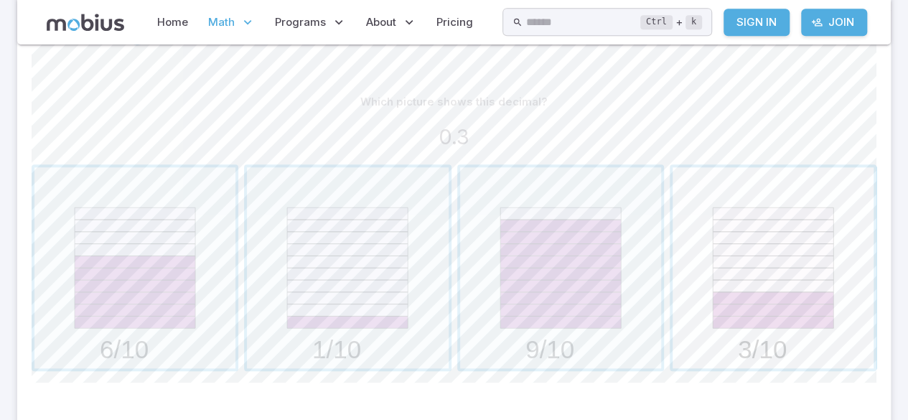
click at [770, 290] on span "button" at bounding box center [773, 267] width 201 height 201
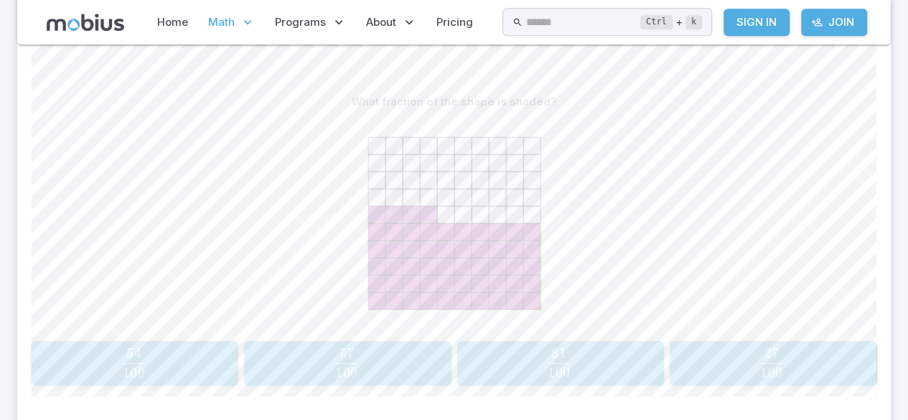
click at [176, 363] on span "100 54 ​" at bounding box center [133, 362] width 177 height 29
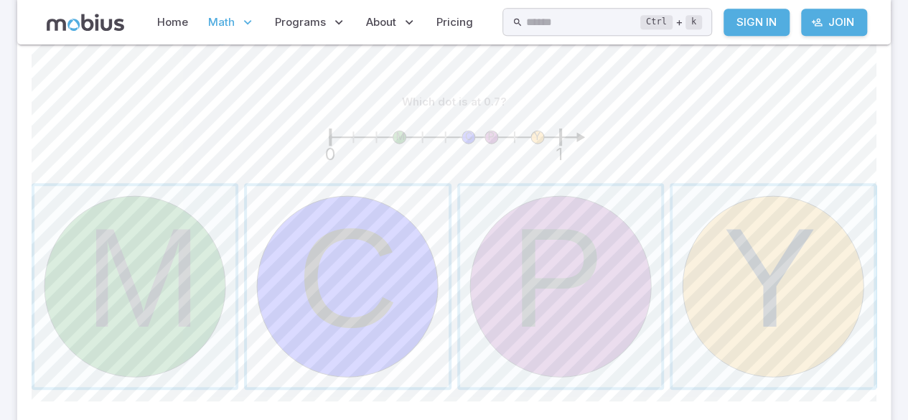
click at [332, 278] on span "button" at bounding box center [347, 286] width 201 height 201
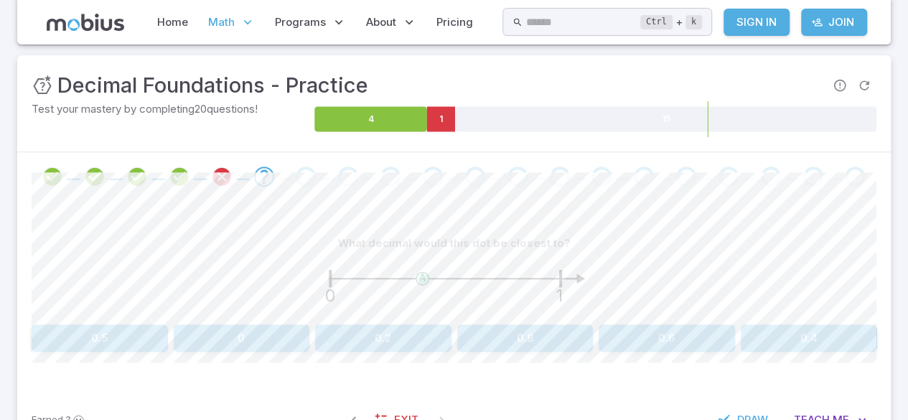
scroll to position [191, 0]
click at [90, 336] on button "0.5" at bounding box center [100, 338] width 136 height 27
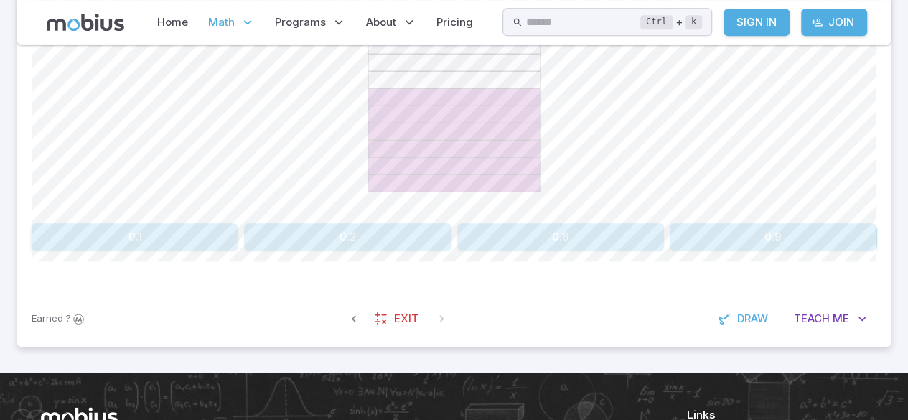
scroll to position [448, 0]
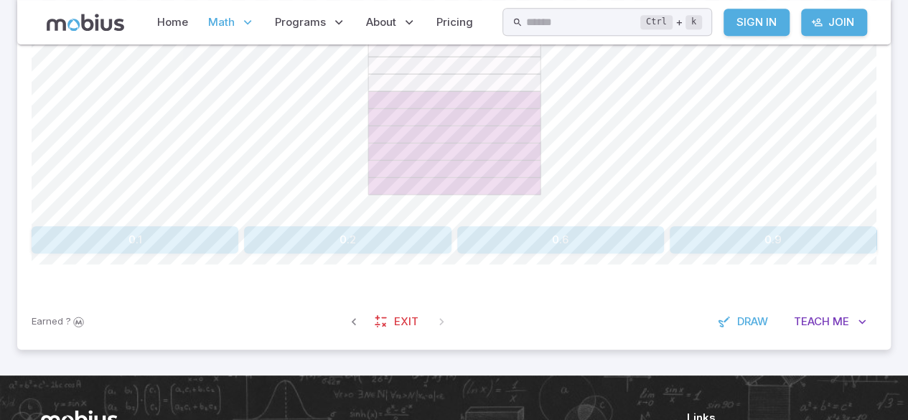
click at [541, 226] on button "0.6" at bounding box center [560, 239] width 207 height 27
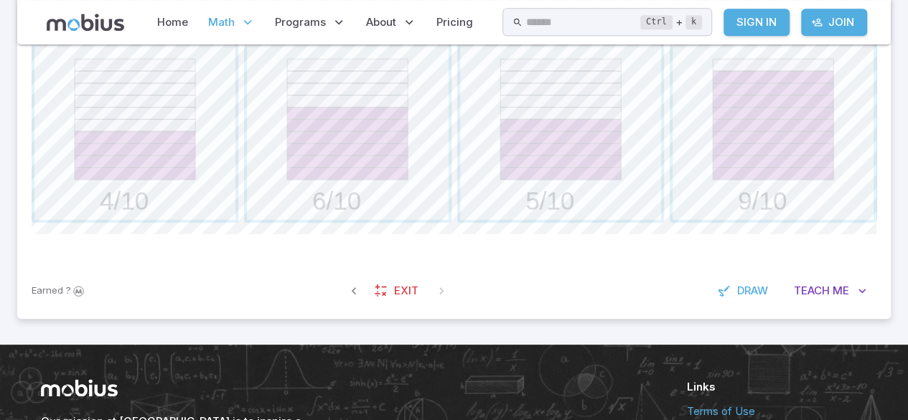
scroll to position [486, 0]
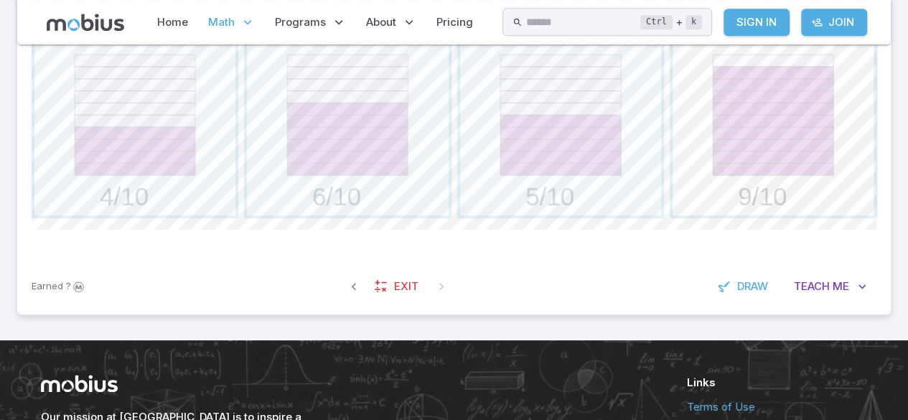
click at [791, 122] on span "button" at bounding box center [773, 114] width 201 height 201
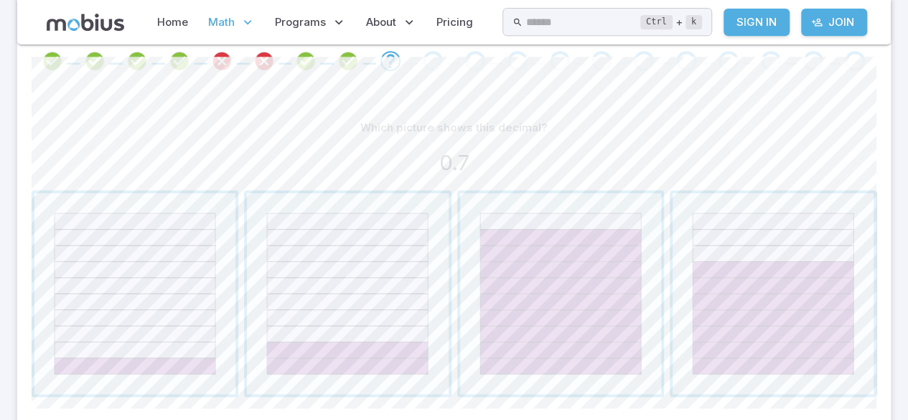
scroll to position [290, 0]
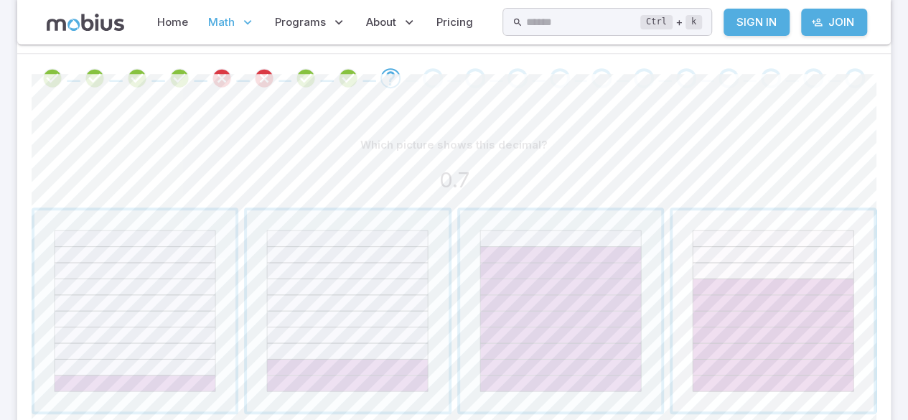
click at [740, 371] on span "button" at bounding box center [773, 310] width 201 height 201
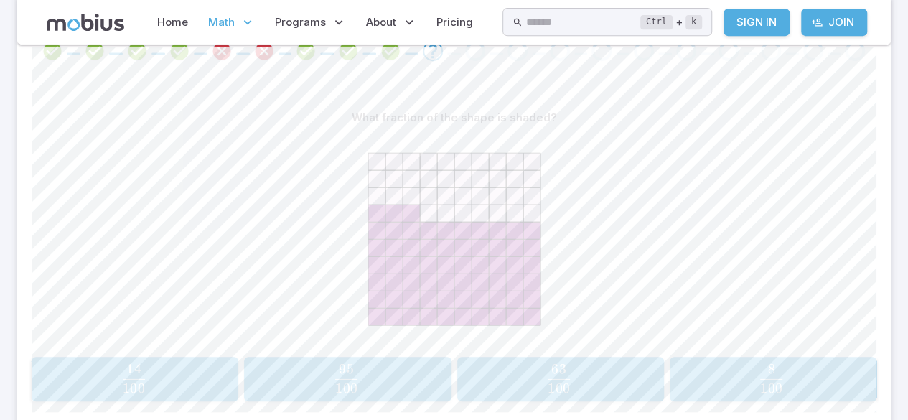
scroll to position [343, 0]
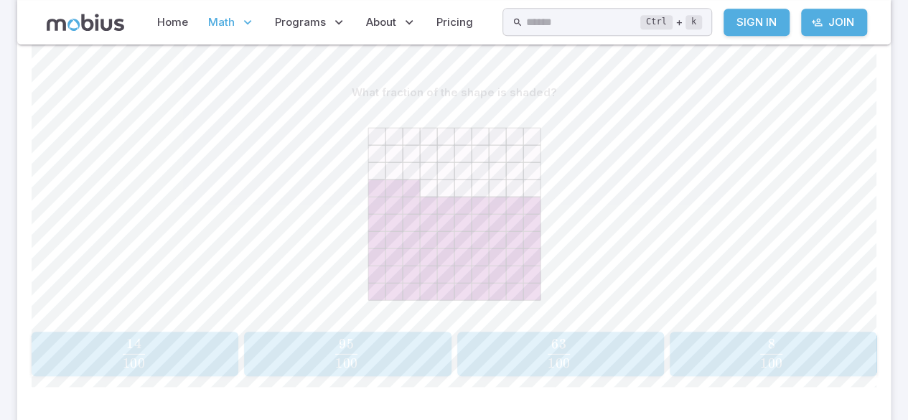
click at [540, 350] on span "100 63 ​" at bounding box center [558, 353] width 177 height 29
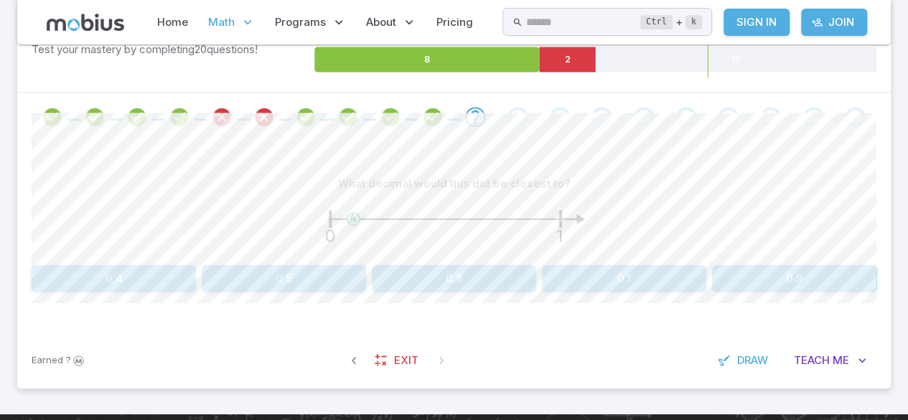
scroll to position [251, 0]
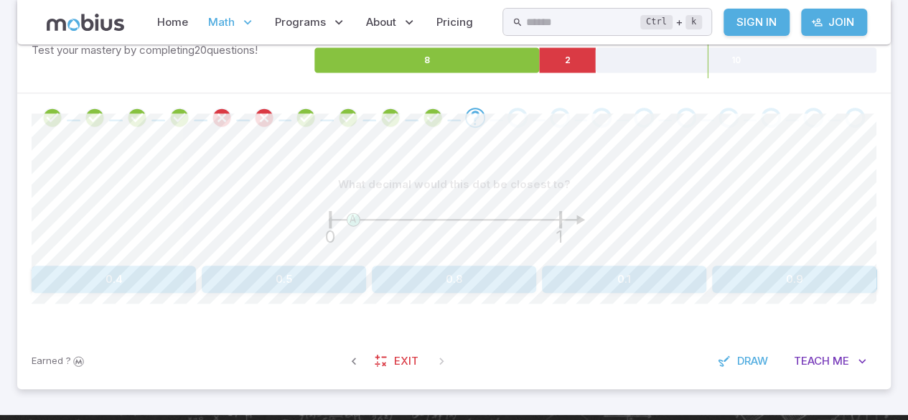
click at [655, 282] on button "0.1" at bounding box center [624, 279] width 164 height 27
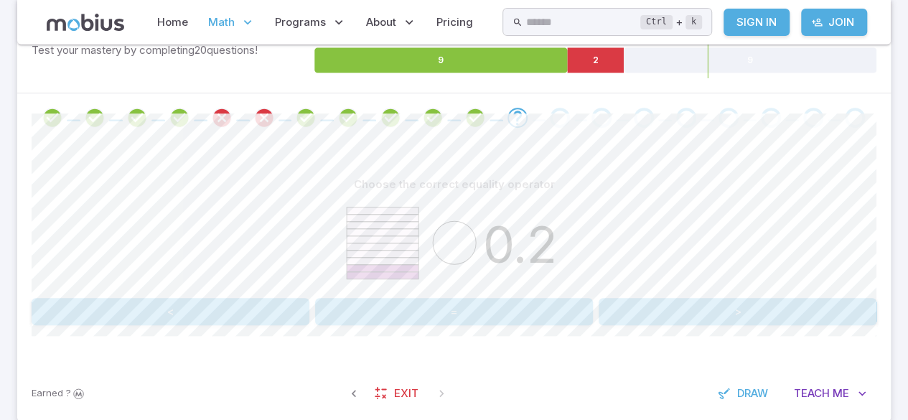
click at [478, 313] on button "=" at bounding box center [454, 311] width 278 height 27
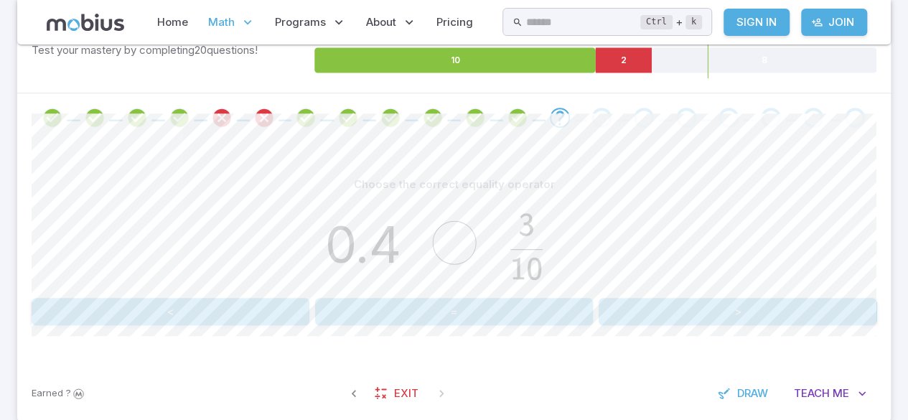
click at [728, 309] on button ">" at bounding box center [738, 311] width 278 height 27
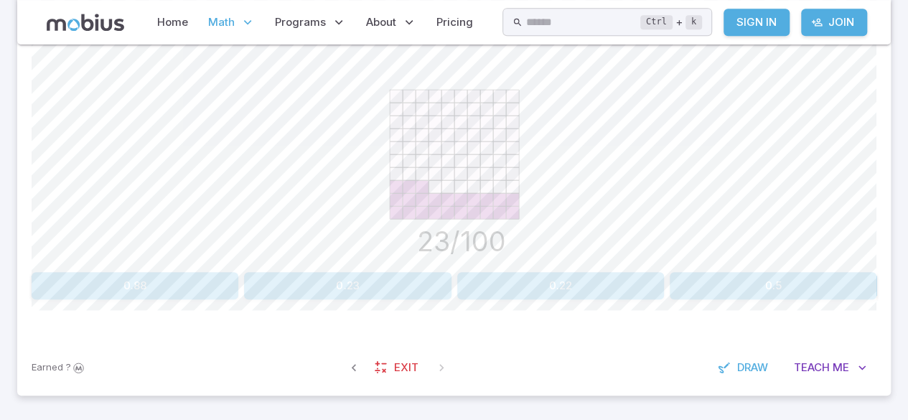
scroll to position [402, 0]
click at [307, 283] on button "0.23" at bounding box center [347, 285] width 207 height 27
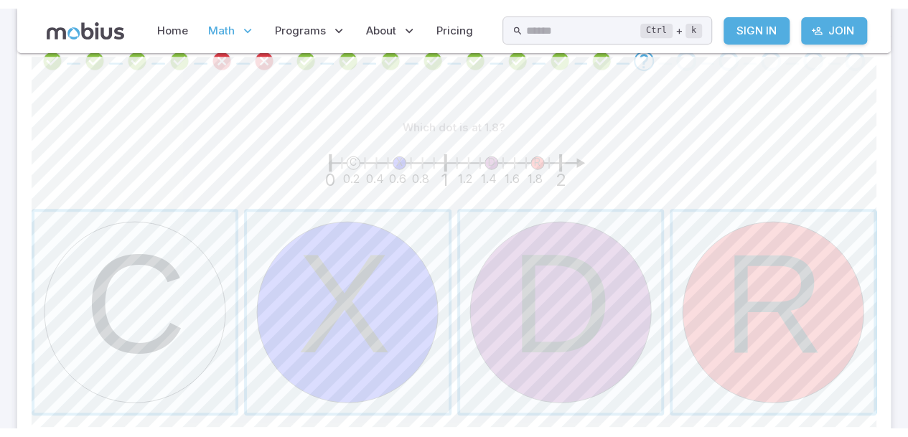
scroll to position [317, 0]
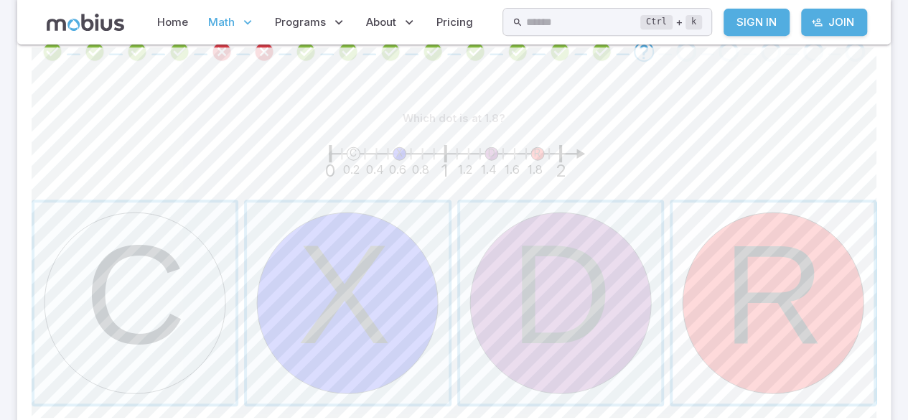
click at [743, 301] on span "button" at bounding box center [773, 303] width 201 height 201
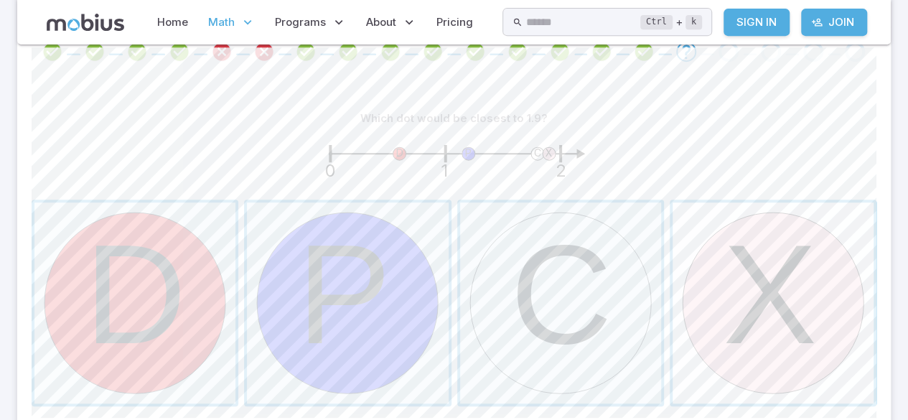
click at [728, 263] on span "button" at bounding box center [773, 303] width 201 height 201
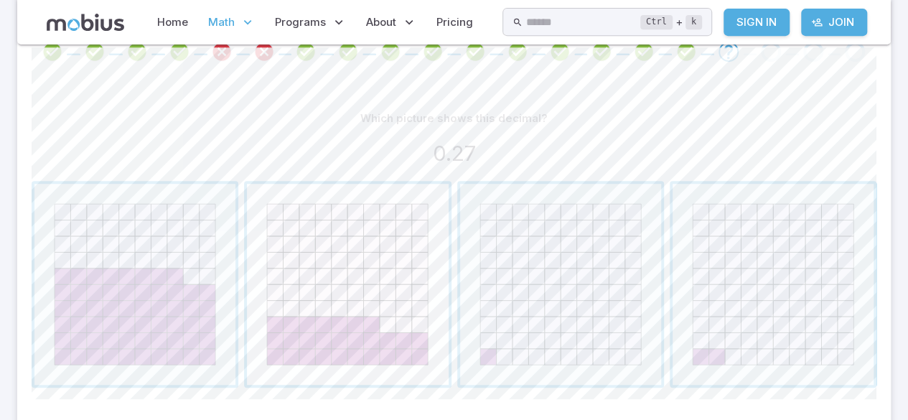
click at [352, 285] on span "button" at bounding box center [347, 284] width 201 height 201
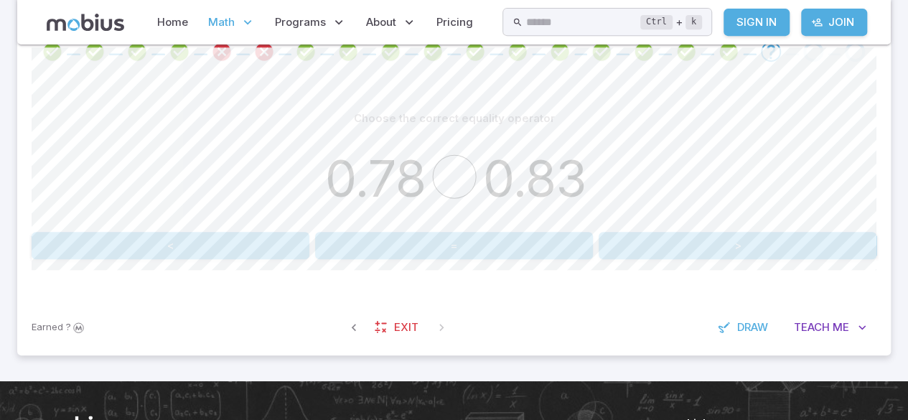
click at [142, 251] on button "<" at bounding box center [171, 245] width 278 height 27
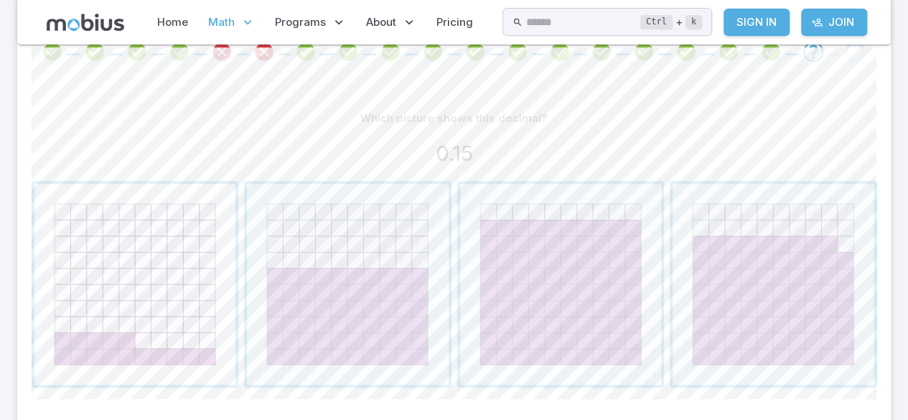
click at [162, 297] on span "button" at bounding box center [134, 284] width 201 height 201
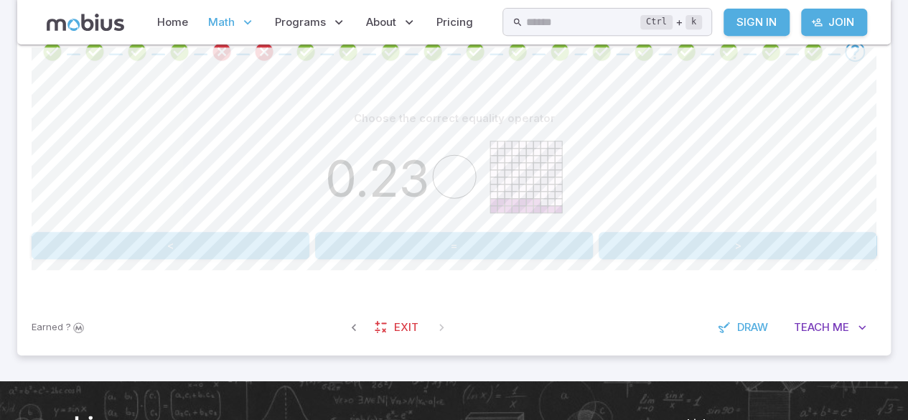
click at [753, 250] on button ">" at bounding box center [738, 245] width 278 height 27
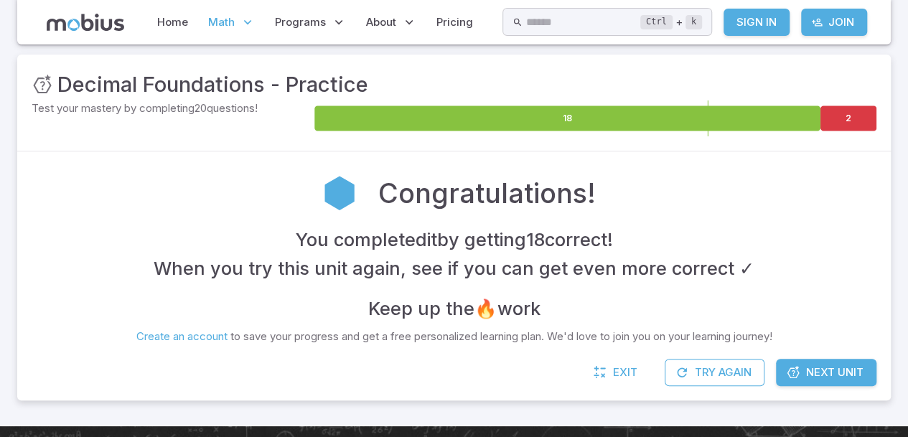
scroll to position [198, 0]
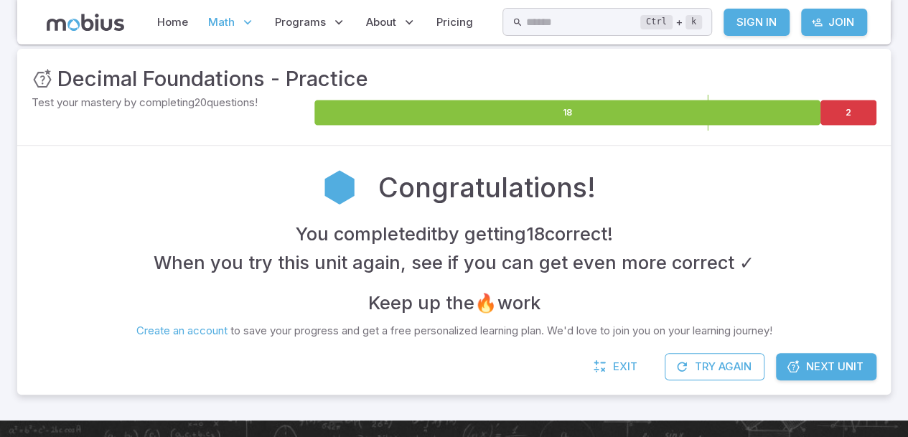
click at [838, 369] on span "Next Unit" at bounding box center [834, 367] width 57 height 16
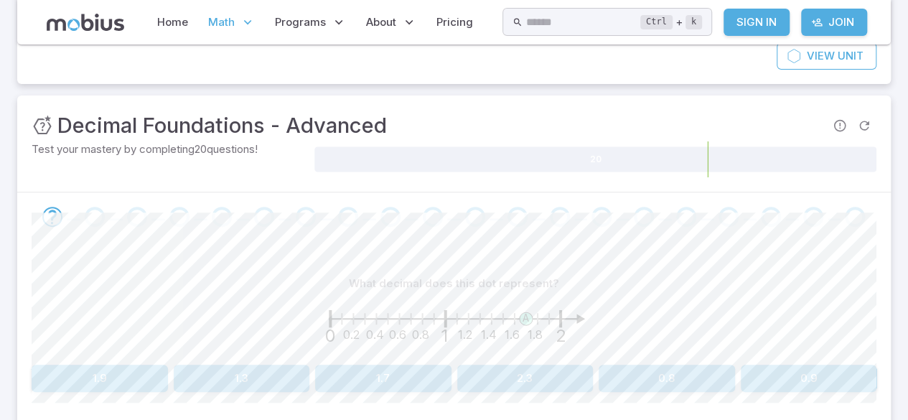
scroll to position [155, 0]
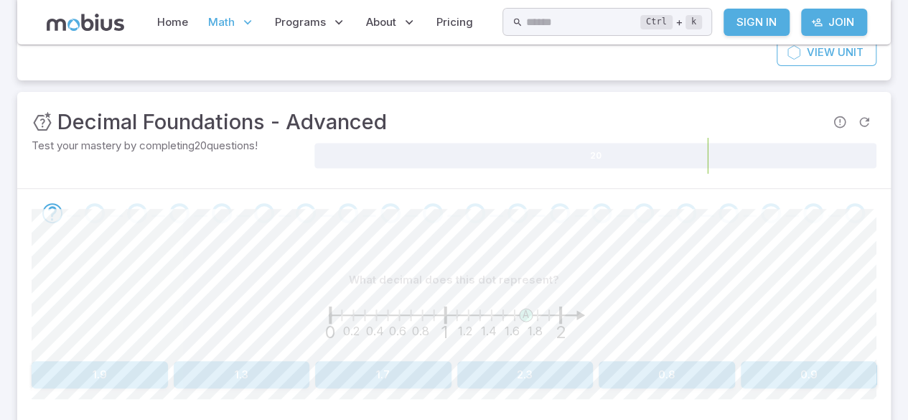
click at [392, 365] on button "1.7" at bounding box center [383, 374] width 136 height 27
click at [800, 381] on button "1.9" at bounding box center [809, 374] width 136 height 27
click at [388, 366] on button "0.4" at bounding box center [383, 374] width 136 height 27
click at [783, 385] on button "1.3" at bounding box center [809, 374] width 136 height 27
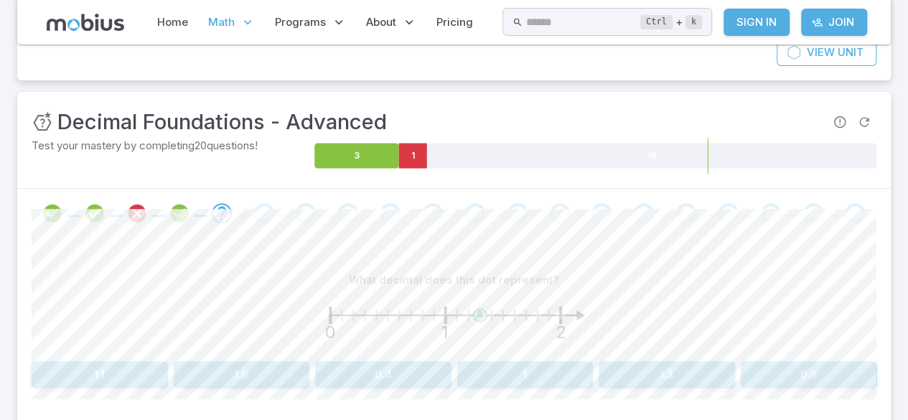
click at [682, 382] on button "1.3" at bounding box center [667, 374] width 136 height 27
click at [112, 384] on button "1.1" at bounding box center [100, 374] width 136 height 27
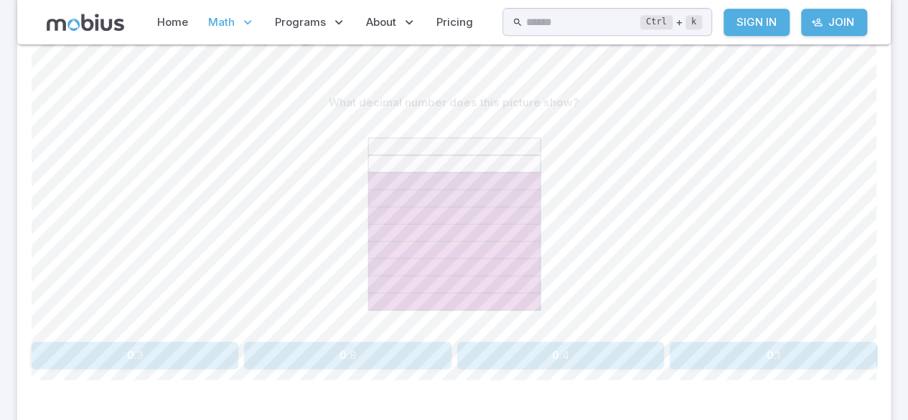
scroll to position [333, 0]
click at [403, 355] on button "0.8" at bounding box center [347, 354] width 207 height 27
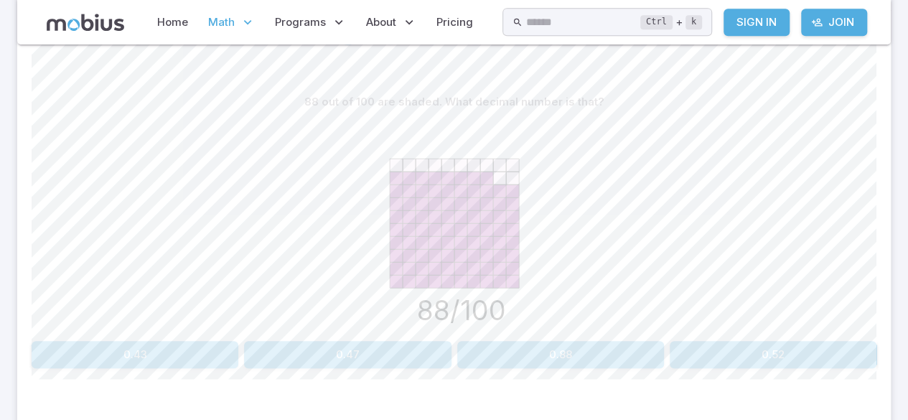
click at [574, 350] on button "0.88" at bounding box center [560, 354] width 207 height 27
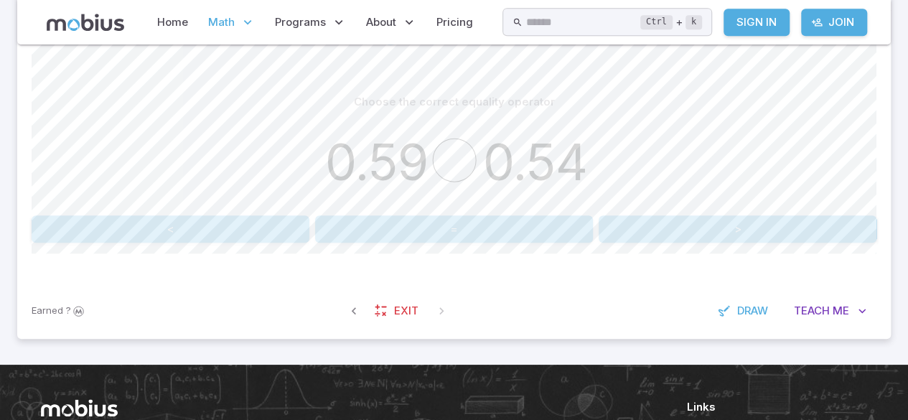
click at [806, 236] on button ">" at bounding box center [738, 228] width 278 height 27
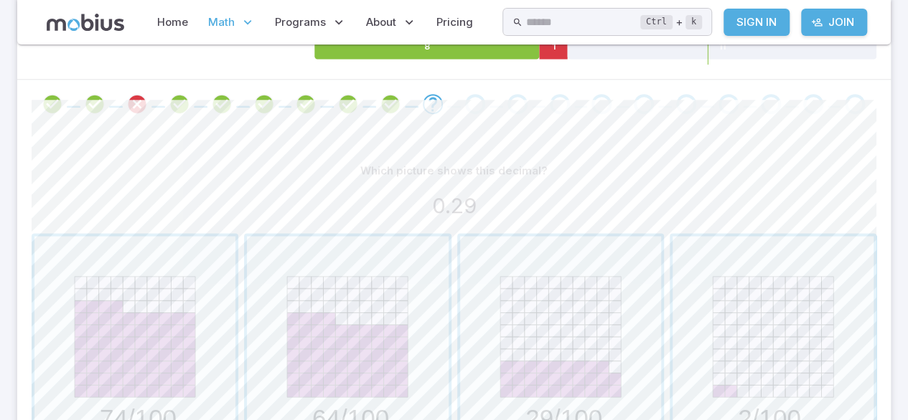
scroll to position [259, 0]
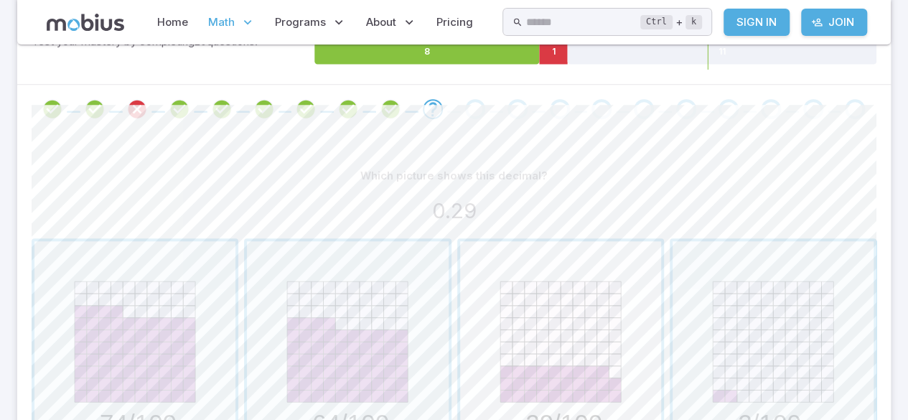
click at [569, 371] on span "button" at bounding box center [560, 341] width 201 height 201
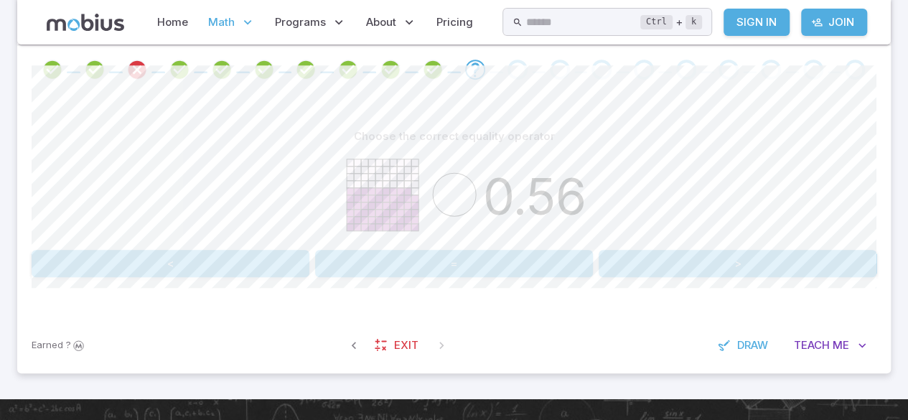
scroll to position [284, 0]
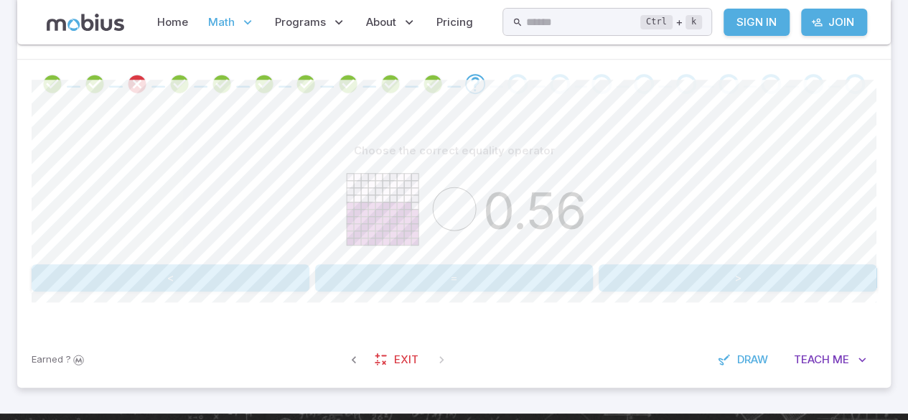
click at [753, 273] on button ">" at bounding box center [738, 277] width 278 height 27
click at [511, 289] on button "=" at bounding box center [454, 277] width 278 height 27
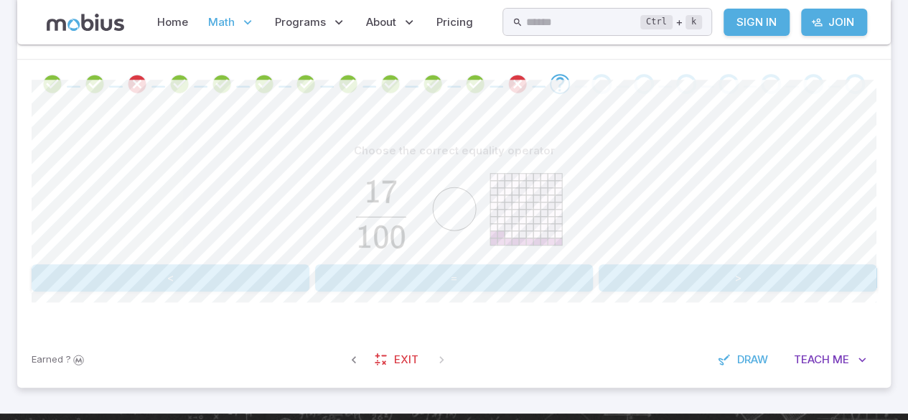
click at [711, 287] on button ">" at bounding box center [738, 277] width 278 height 27
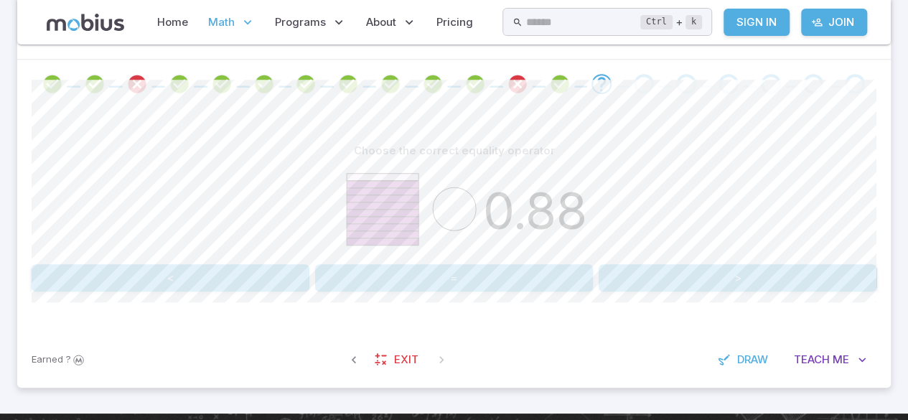
click at [227, 282] on button "<" at bounding box center [171, 277] width 278 height 27
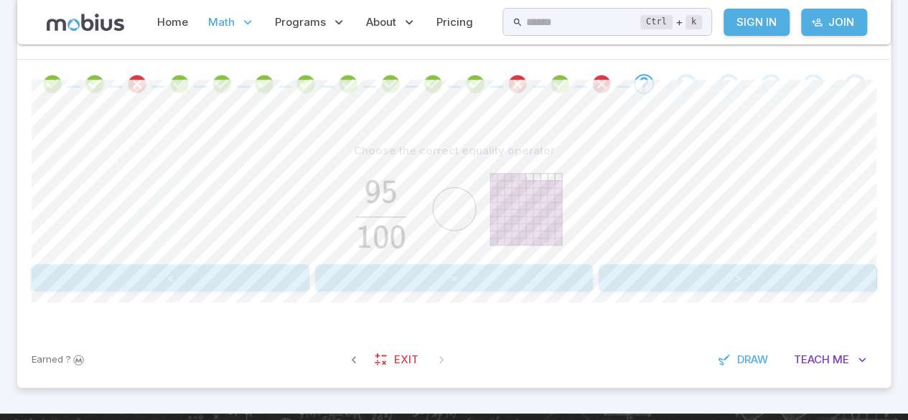
click at [490, 289] on button "=" at bounding box center [454, 277] width 278 height 27
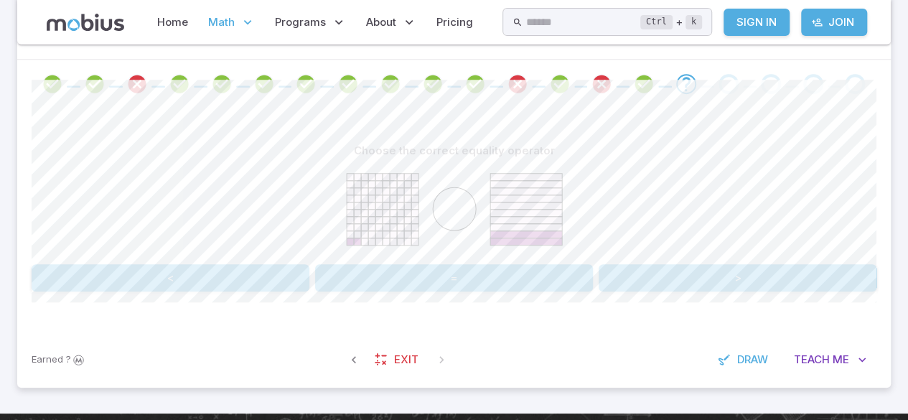
click at [514, 286] on button "=" at bounding box center [454, 277] width 278 height 27
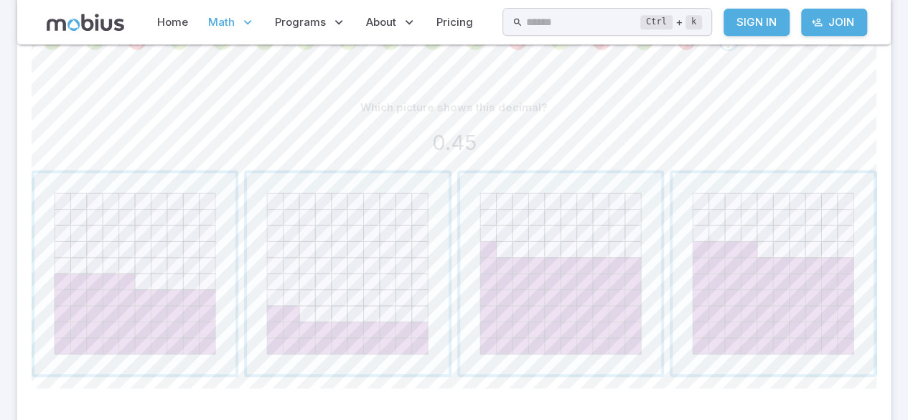
scroll to position [325, 0]
click at [154, 279] on span "button" at bounding box center [134, 276] width 201 height 201
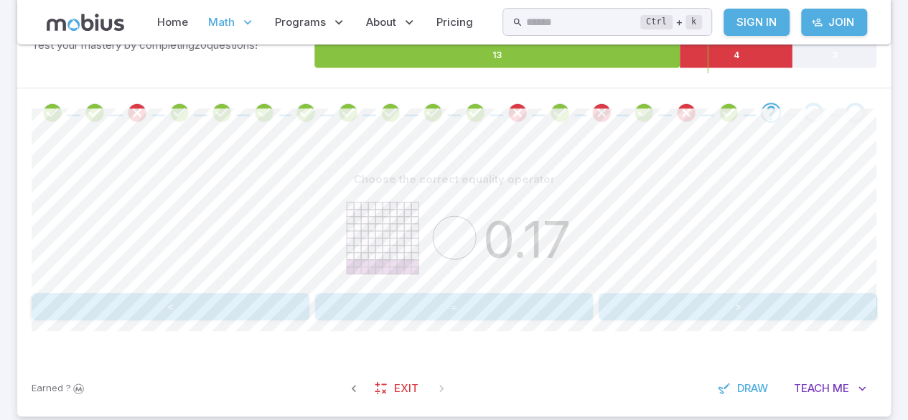
scroll to position [251, 0]
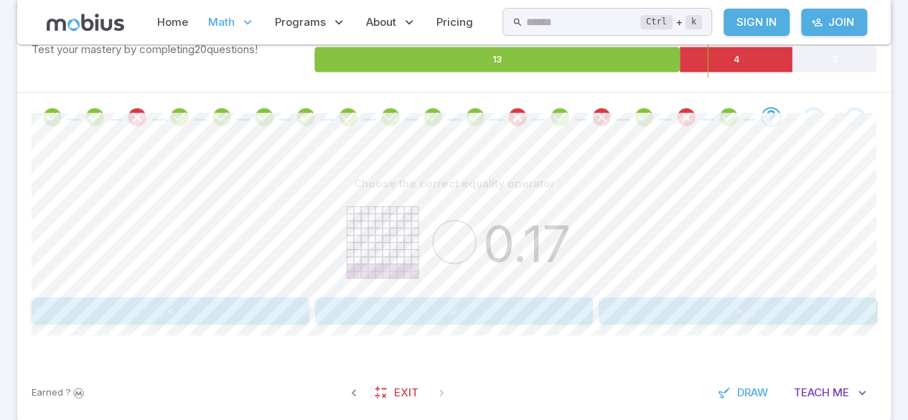
click at [693, 310] on button ">" at bounding box center [738, 310] width 278 height 27
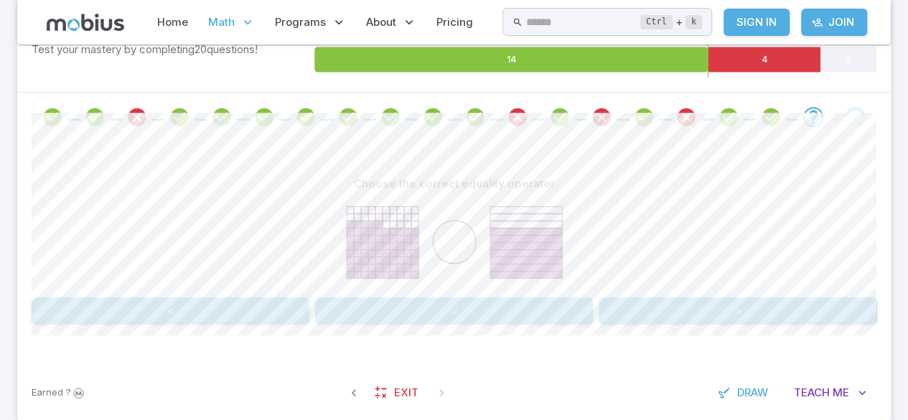
click at [745, 319] on button ">" at bounding box center [738, 310] width 278 height 27
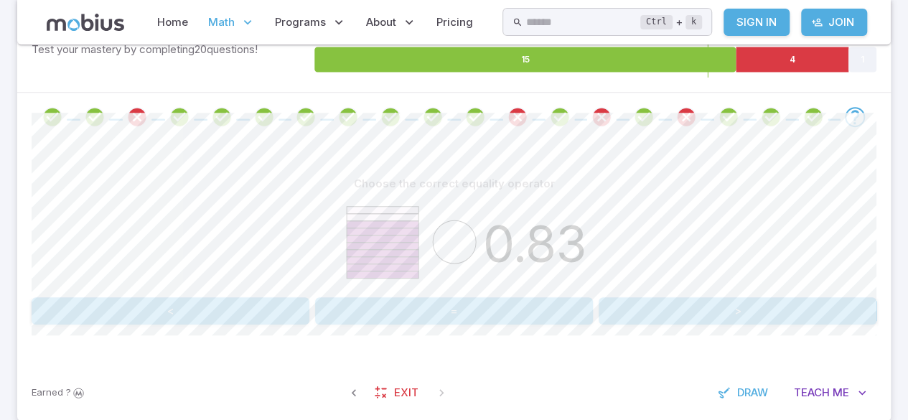
click at [246, 321] on button "<" at bounding box center [171, 310] width 278 height 27
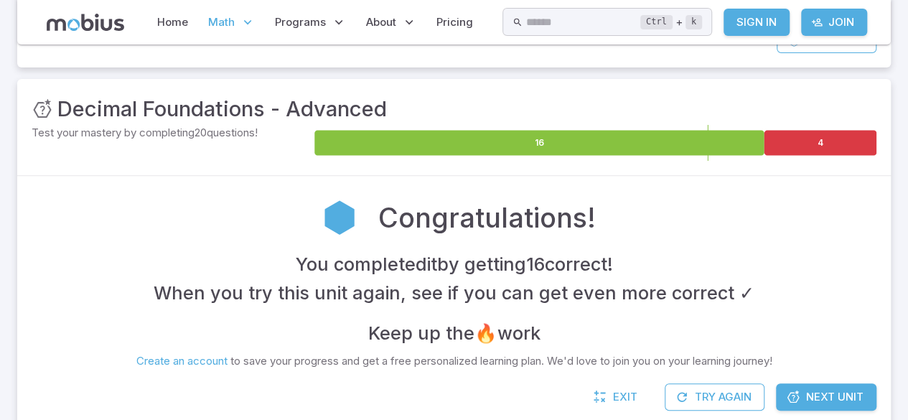
scroll to position [162, 0]
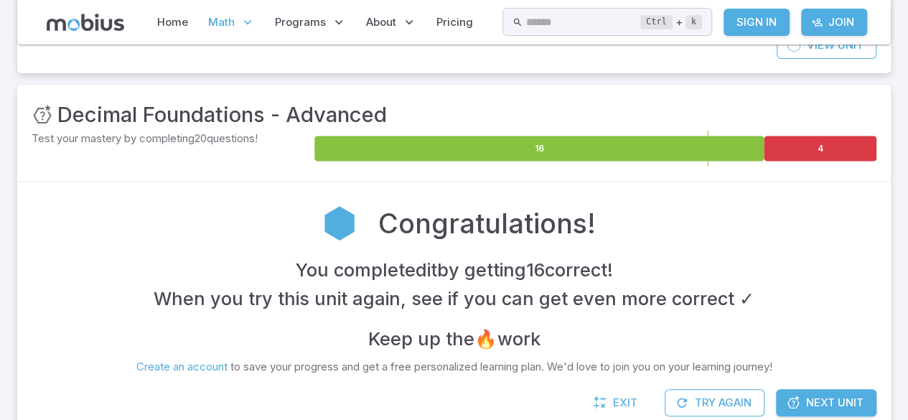
click at [830, 396] on span "Next Unit" at bounding box center [834, 403] width 57 height 16
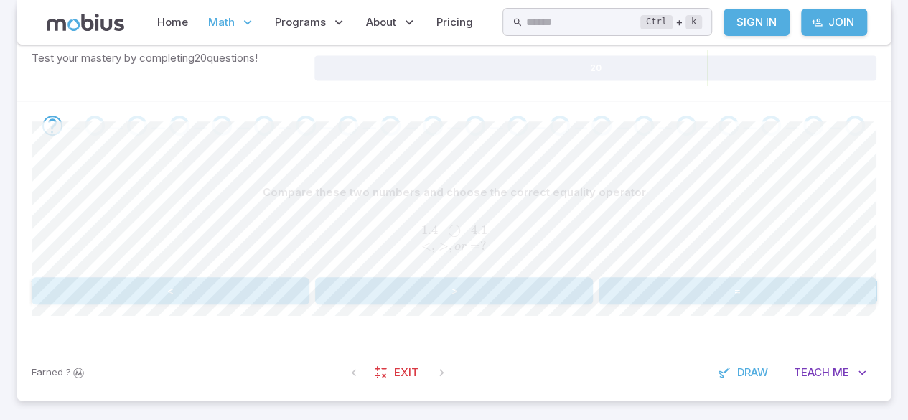
scroll to position [264, 0]
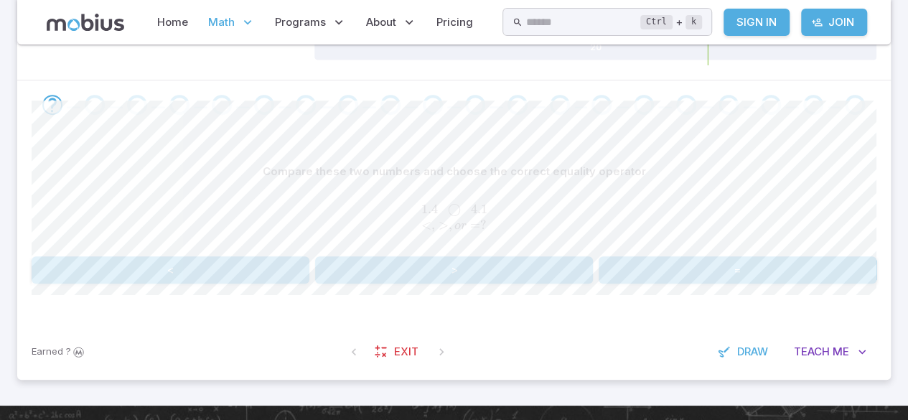
click at [235, 269] on button "<" at bounding box center [171, 269] width 278 height 27
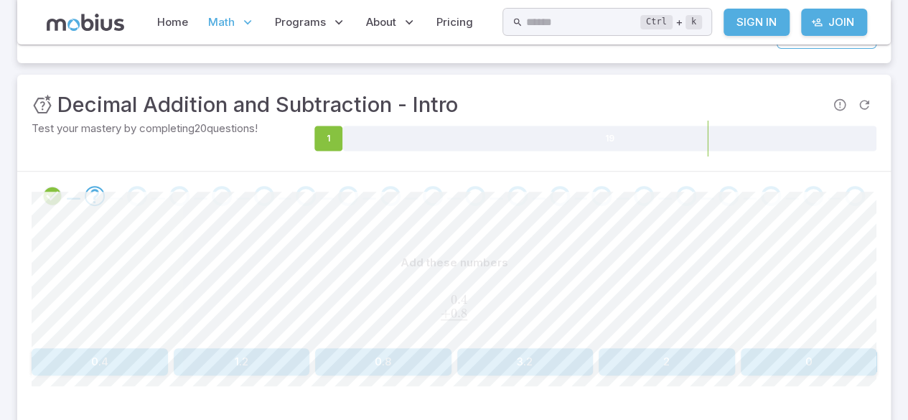
scroll to position [171, 0]
click at [256, 373] on button "1.2" at bounding box center [242, 363] width 136 height 27
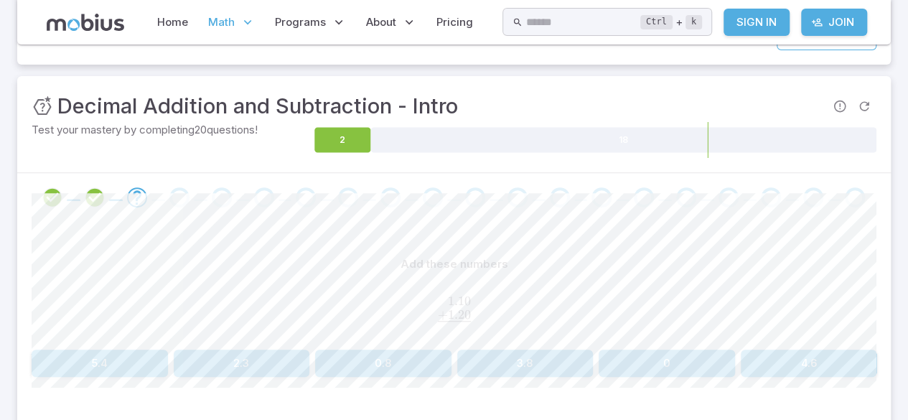
click at [237, 368] on button "2.3" at bounding box center [242, 363] width 136 height 27
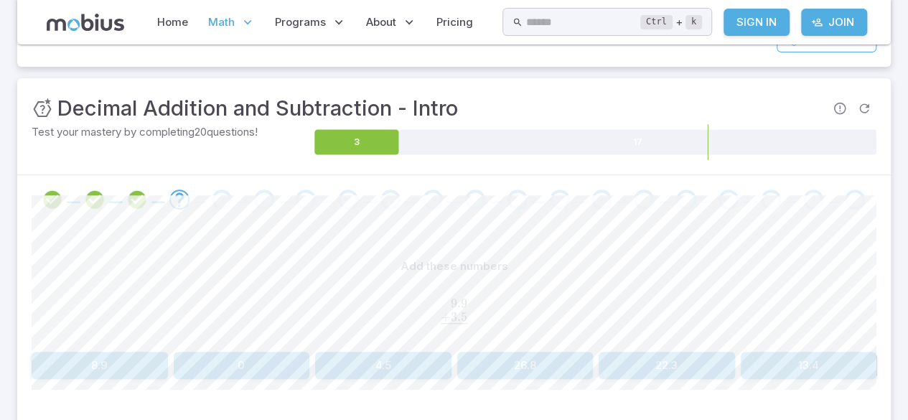
scroll to position [168, 0]
click at [832, 359] on button "13.4" at bounding box center [809, 366] width 136 height 27
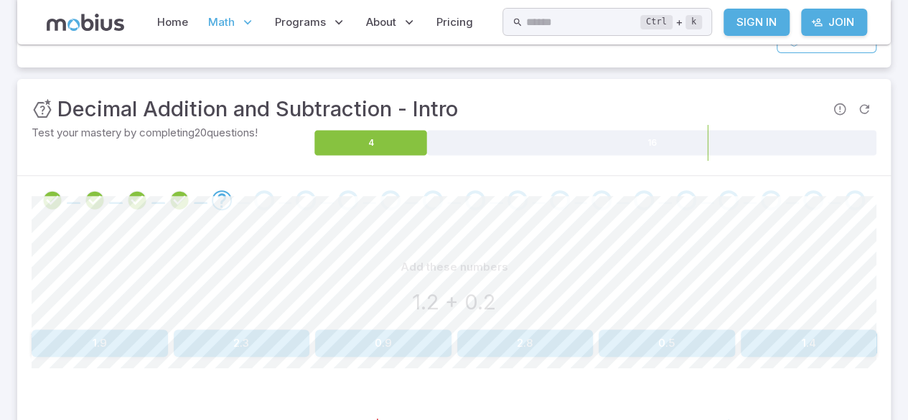
click at [826, 332] on button "1.4" at bounding box center [809, 343] width 136 height 27
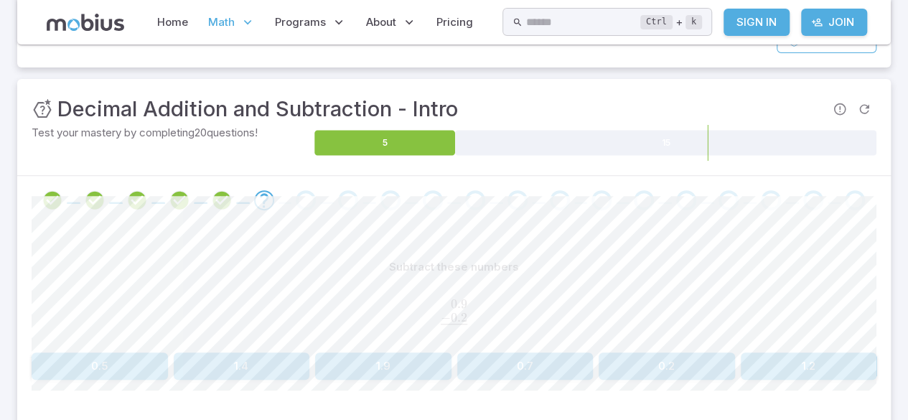
click at [554, 374] on button "0.7" at bounding box center [525, 366] width 136 height 27
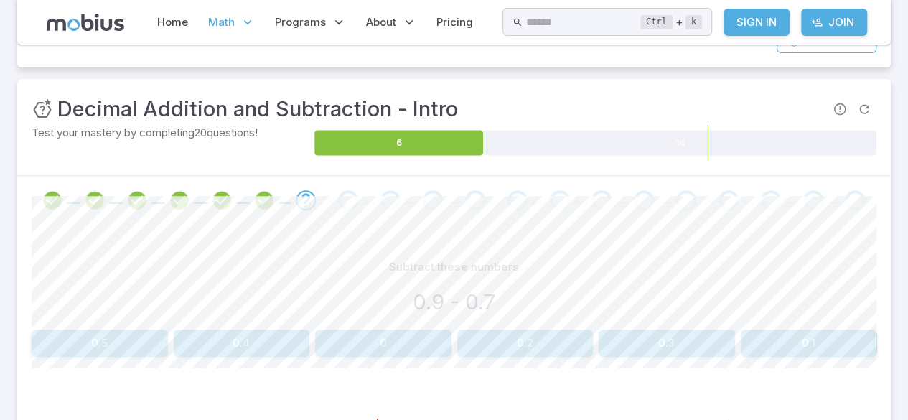
click at [537, 350] on button "0.2" at bounding box center [525, 343] width 136 height 27
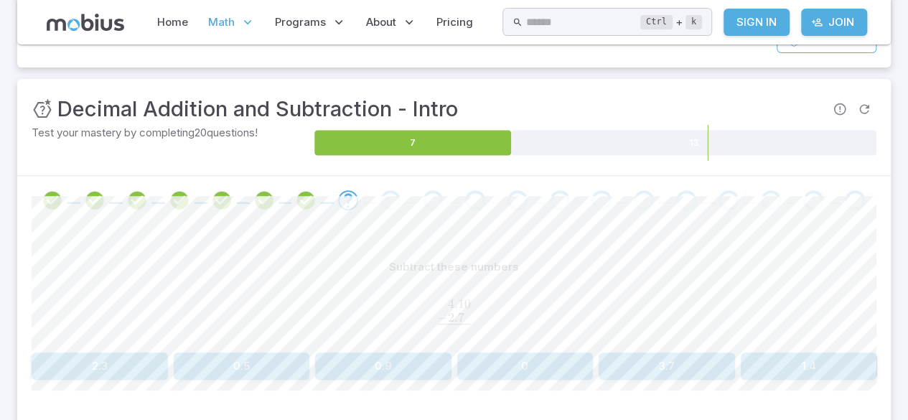
click at [822, 358] on button "1.4" at bounding box center [809, 366] width 136 height 27
click at [425, 375] on button ">" at bounding box center [454, 365] width 278 height 27
click at [289, 376] on button "2.8" at bounding box center [242, 366] width 136 height 27
click at [389, 360] on button "1.3" at bounding box center [383, 366] width 136 height 27
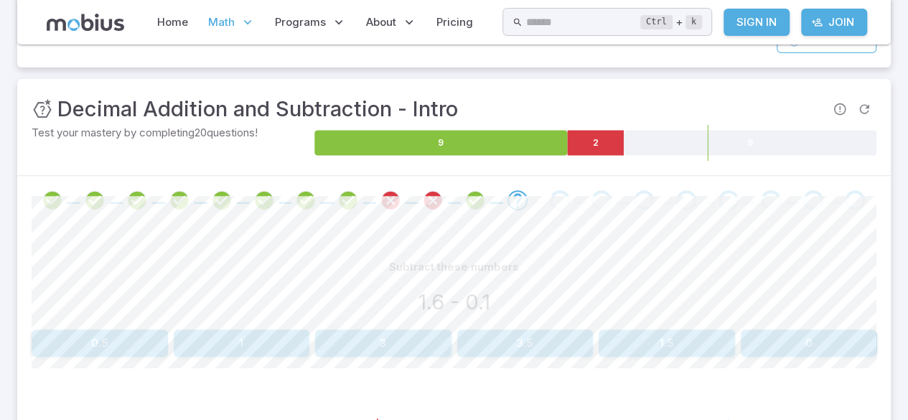
click at [678, 353] on button "1.5" at bounding box center [667, 343] width 136 height 27
click at [668, 332] on button "3.7" at bounding box center [667, 343] width 136 height 27
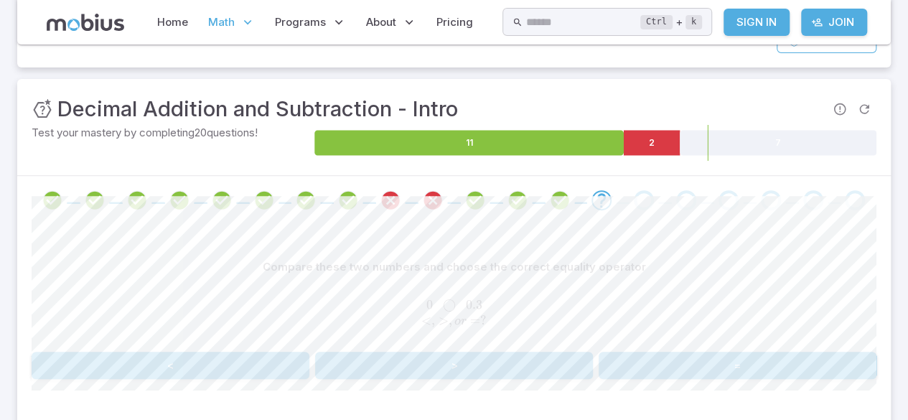
click at [198, 369] on button "<" at bounding box center [171, 365] width 278 height 27
click at [663, 376] on button "0.13" at bounding box center [667, 366] width 136 height 27
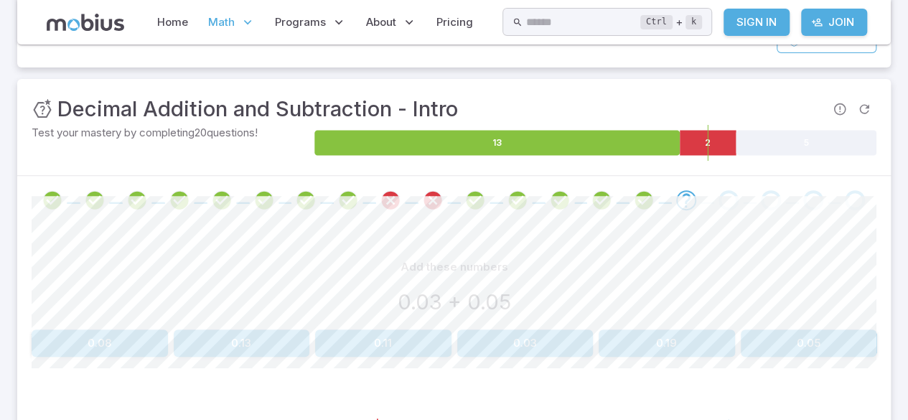
click at [52, 350] on button "0.08" at bounding box center [100, 343] width 136 height 27
click at [208, 300] on div "0.170 + 0.030" at bounding box center [454, 303] width 845 height 32
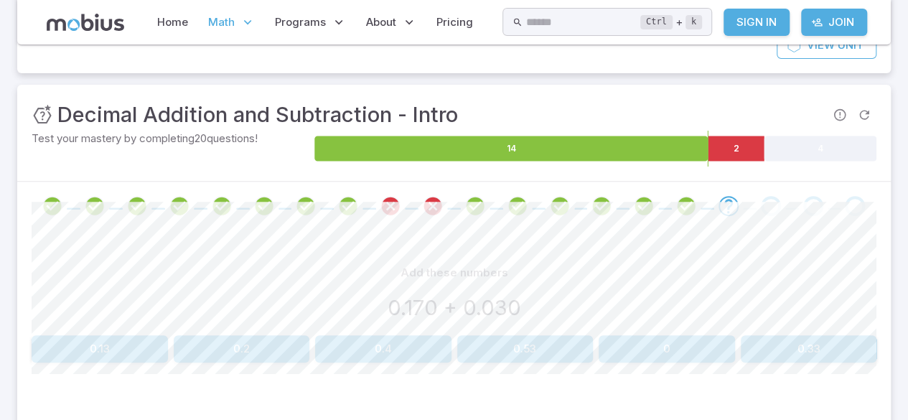
scroll to position [167, 0]
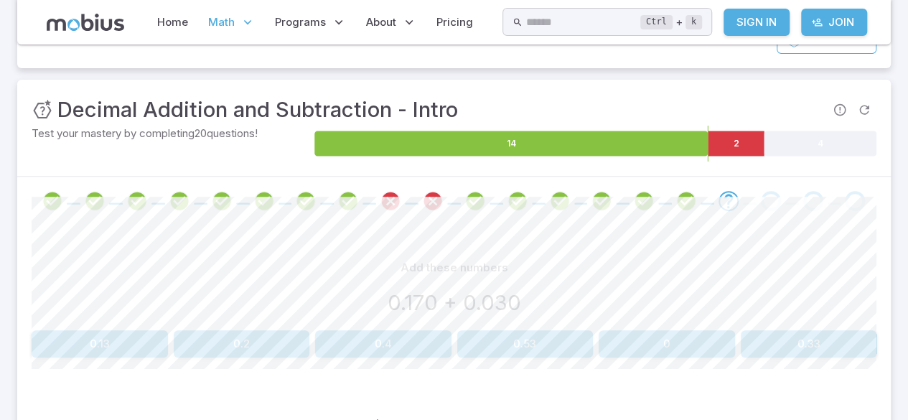
click at [115, 338] on button "0.13" at bounding box center [100, 343] width 136 height 27
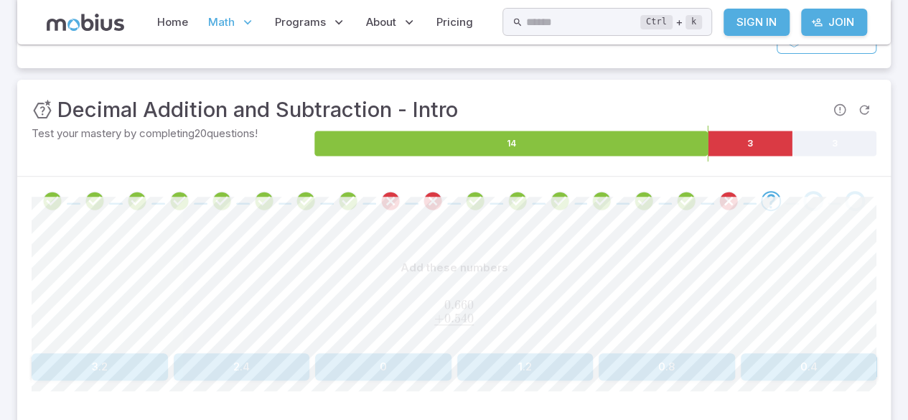
click at [477, 353] on button "1.2" at bounding box center [525, 366] width 136 height 27
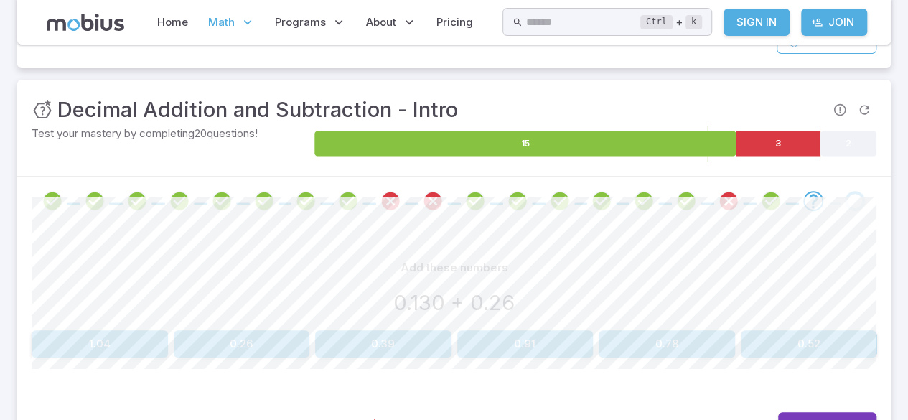
click at [820, 339] on button "0.52" at bounding box center [809, 343] width 136 height 27
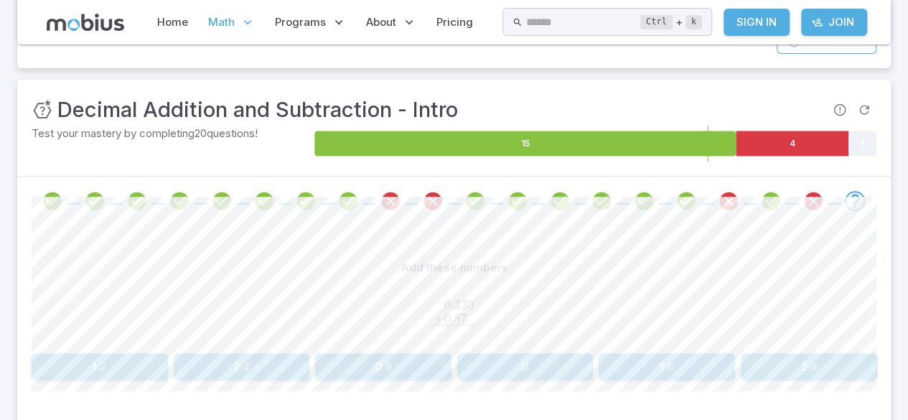
click at [0, 359] on section "Math / Grades / Grade 5 / Decimal Addition and Subtraction - Intro Decimal Addi…" at bounding box center [454, 189] width 908 height 625
click at [0, 317] on section "Math / Grades / Grade 5 / Decimal Addition and Subtraction - Intro Decimal Addi…" at bounding box center [454, 189] width 908 height 625
click at [0, 332] on section "Math / Grades / Grade 5 / Decimal Addition and Subtraction - Intro Decimal Addi…" at bounding box center [454, 189] width 908 height 625
click at [110, 377] on button "1.2" at bounding box center [100, 366] width 136 height 27
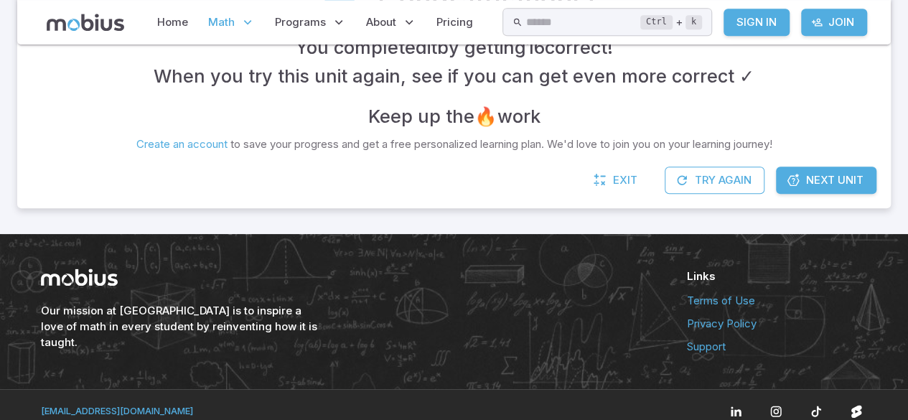
scroll to position [397, 0]
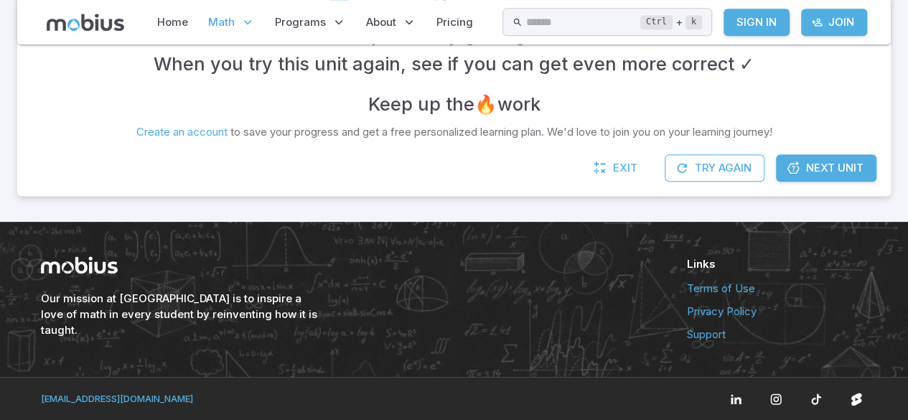
click at [819, 179] on link "Next Unit" at bounding box center [826, 167] width 101 height 27
click at [820, 177] on link "Next Unit" at bounding box center [826, 167] width 101 height 27
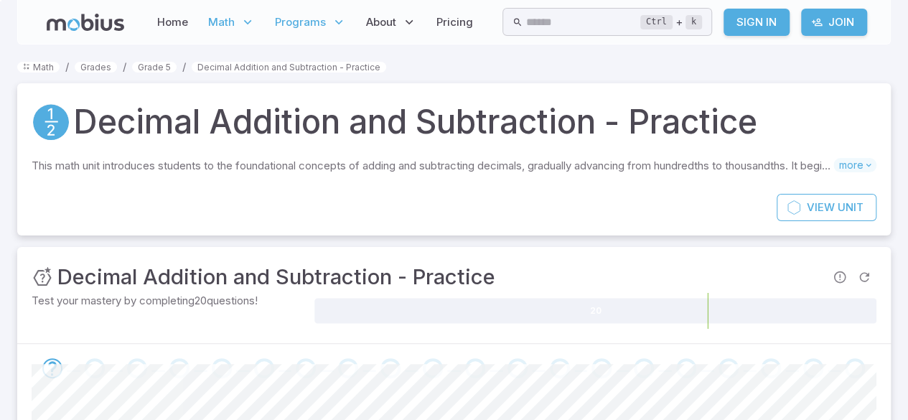
click at [284, 37] on p "Programs" at bounding box center [311, 22] width 80 height 33
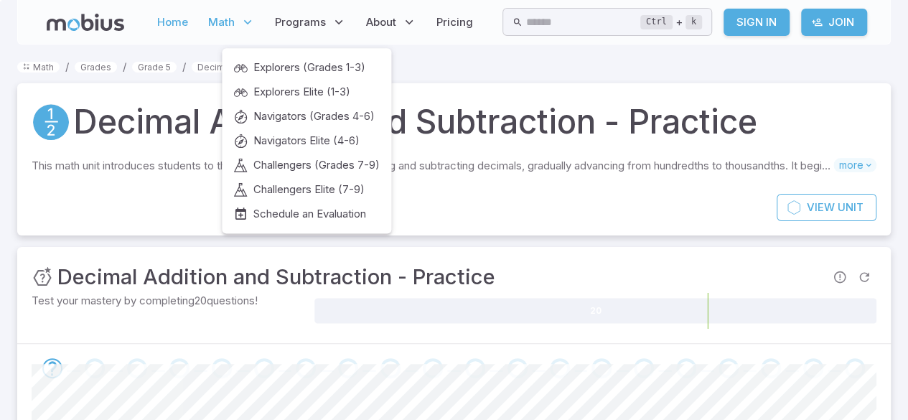
click at [161, 24] on link "Home" at bounding box center [172, 22] width 39 height 33
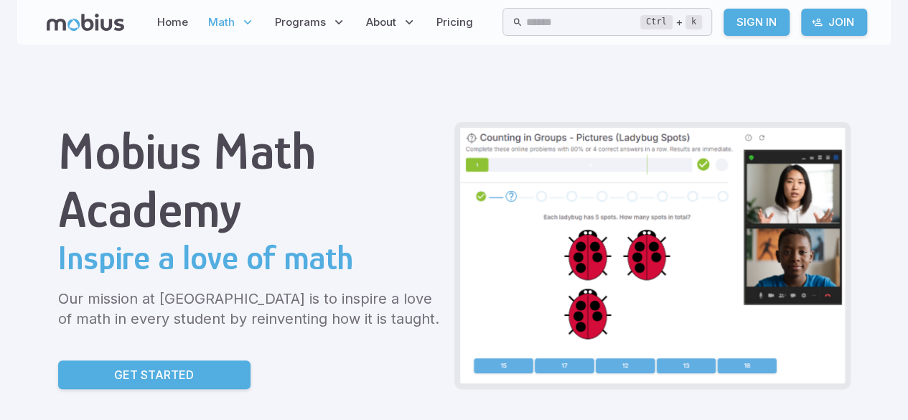
click at [210, 27] on span "Math" at bounding box center [221, 22] width 27 height 16
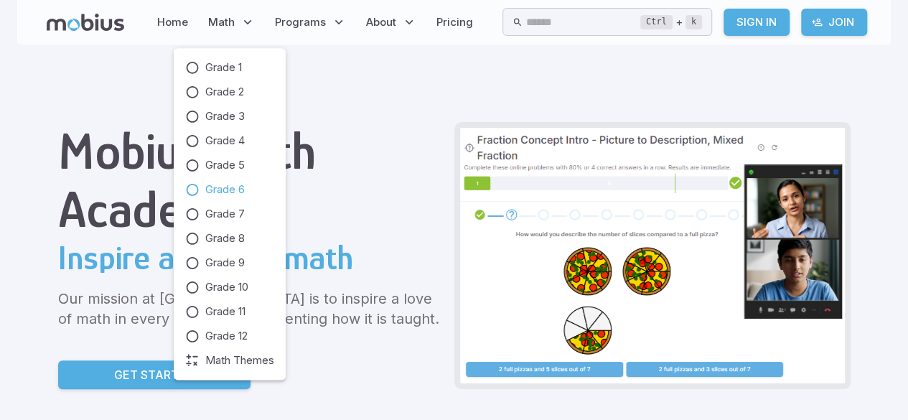
click at [188, 194] on icon at bounding box center [192, 189] width 14 height 14
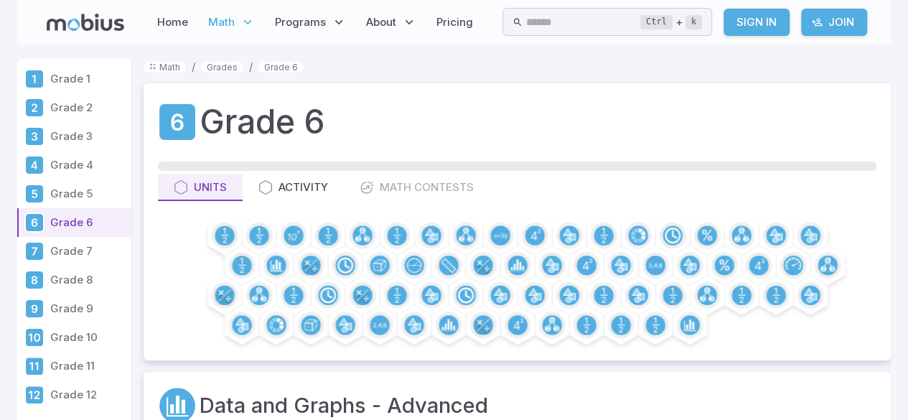
click at [231, 28] on span "Math" at bounding box center [221, 22] width 27 height 16
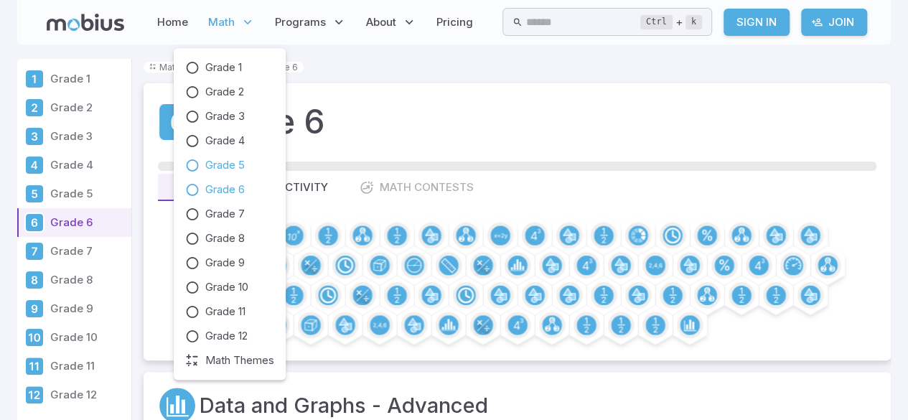
click at [192, 163] on icon at bounding box center [192, 165] width 14 height 14
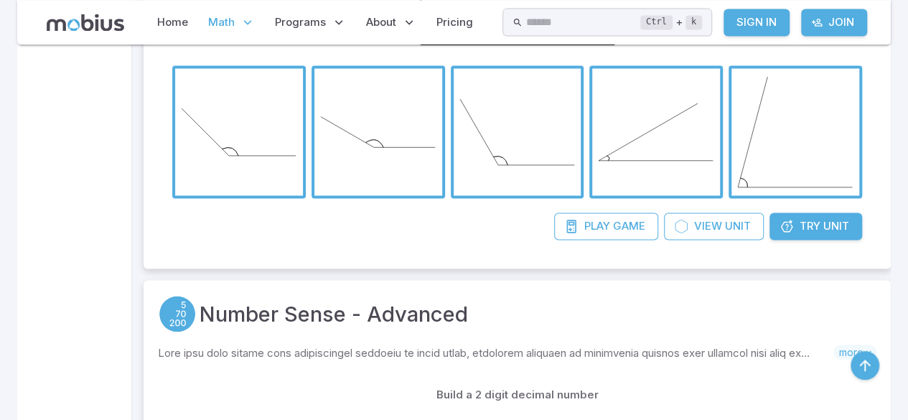
scroll to position [1092, 0]
click at [626, 225] on span "Game" at bounding box center [629, 226] width 32 height 16
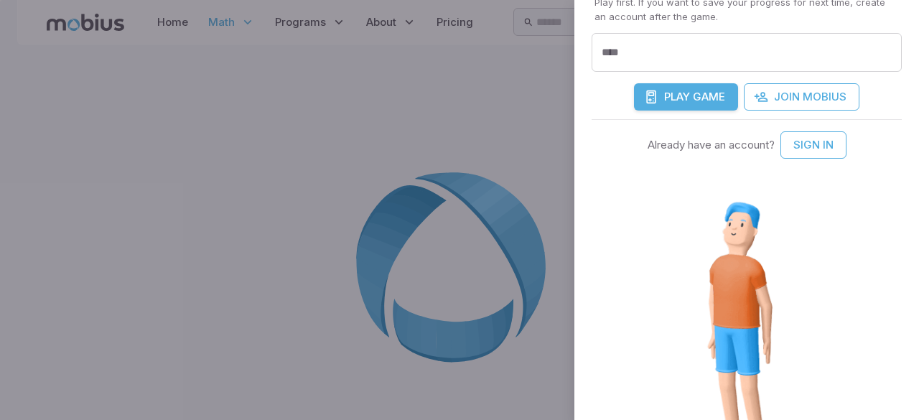
scroll to position [408, 0]
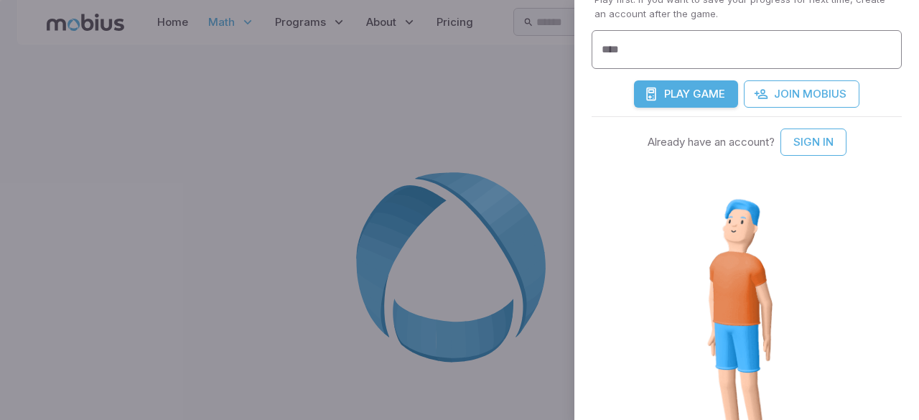
click at [679, 49] on input "****" at bounding box center [747, 49] width 310 height 39
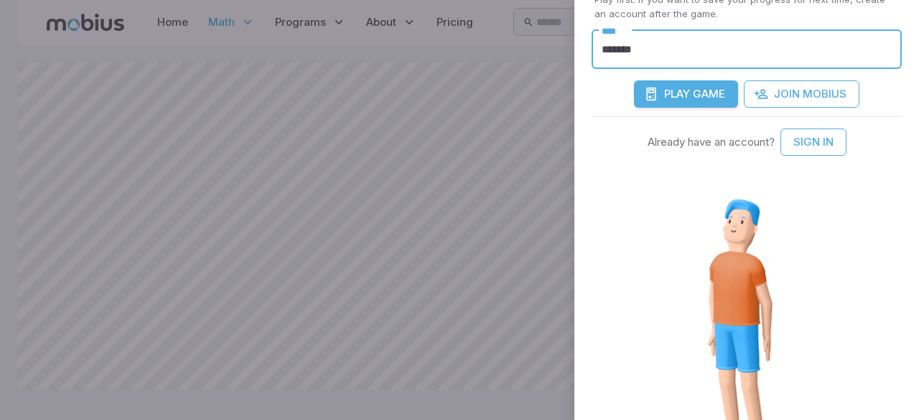
type input "*******"
click at [634, 80] on button "Play Game" at bounding box center [686, 93] width 104 height 27
click at [345, 391] on div at bounding box center [459, 210] width 919 height 420
click at [678, 88] on span "Play" at bounding box center [677, 94] width 26 height 16
click at [385, 347] on div at bounding box center [459, 210] width 919 height 420
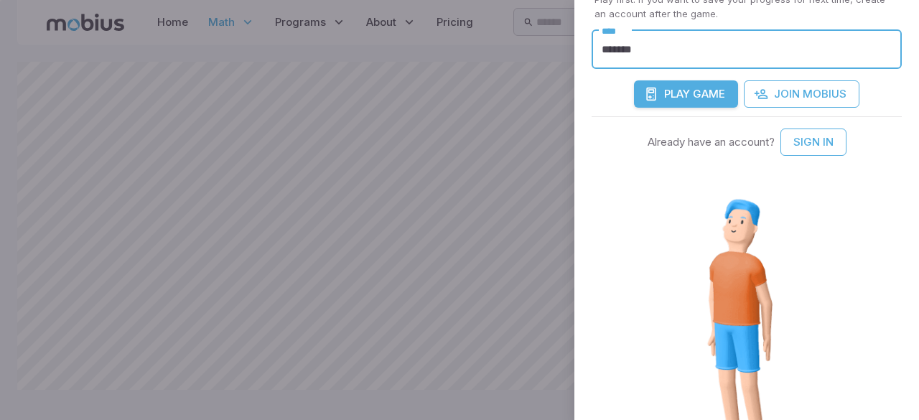
click at [354, 374] on div at bounding box center [459, 210] width 919 height 420
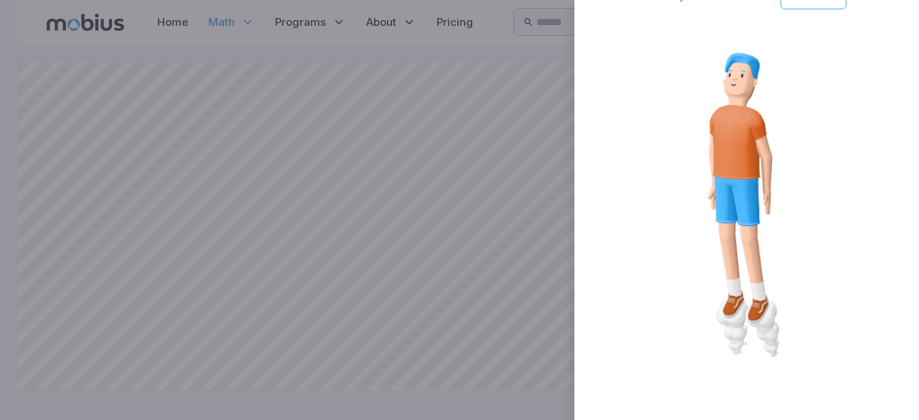
scroll to position [106, 0]
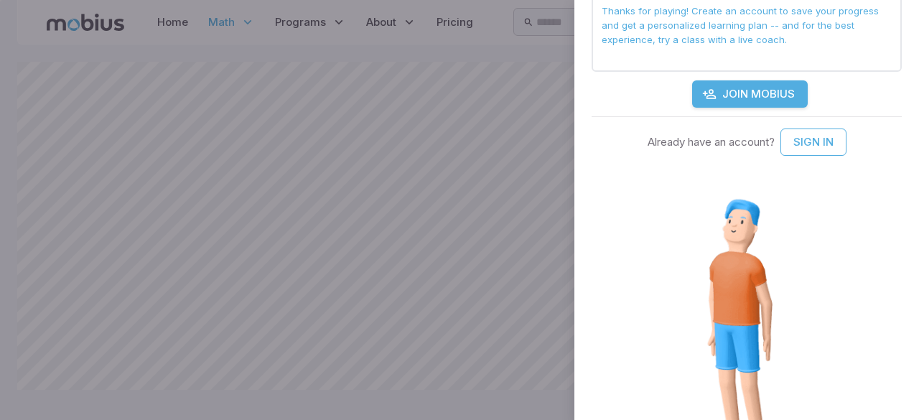
click at [360, 370] on div at bounding box center [459, 210] width 919 height 420
click at [370, 383] on div at bounding box center [459, 210] width 919 height 420
click at [342, 386] on div at bounding box center [459, 210] width 919 height 420
click at [370, 381] on div at bounding box center [459, 210] width 919 height 420
click at [368, 384] on div at bounding box center [459, 210] width 919 height 420
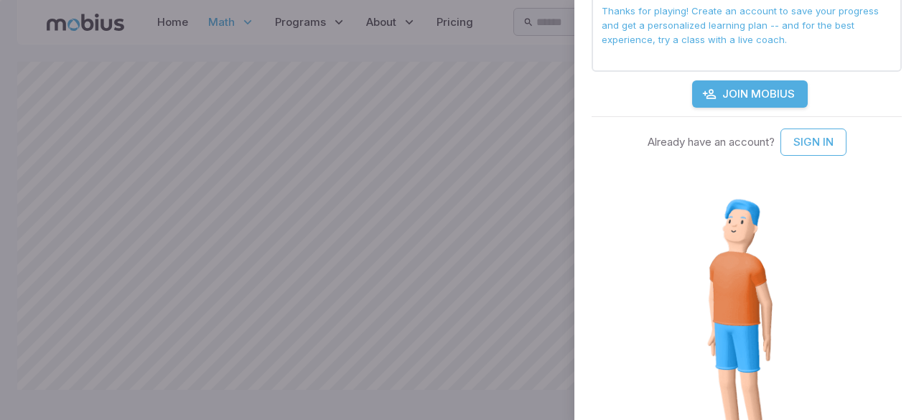
click at [350, 394] on div at bounding box center [459, 210] width 919 height 420
click at [359, 380] on div at bounding box center [459, 210] width 919 height 420
click at [360, 381] on div at bounding box center [459, 210] width 919 height 420
click at [346, 387] on div at bounding box center [459, 210] width 919 height 420
click at [353, 382] on div at bounding box center [459, 210] width 919 height 420
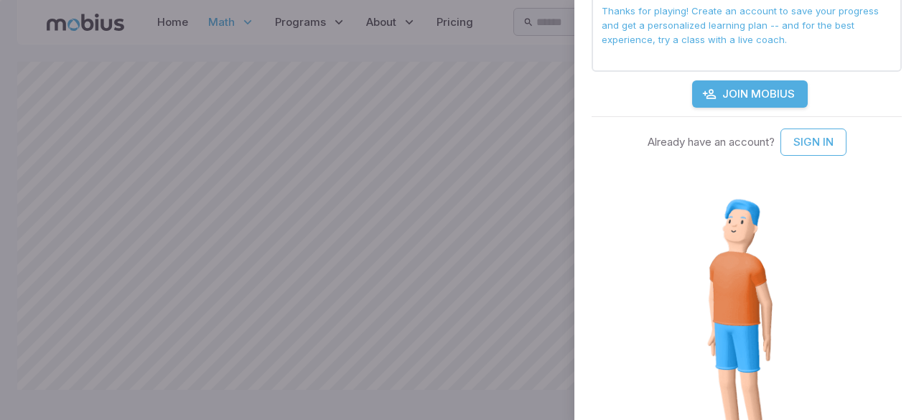
click at [350, 381] on div at bounding box center [459, 210] width 919 height 420
click at [345, 408] on div at bounding box center [459, 210] width 919 height 420
click at [336, 407] on div at bounding box center [459, 210] width 919 height 420
click at [352, 399] on div at bounding box center [459, 210] width 919 height 420
click at [352, 403] on div at bounding box center [459, 210] width 919 height 420
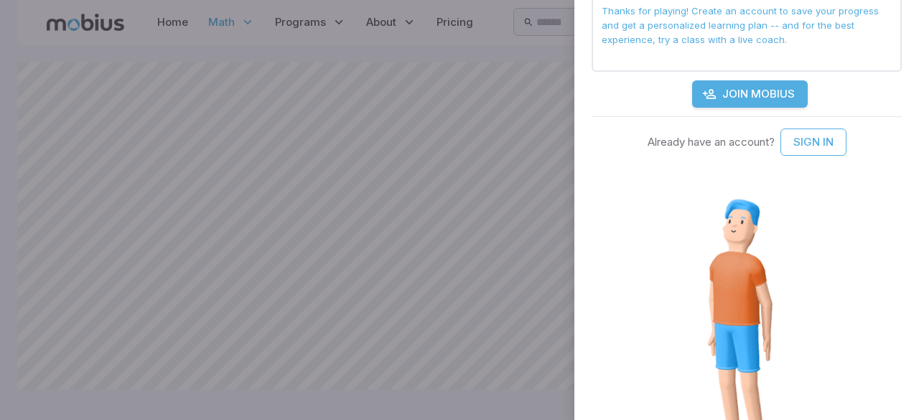
click at [355, 402] on div at bounding box center [459, 210] width 919 height 420
click at [352, 392] on div at bounding box center [459, 210] width 919 height 420
click at [358, 406] on div at bounding box center [459, 210] width 919 height 420
click at [355, 394] on div at bounding box center [459, 210] width 919 height 420
click at [349, 392] on div at bounding box center [459, 210] width 919 height 420
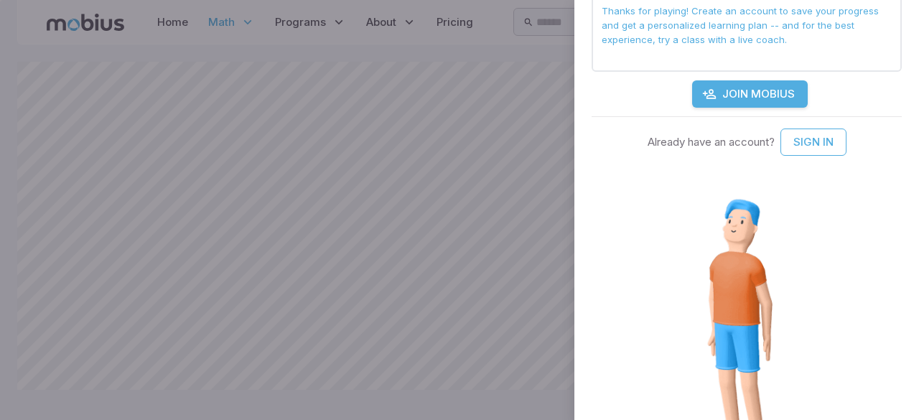
click at [345, 386] on div at bounding box center [459, 210] width 919 height 420
click at [333, 391] on div at bounding box center [459, 210] width 919 height 420
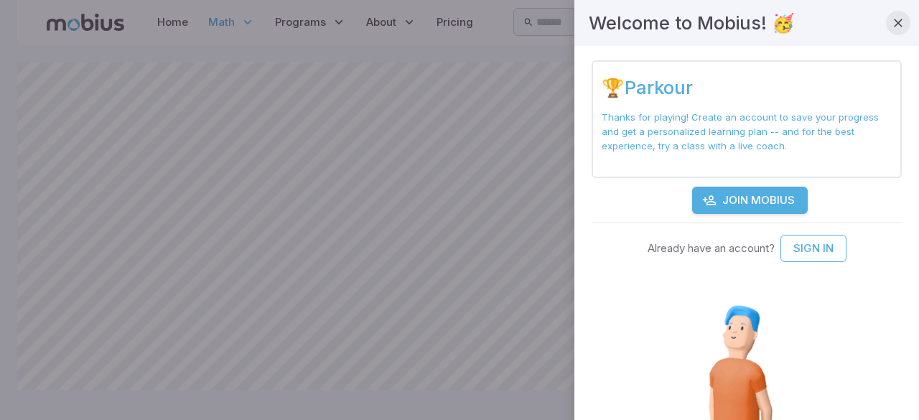
click at [896, 24] on button "button" at bounding box center [898, 23] width 24 height 24
click at [891, 27] on icon "button" at bounding box center [898, 23] width 14 height 14
click at [898, 18] on button "button" at bounding box center [898, 23] width 24 height 24
click at [355, 386] on div at bounding box center [459, 210] width 919 height 420
click at [349, 376] on div at bounding box center [459, 210] width 919 height 420
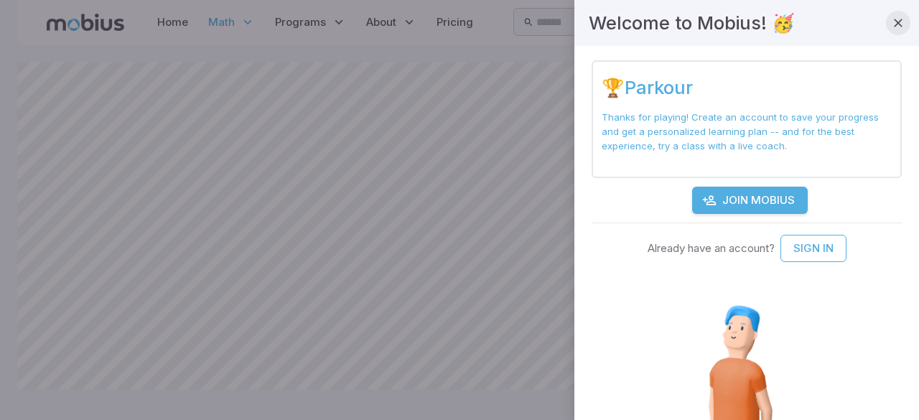
click at [891, 18] on icon "button" at bounding box center [898, 23] width 14 height 14
click at [895, 19] on button "button" at bounding box center [898, 23] width 24 height 24
click at [891, 26] on icon "button" at bounding box center [898, 23] width 14 height 14
click at [896, 23] on button "button" at bounding box center [898, 23] width 24 height 24
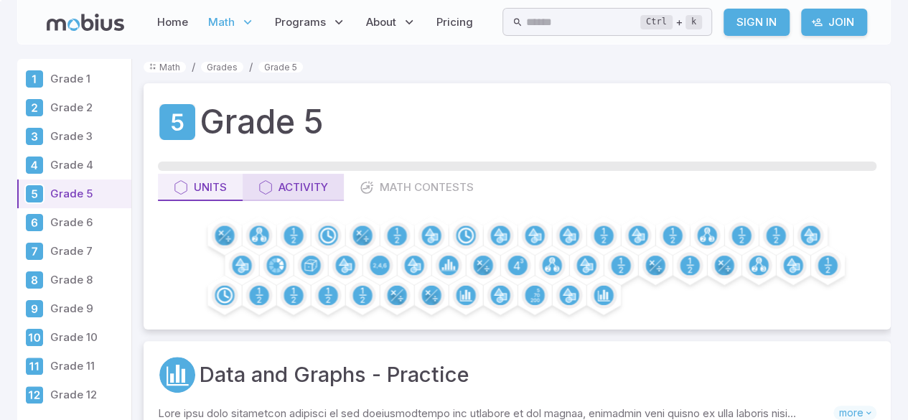
click at [276, 175] on button "Activity" at bounding box center [293, 187] width 101 height 27
click at [286, 197] on button "Activity" at bounding box center [293, 187] width 101 height 27
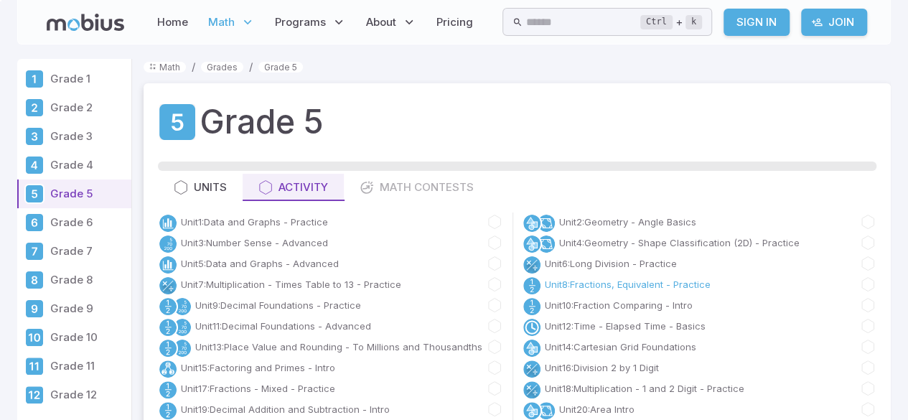
click at [697, 280] on link "Unit 8 : Fractions, Equivalent - Practice" at bounding box center [628, 284] width 166 height 14
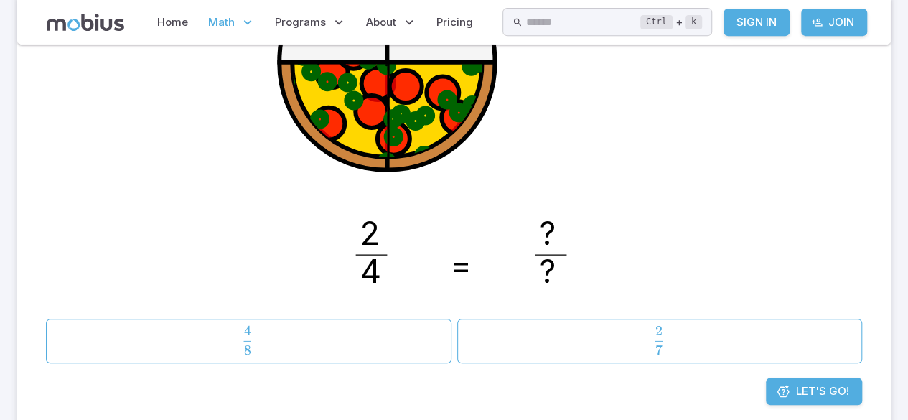
scroll to position [317, 0]
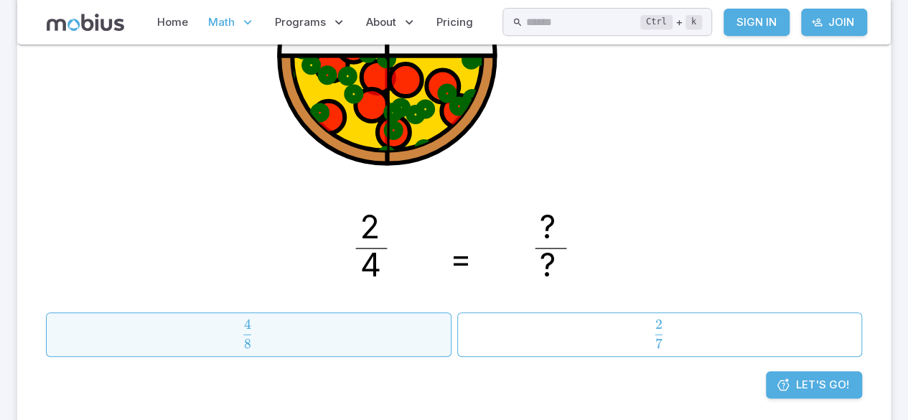
click at [143, 331] on span "8 4 ​" at bounding box center [248, 334] width 350 height 29
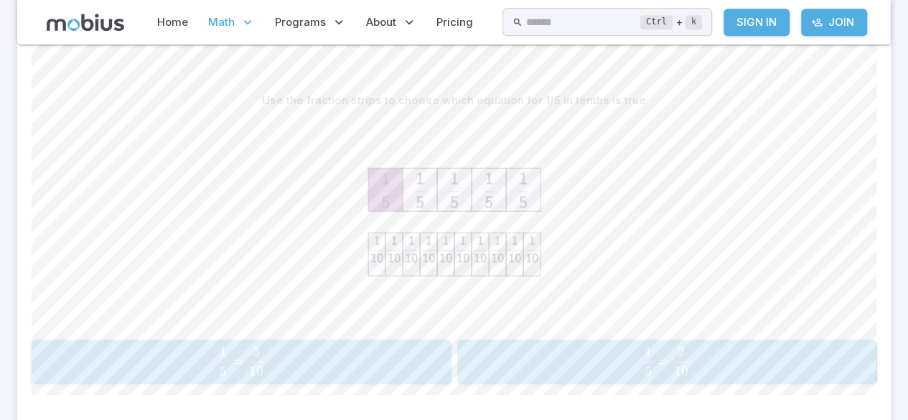
scroll to position [345, 0]
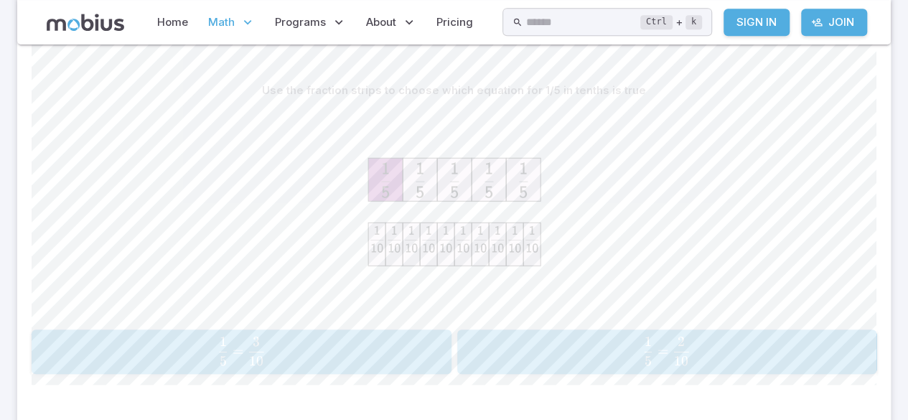
click at [699, 340] on span "5 1 ​ = 10 2 ​" at bounding box center [666, 351] width 363 height 29
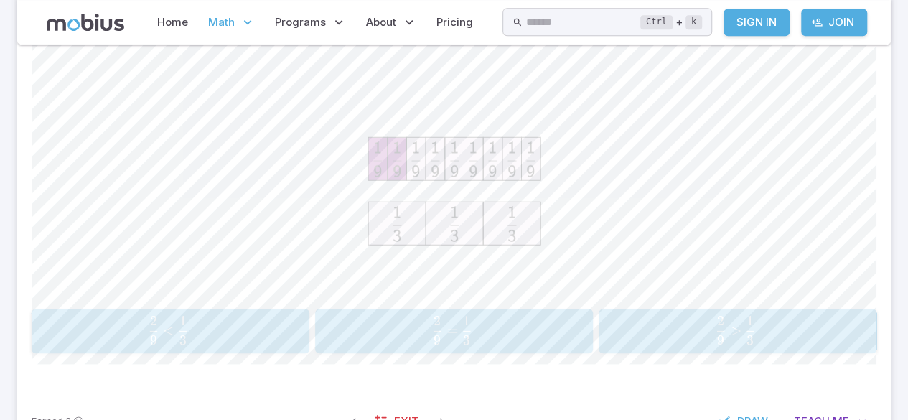
scroll to position [345, 0]
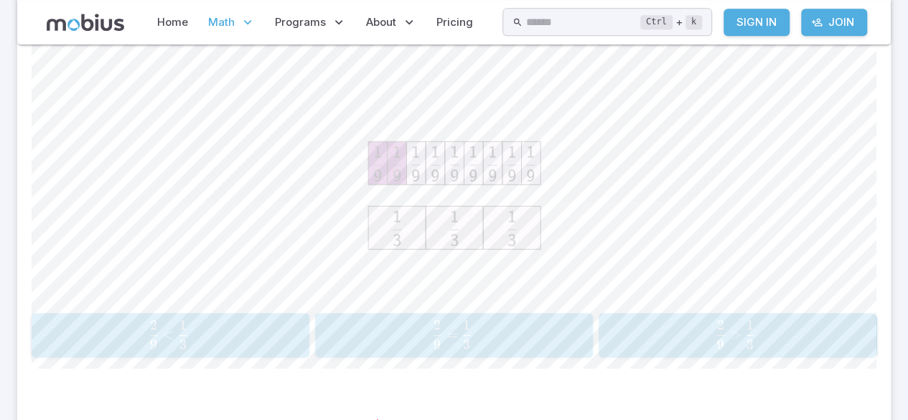
click at [716, 313] on button "2 9 > 1 3 \frac{2}{9} > \frac{1}{3} 9 2 ​ > 3 1 ​" at bounding box center [738, 335] width 278 height 45
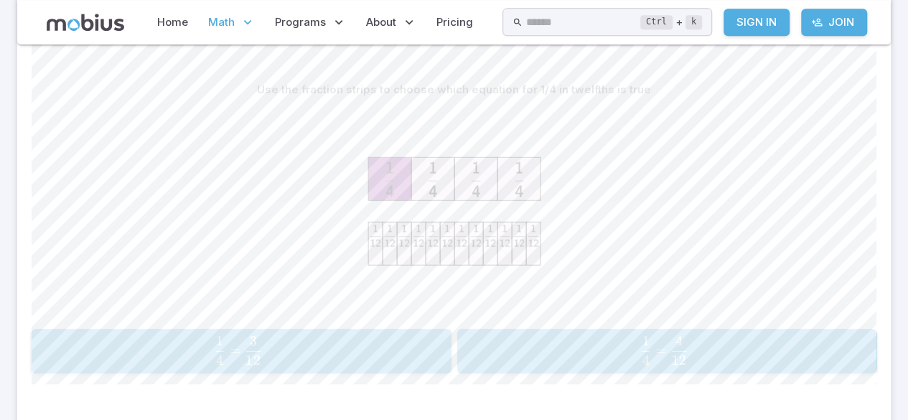
click at [394, 364] on div "1 4 = 3 12 \frac{1}{4} = \frac{3}{12} 4 1 ​ = 12 3 ​" at bounding box center [241, 351] width 411 height 33
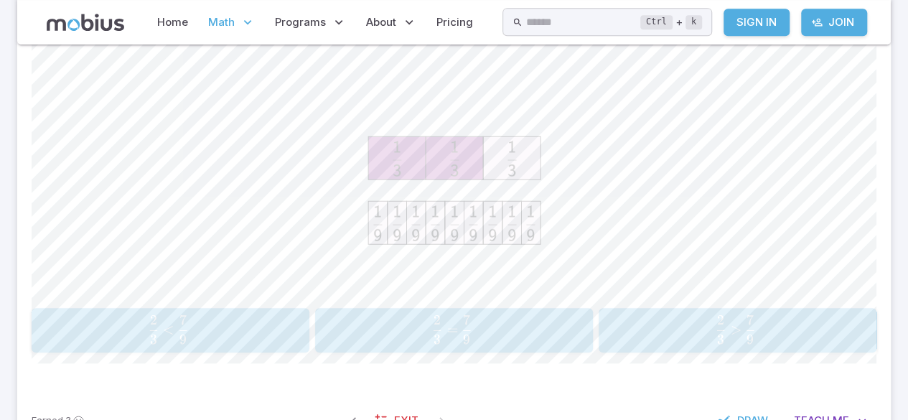
click at [490, 316] on span "3 2 ​ = 9 7 ​" at bounding box center [452, 329] width 241 height 29
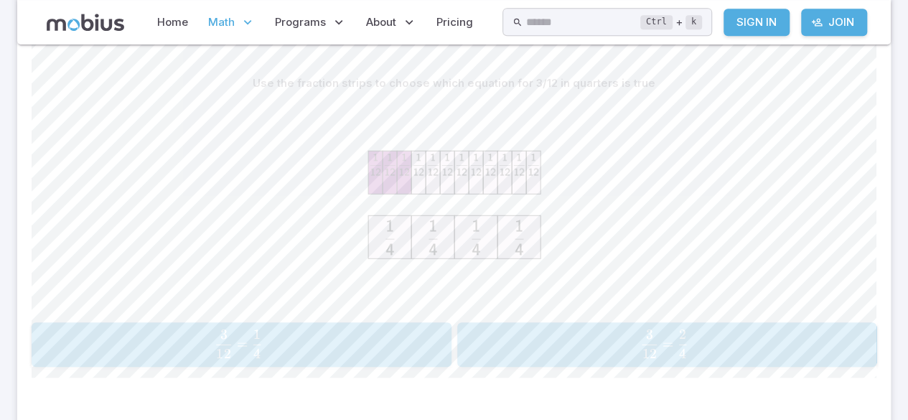
scroll to position [353, 0]
click at [382, 332] on span "12 3 ​ = 4 1 ​" at bounding box center [239, 343] width 368 height 29
click at [632, 331] on span "3 2 ​ = 6 4 ​" at bounding box center [660, 343] width 373 height 29
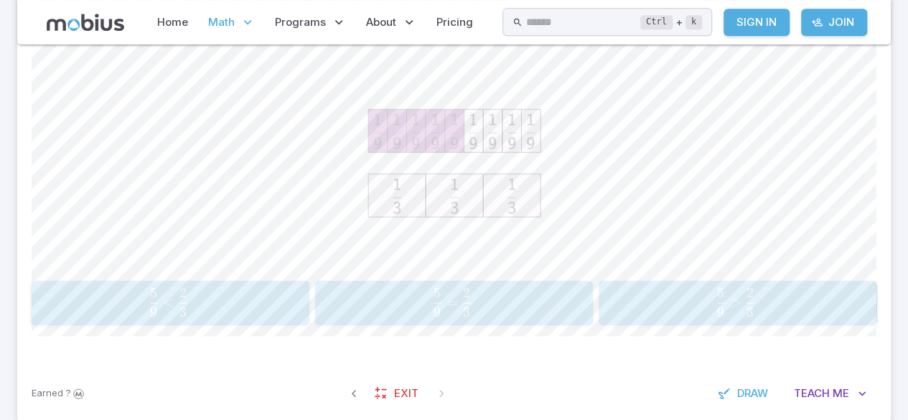
scroll to position [383, 0]
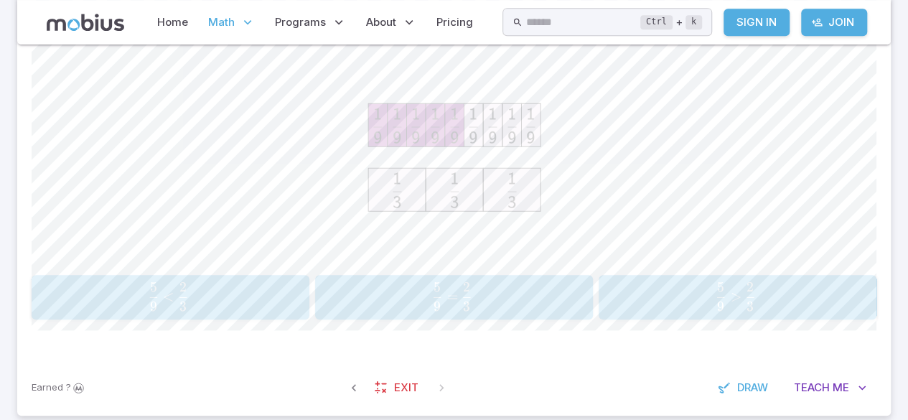
click at [722, 304] on span "button" at bounding box center [720, 306] width 7 height 10
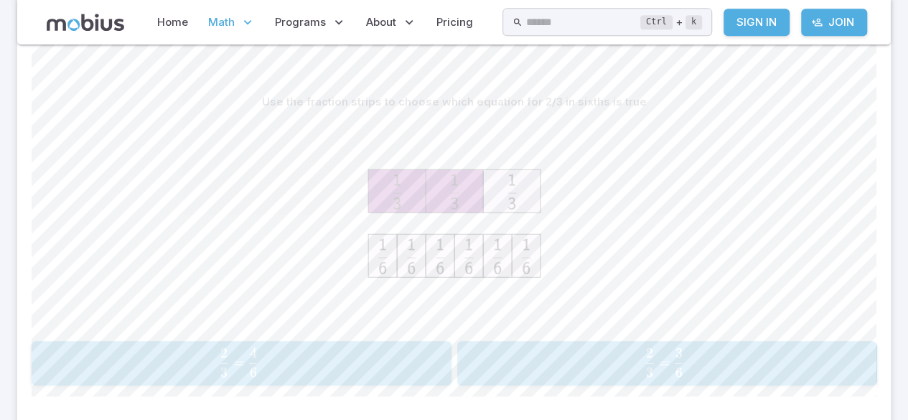
scroll to position [338, 0]
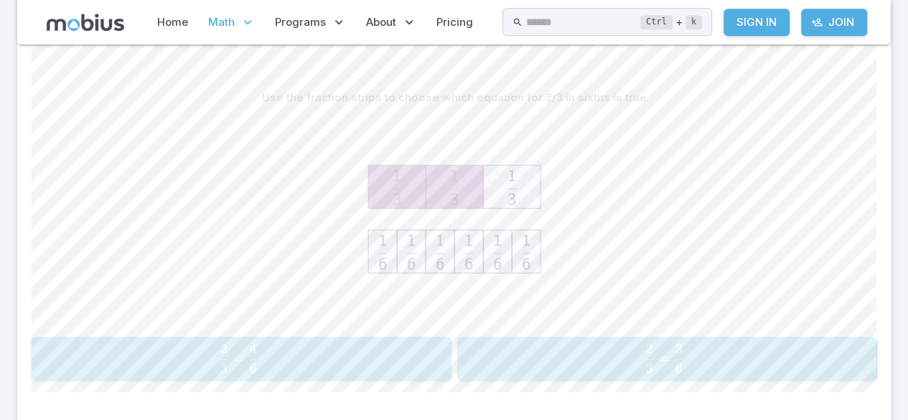
click at [621, 360] on span "3 2 ​ = 6 3 ​" at bounding box center [664, 358] width 368 height 29
click at [345, 355] on span "2 1 ​ = 6 3 ​" at bounding box center [235, 358] width 373 height 29
